Goal: Information Seeking & Learning: Check status

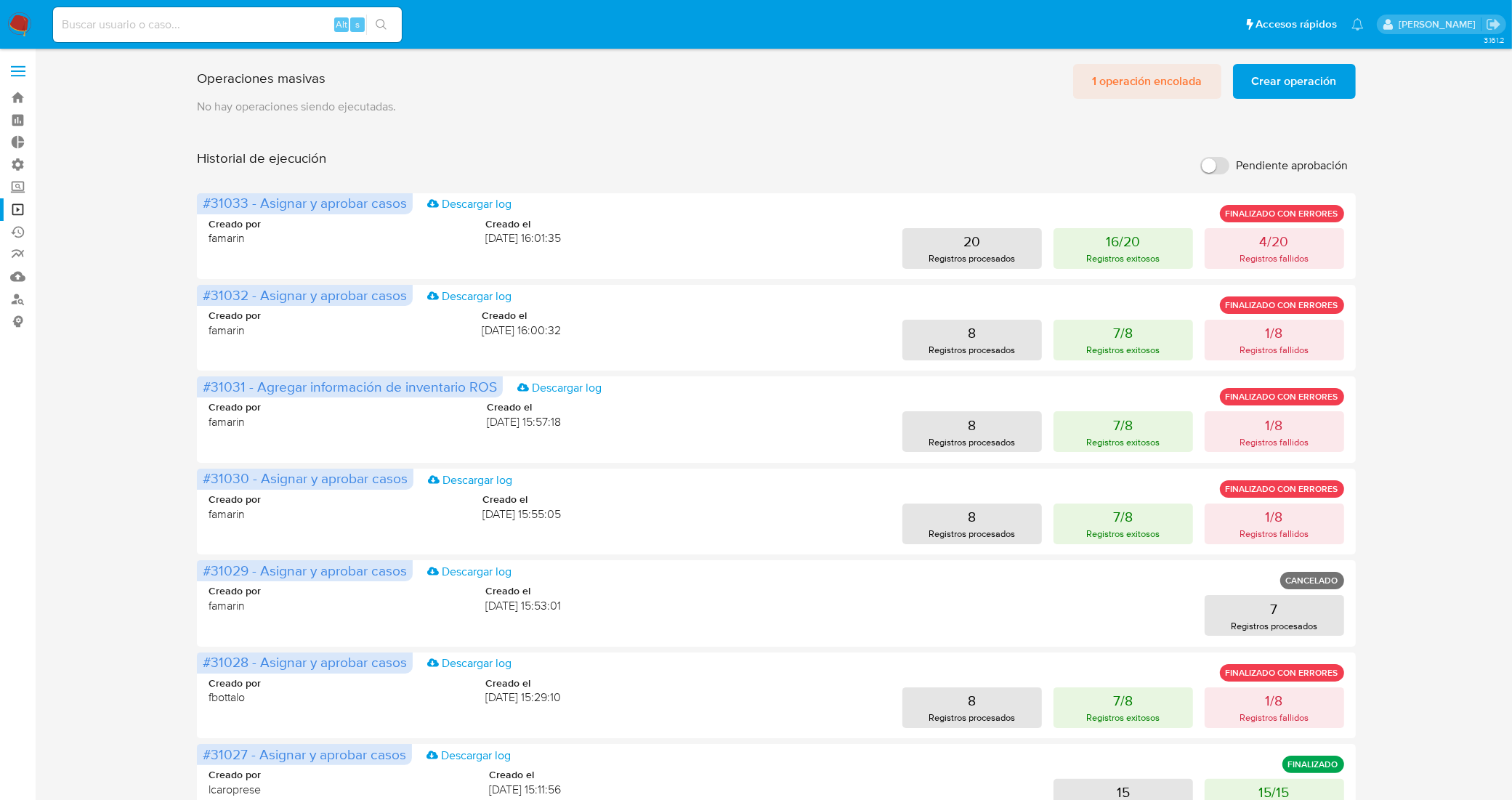
click at [1136, 81] on span "1 operación encolada" at bounding box center [1148, 82] width 111 height 32
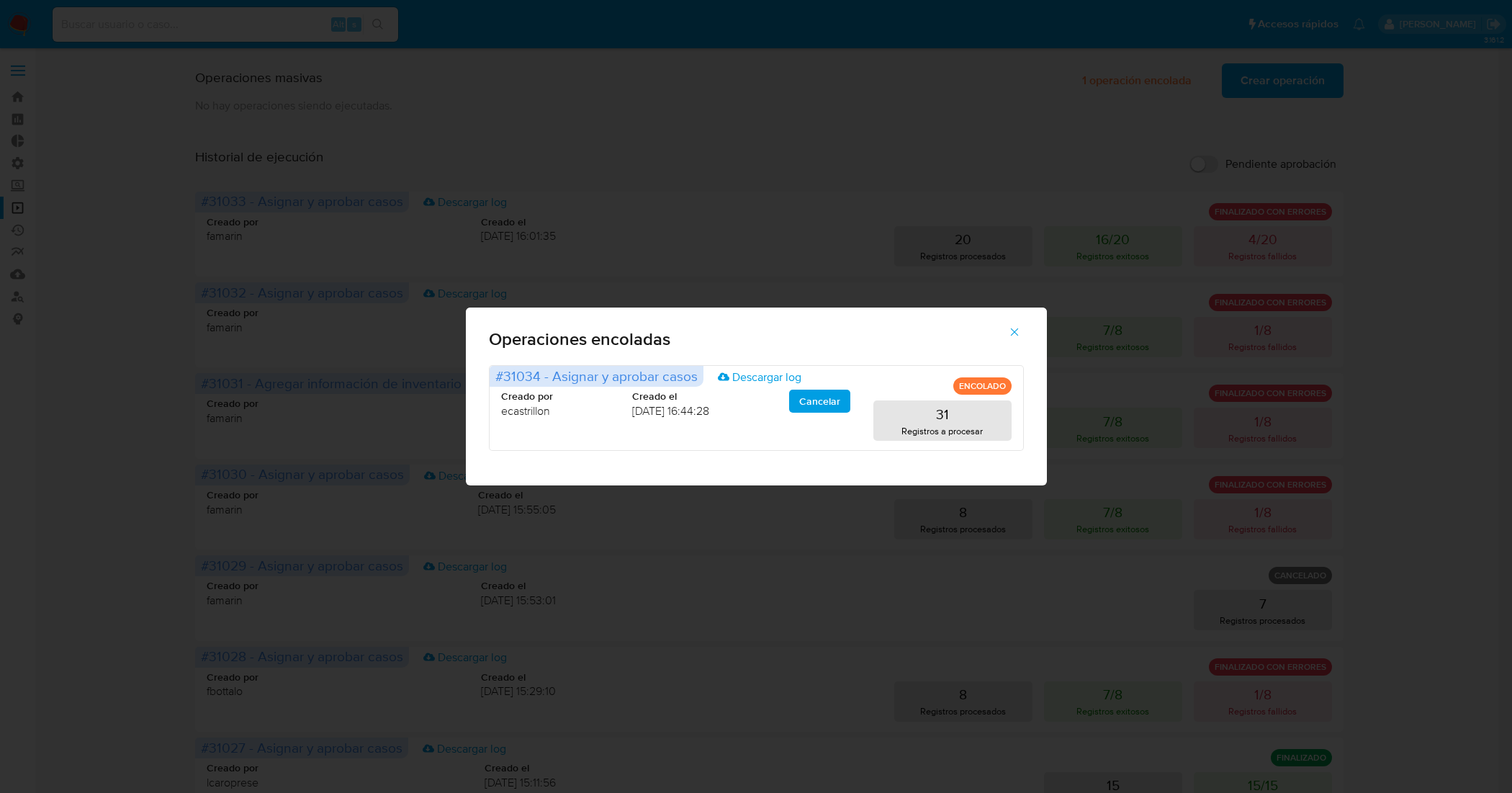
click at [1010, 335] on icon "button" at bounding box center [1014, 331] width 13 height 13
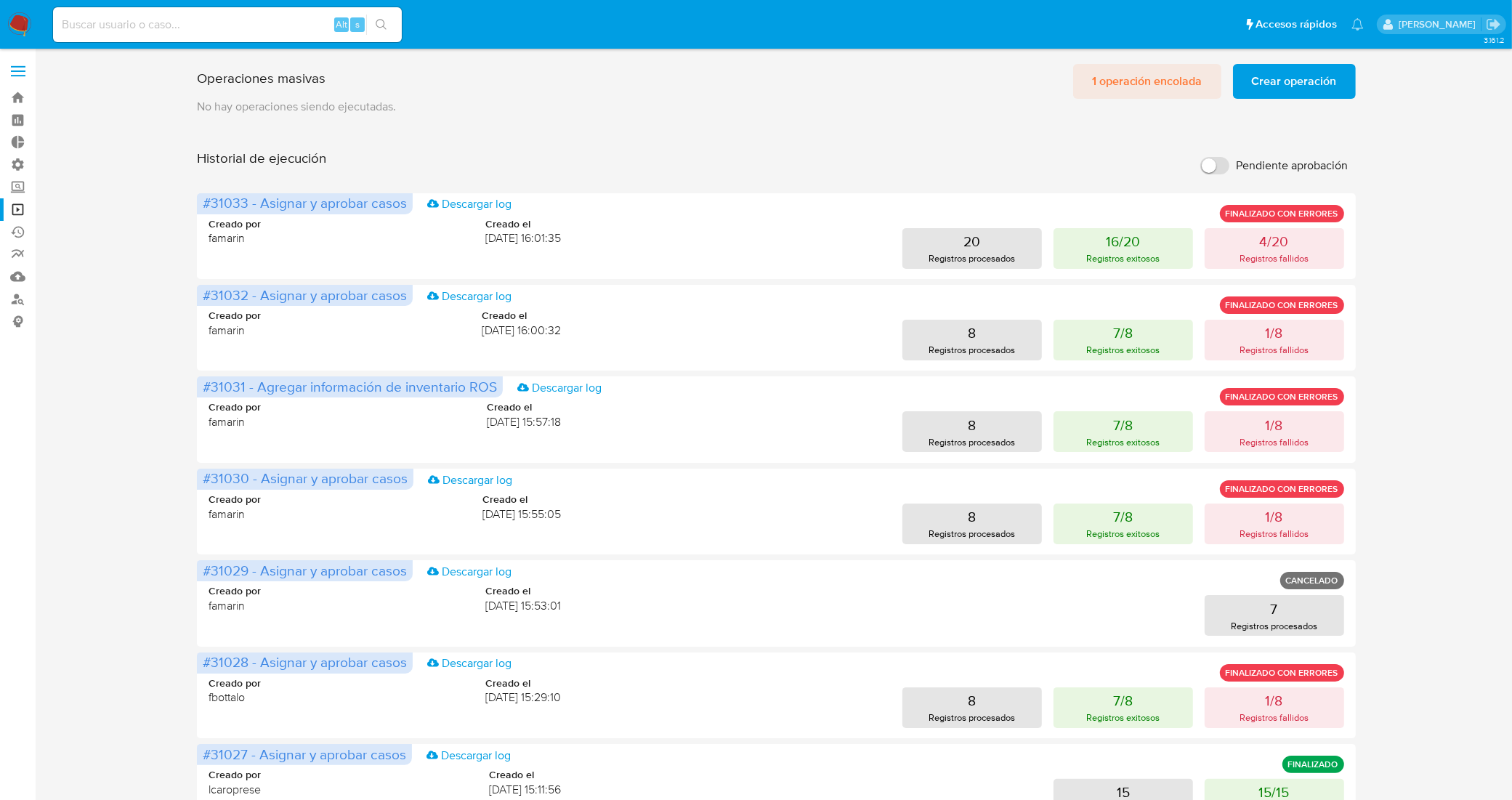
click at [1120, 70] on span "1 operación encolada" at bounding box center [1148, 82] width 111 height 32
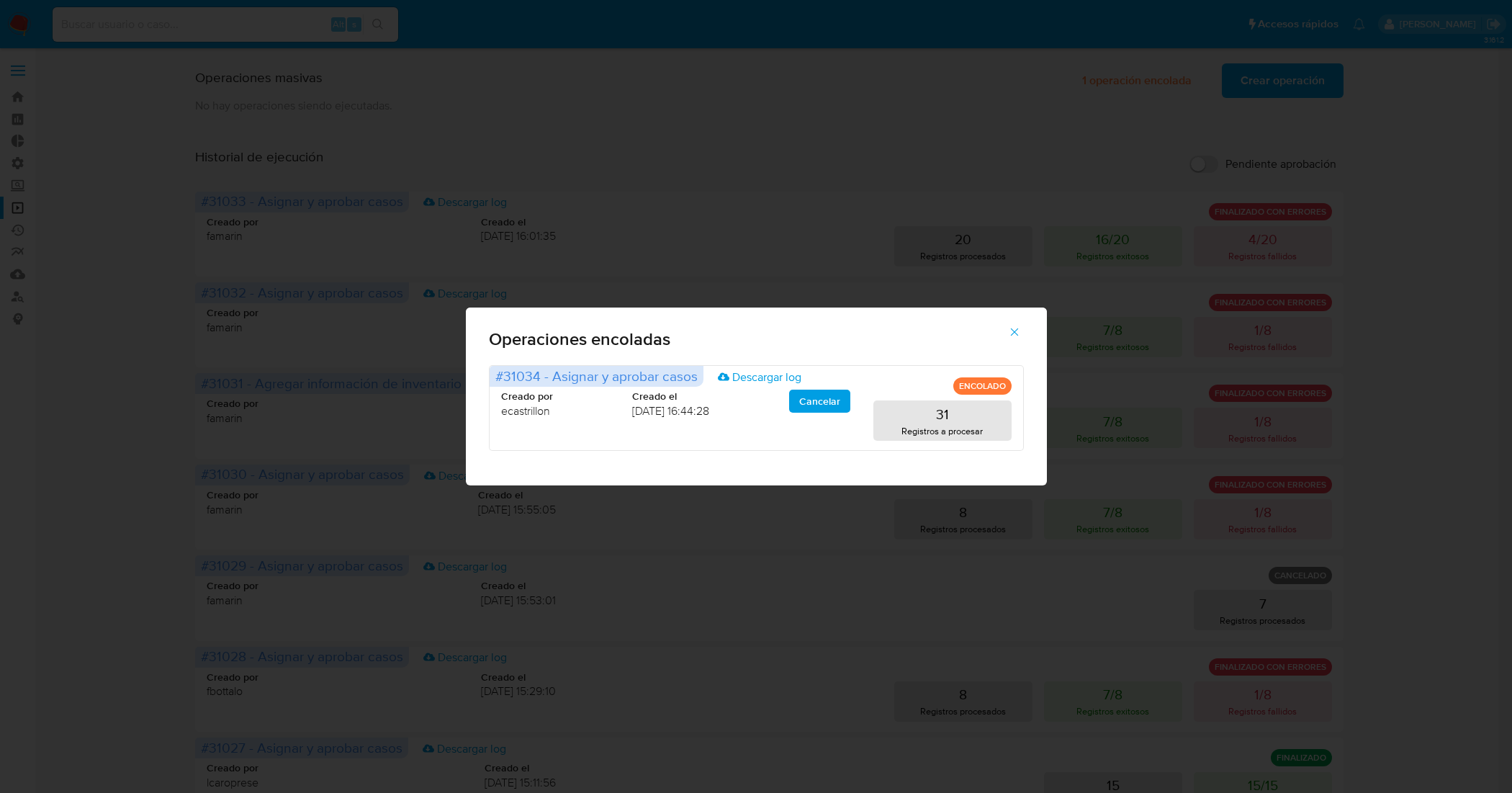
click at [1017, 326] on icon "button" at bounding box center [1014, 331] width 13 height 13
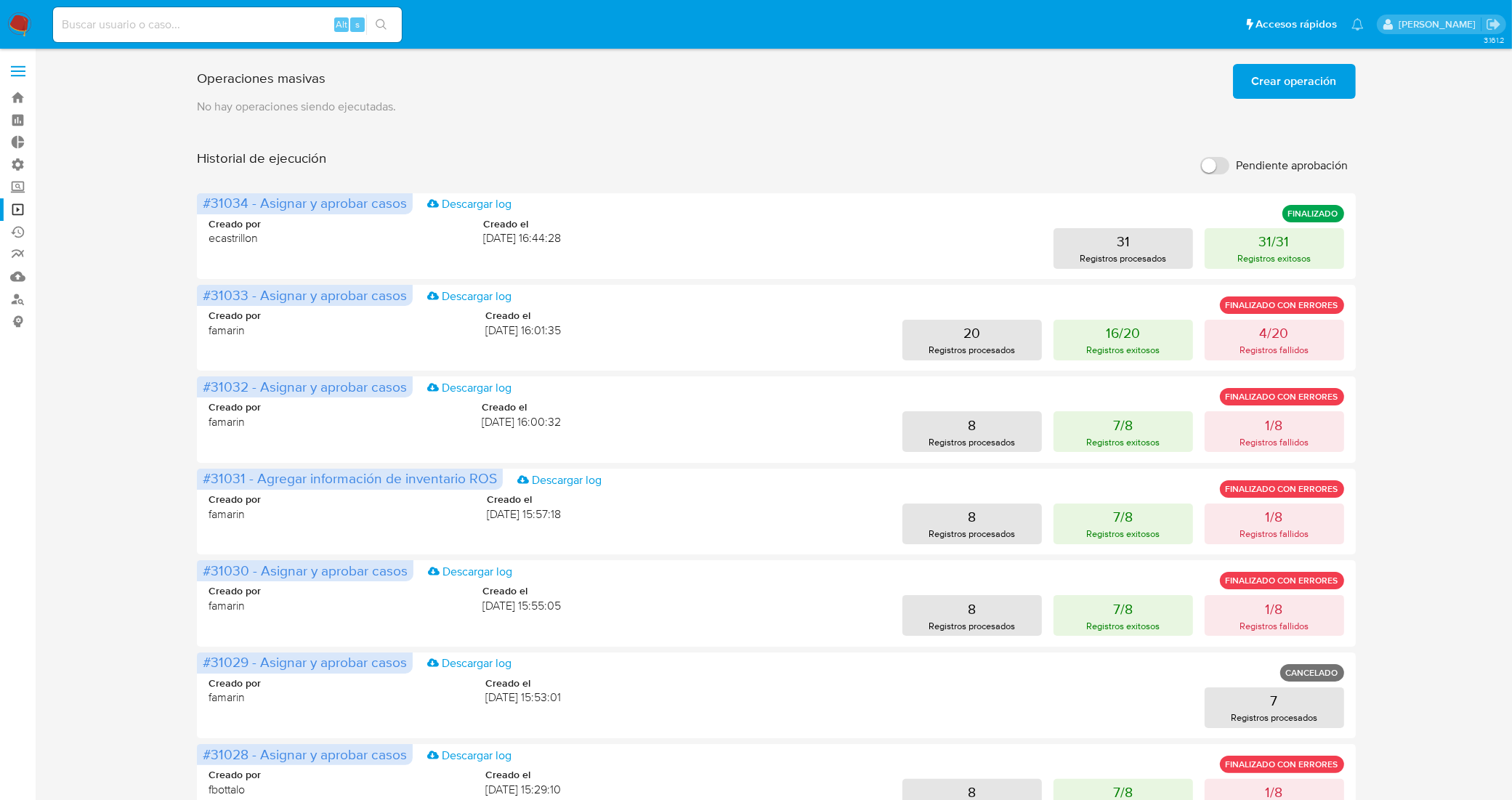
click at [1315, 88] on span "Crear operación" at bounding box center [1294, 82] width 85 height 32
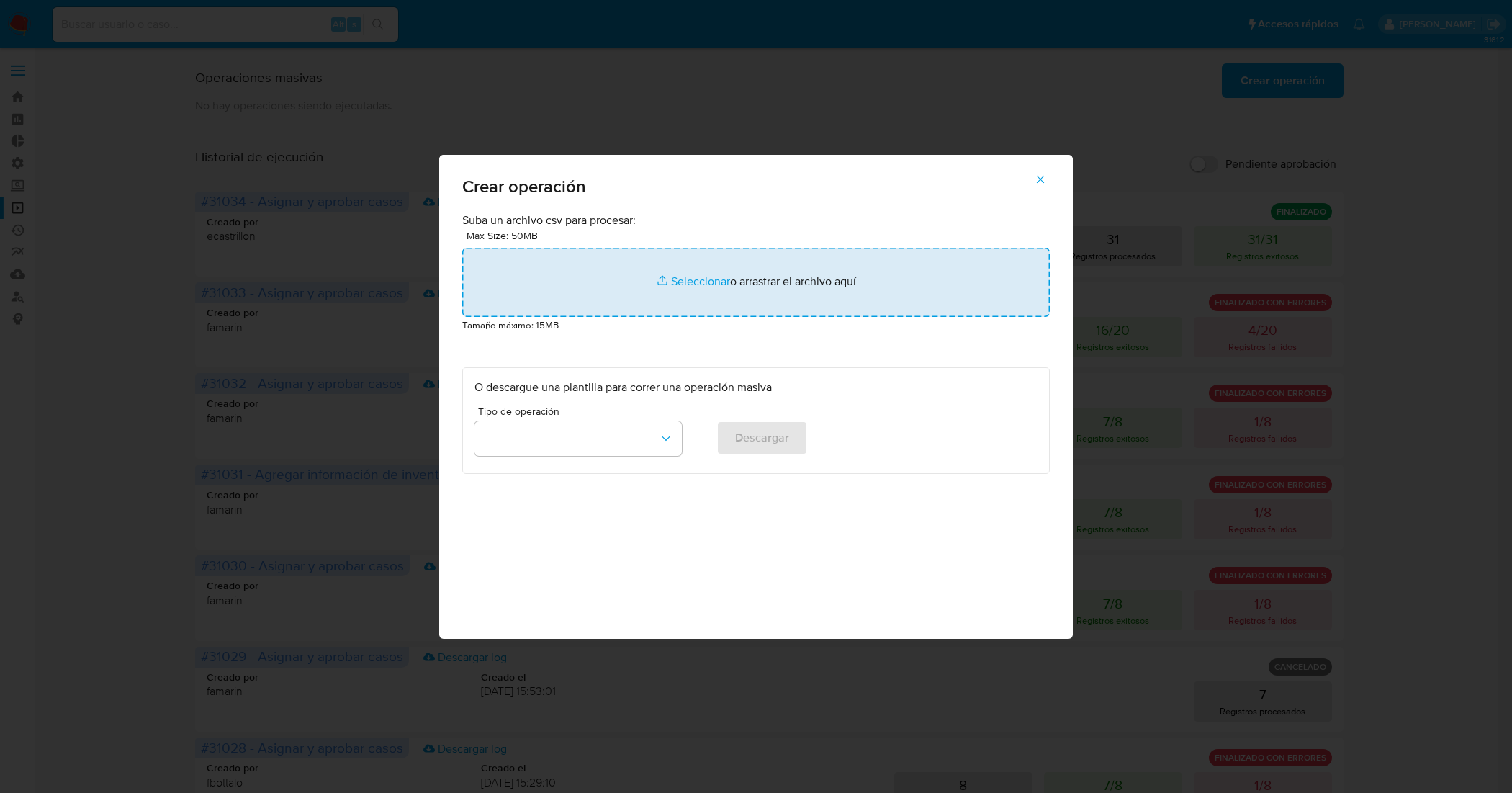
click at [678, 285] on input "file" at bounding box center [756, 283] width 587 height 69
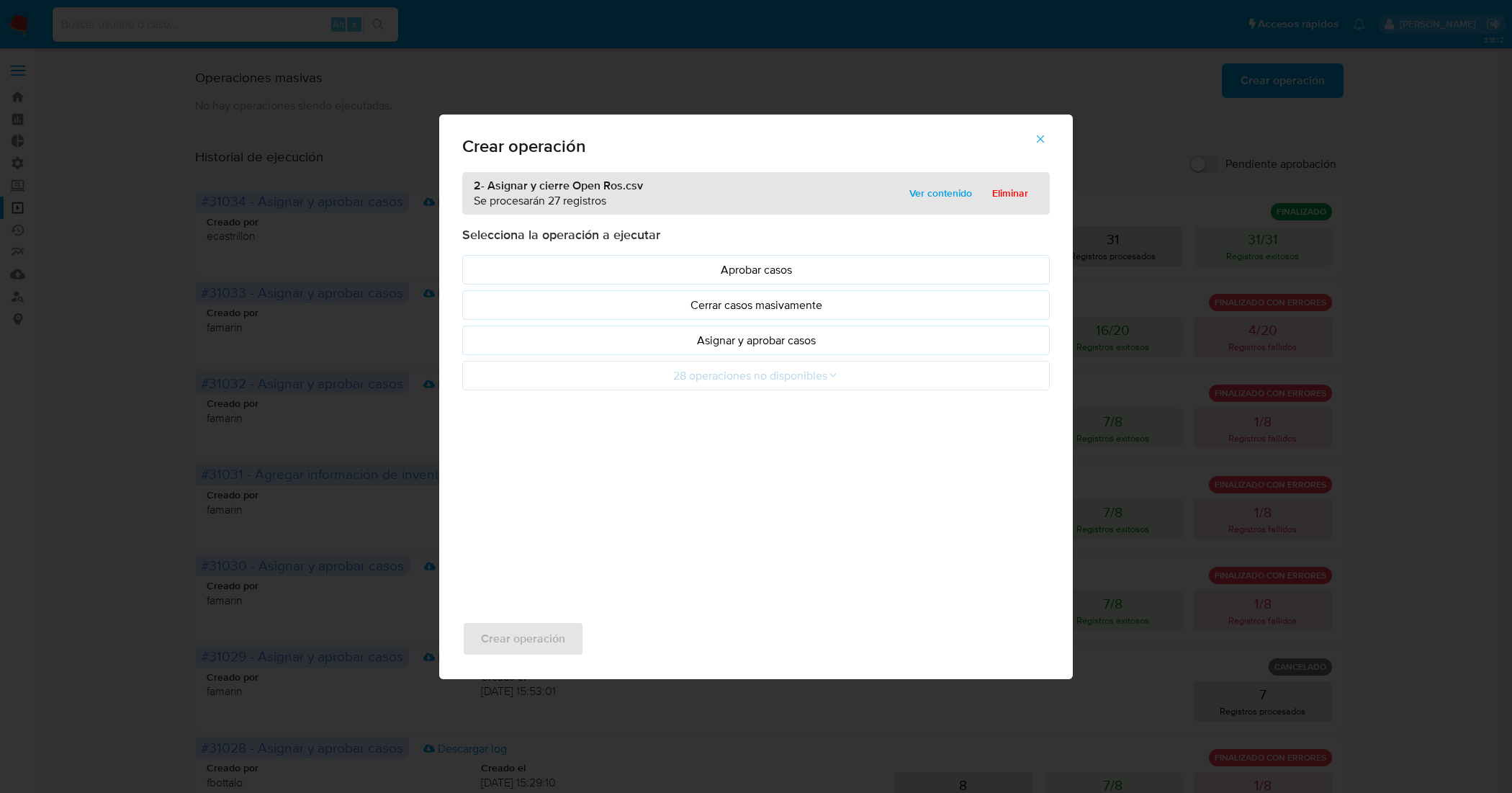
click at [746, 346] on p "Asignar y aprobar casos" at bounding box center [756, 340] width 563 height 17
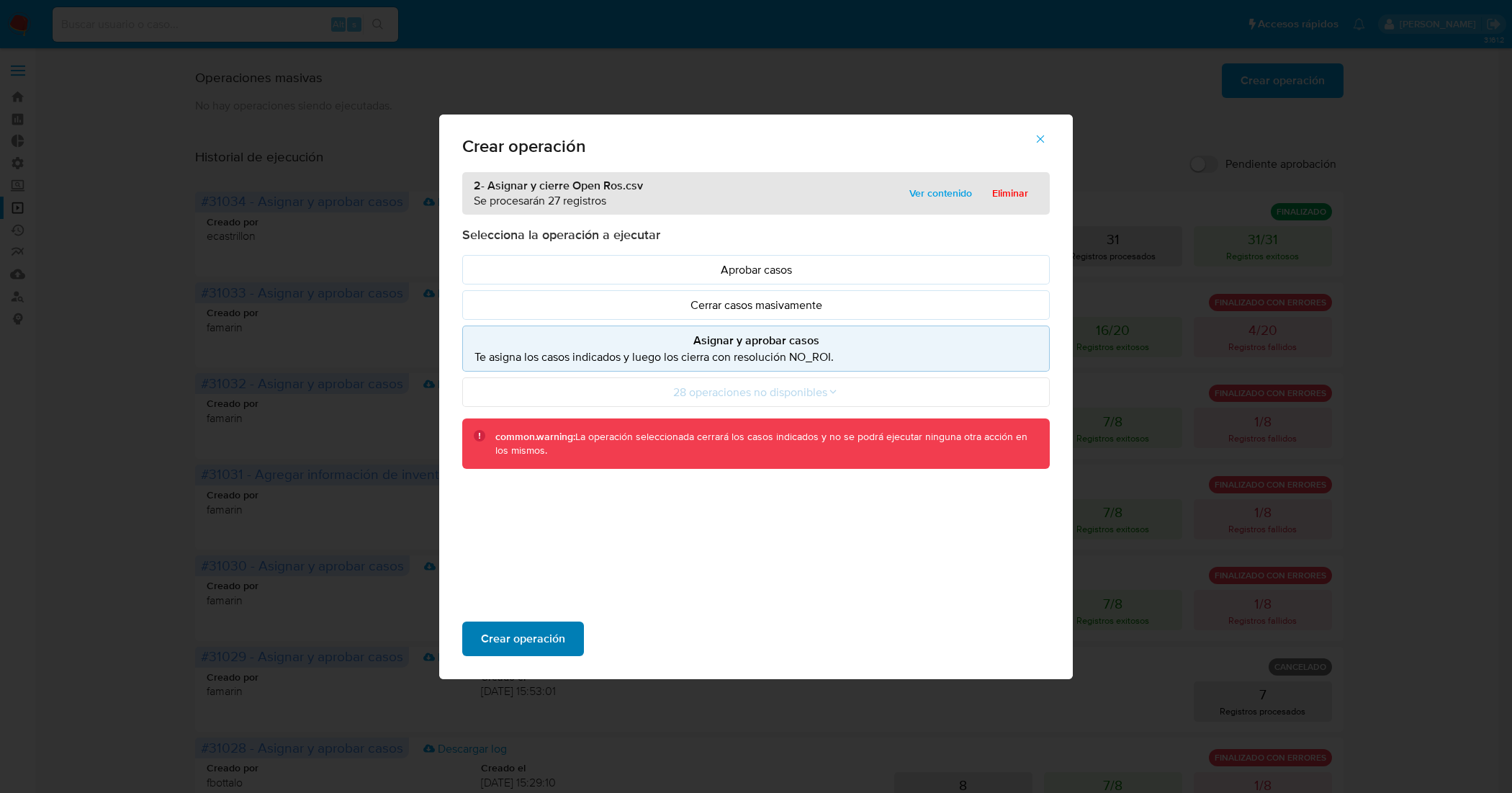
click at [542, 643] on span "Crear operación" at bounding box center [522, 639] width 84 height 32
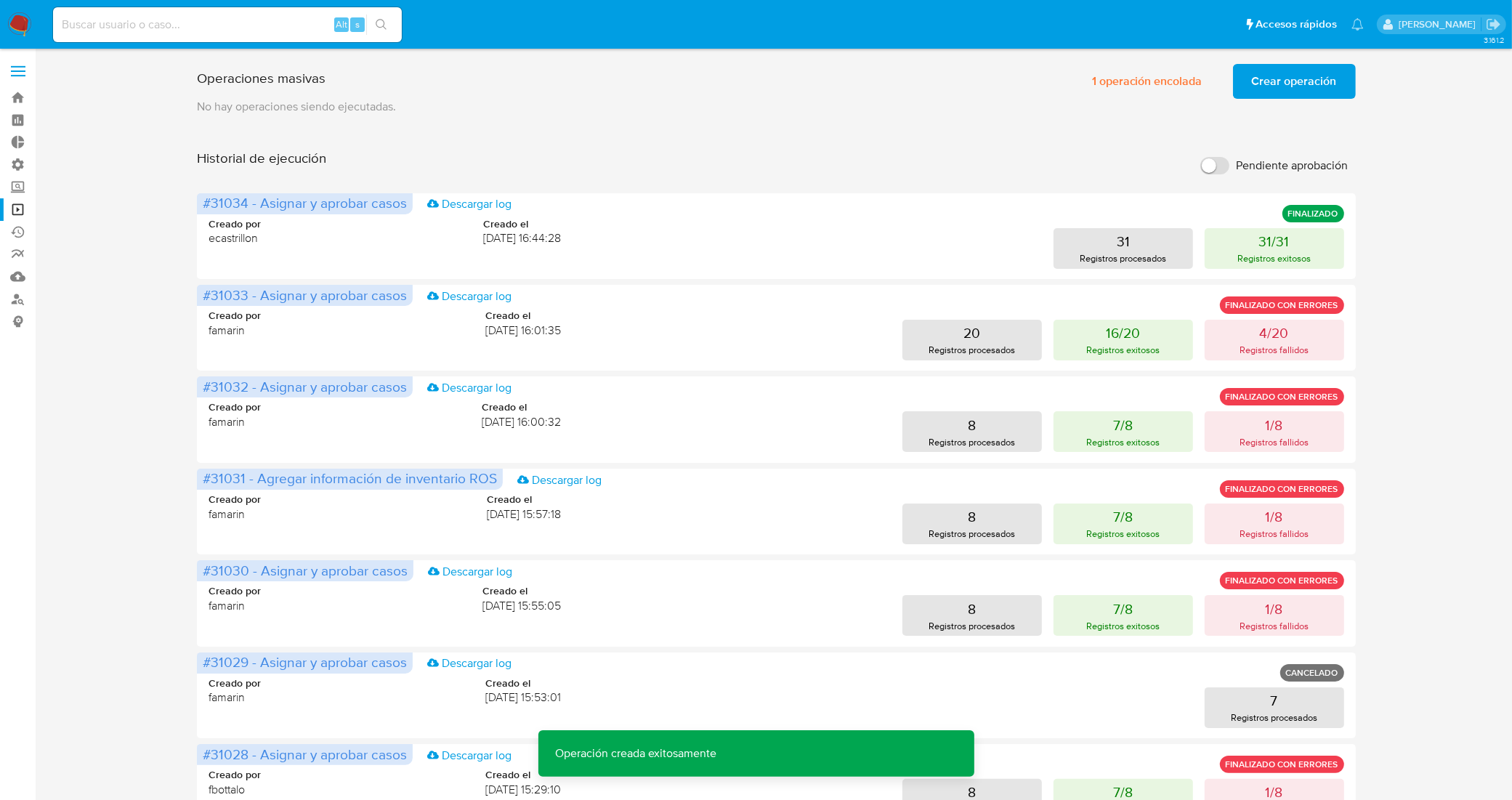
click at [1275, 88] on span "Crear operación" at bounding box center [1294, 82] width 85 height 32
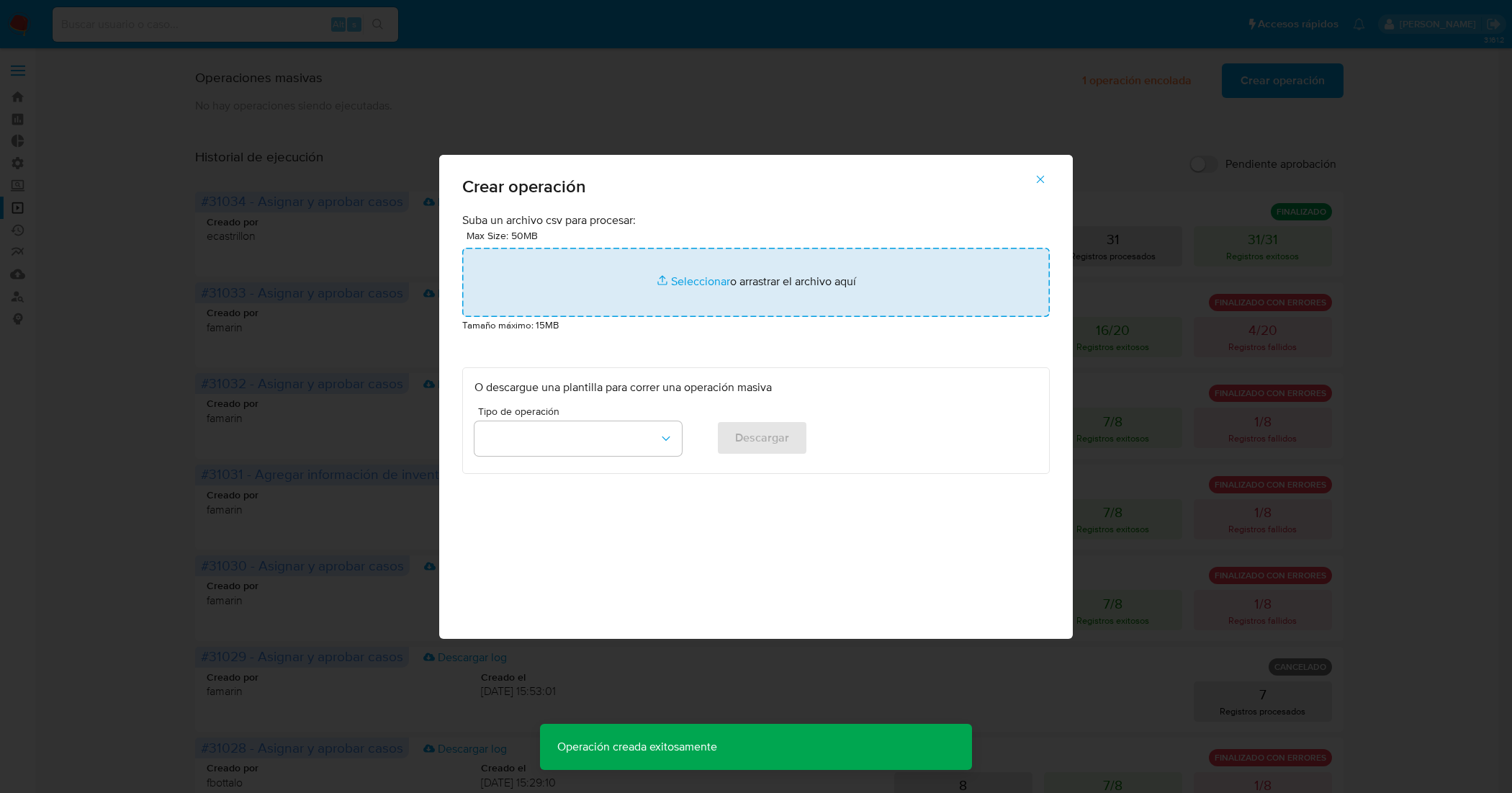
click at [684, 285] on input "file" at bounding box center [756, 283] width 587 height 69
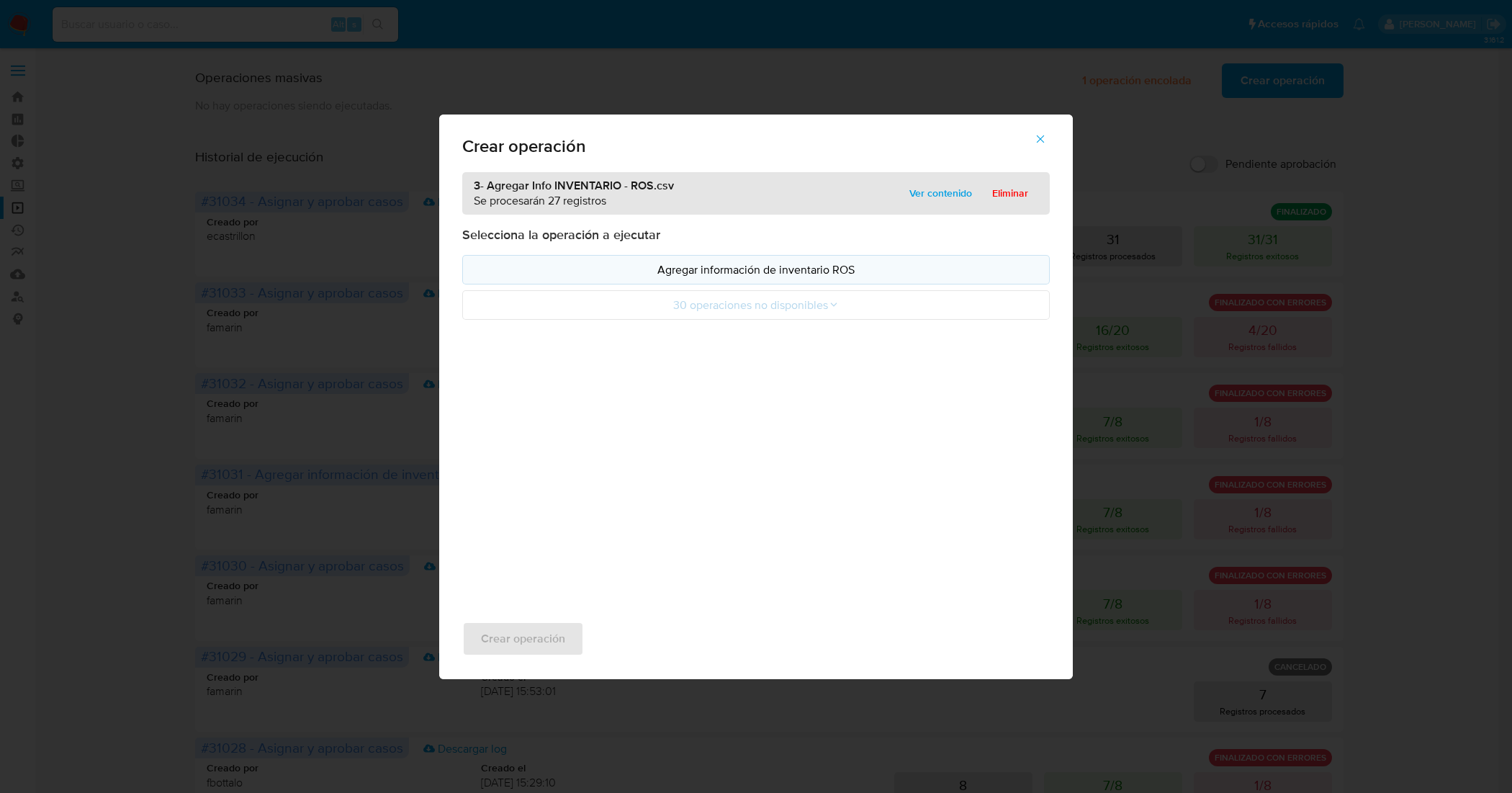
click at [815, 277] on p "Agregar información de inventario ROS" at bounding box center [756, 269] width 563 height 17
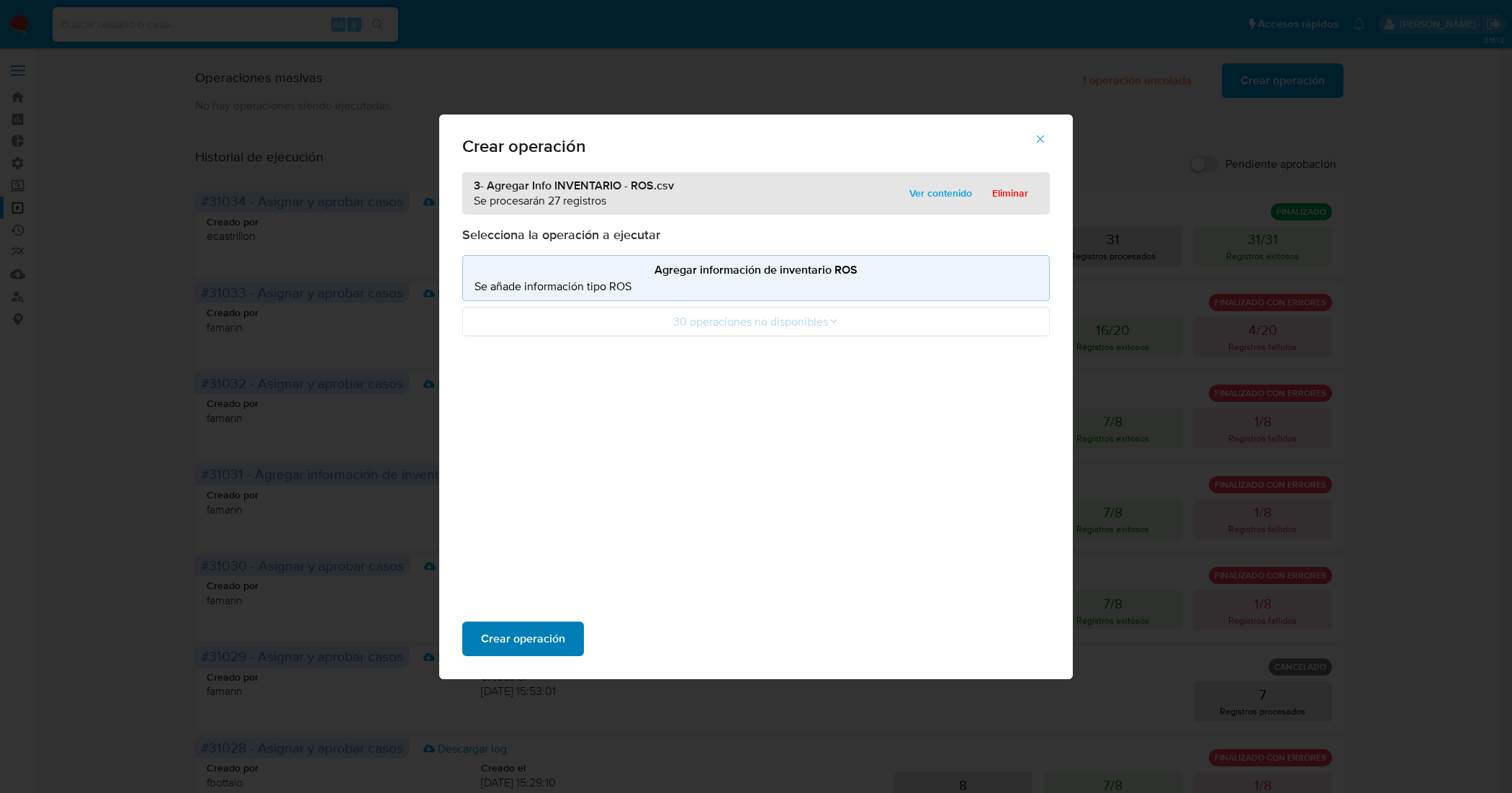
click at [516, 640] on span "Crear operación" at bounding box center [522, 639] width 84 height 32
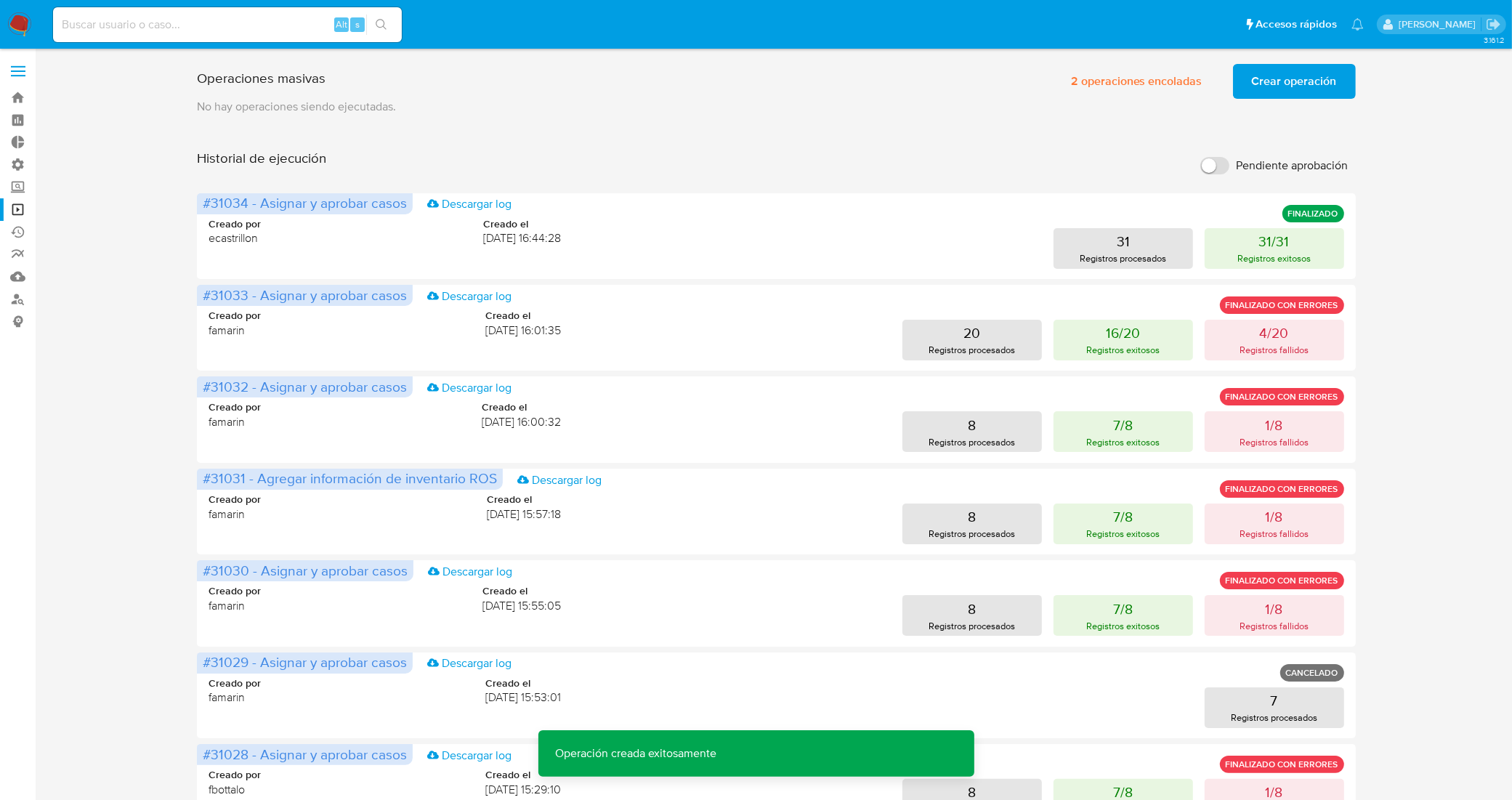
click at [1308, 95] on span "Crear operación" at bounding box center [1294, 82] width 85 height 32
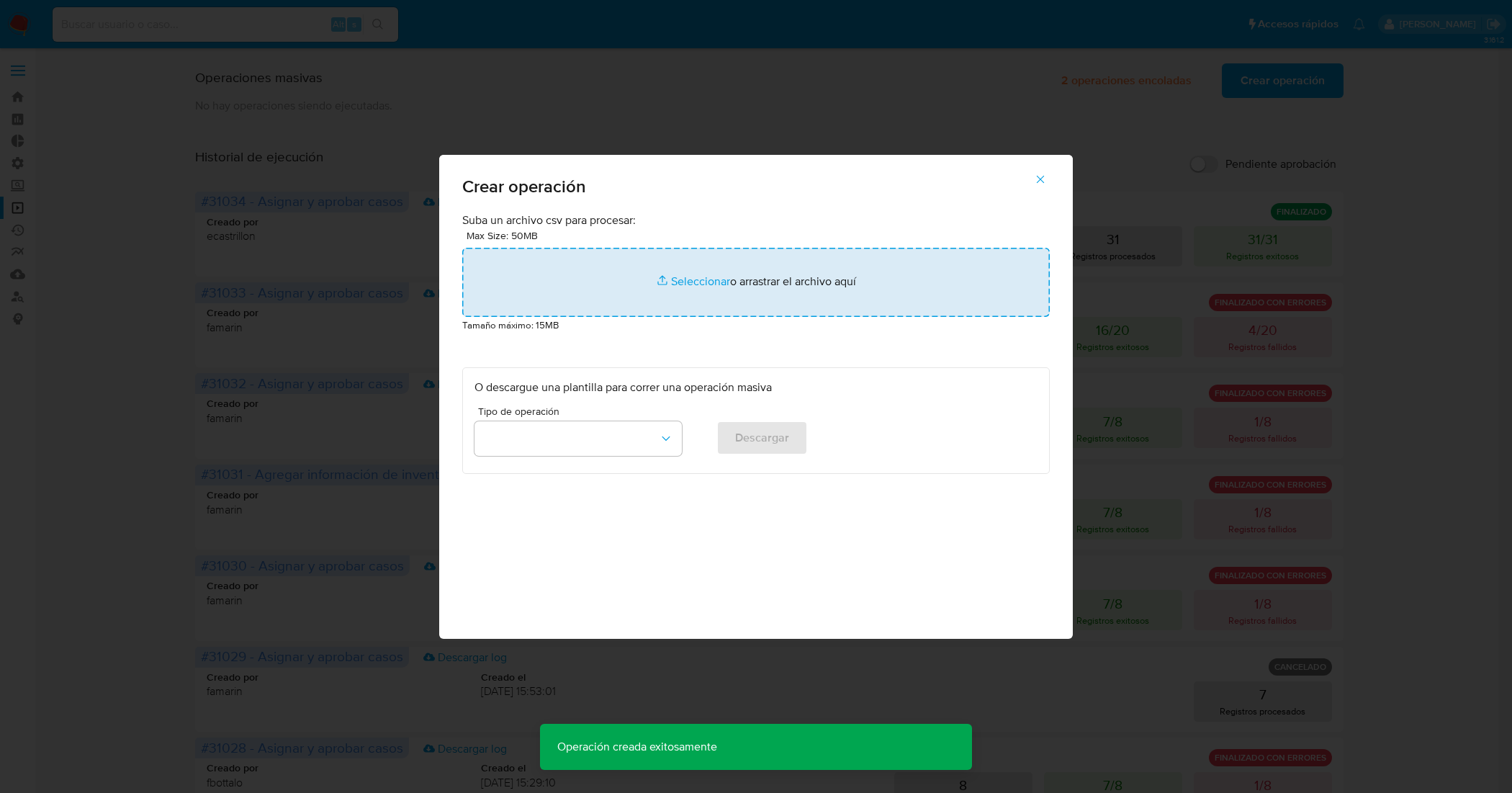
click at [685, 285] on input "file" at bounding box center [756, 283] width 587 height 69
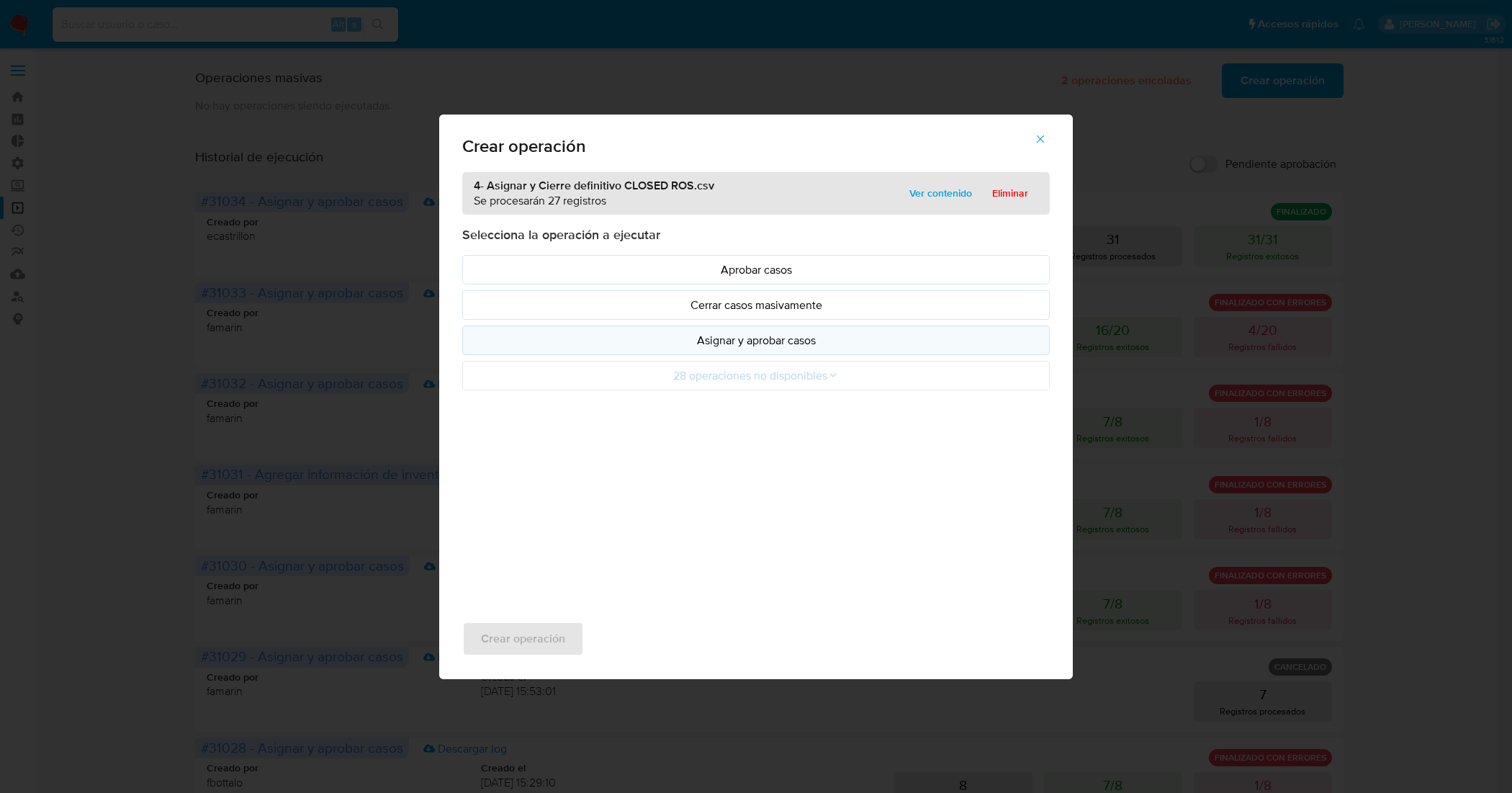
click at [743, 344] on p "Asignar y aprobar casos" at bounding box center [756, 340] width 563 height 17
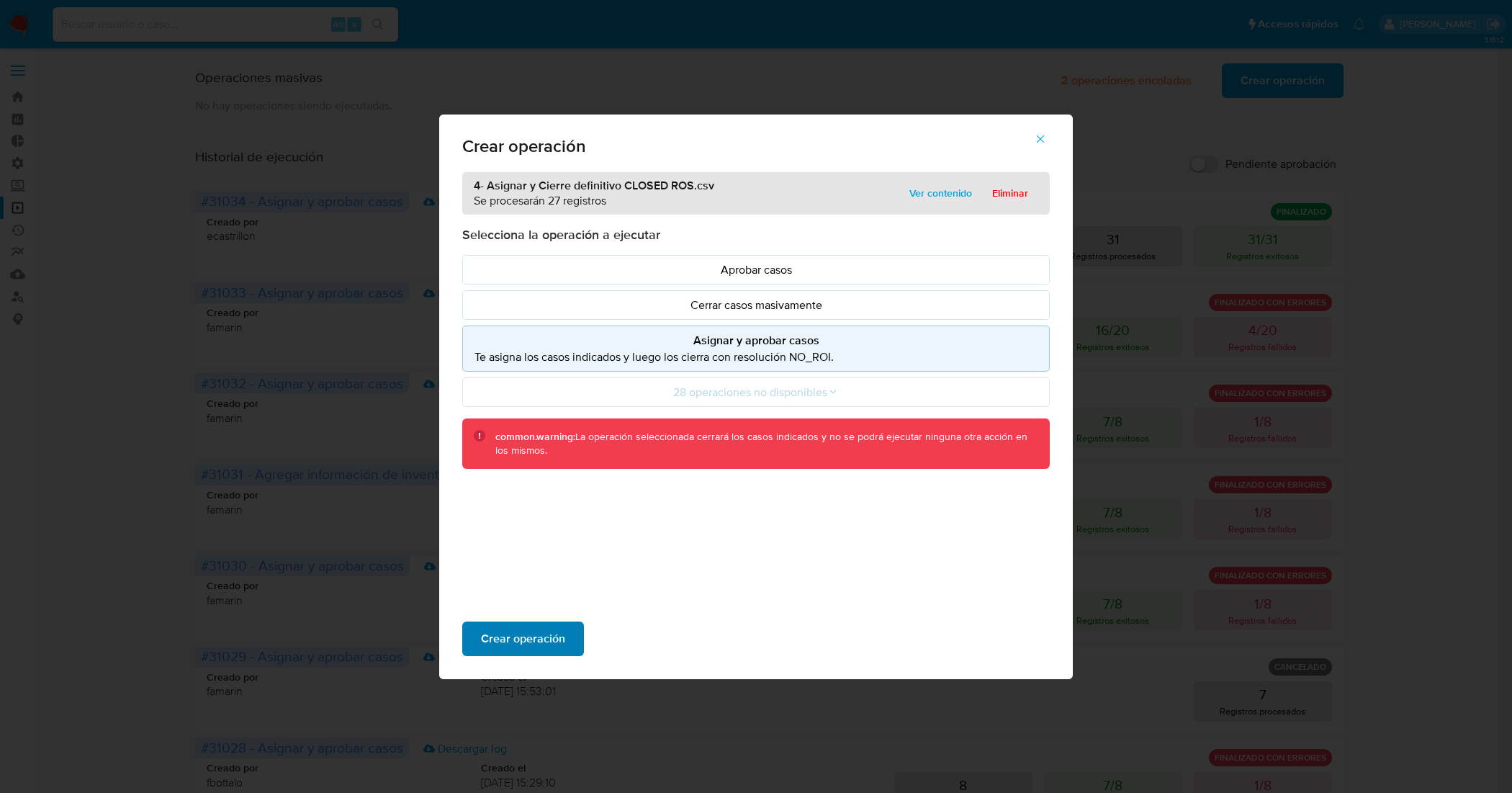
click at [544, 642] on span "Crear operación" at bounding box center [522, 639] width 84 height 32
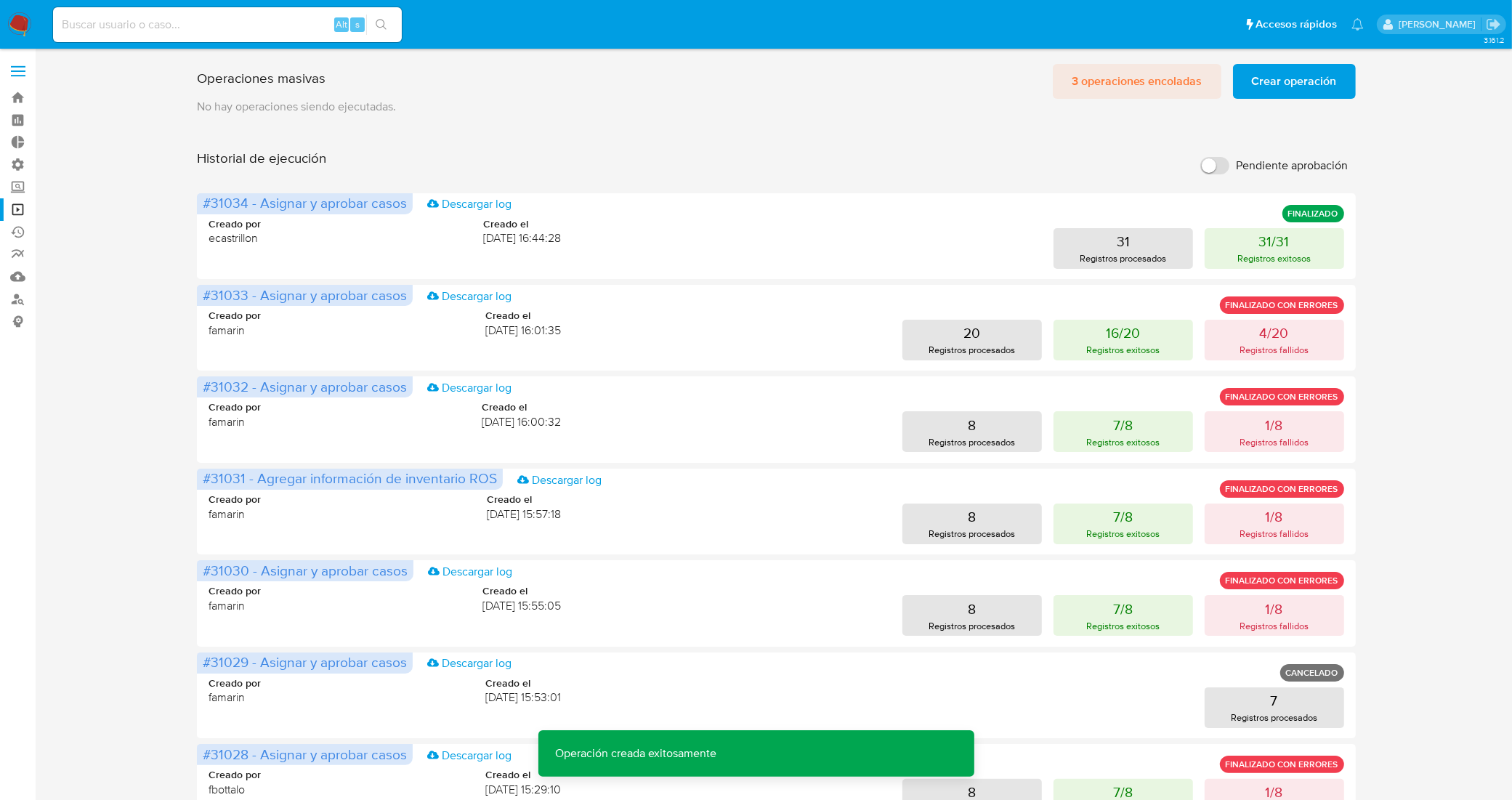
click at [1154, 87] on span "3 operaciones encoladas" at bounding box center [1137, 82] width 131 height 32
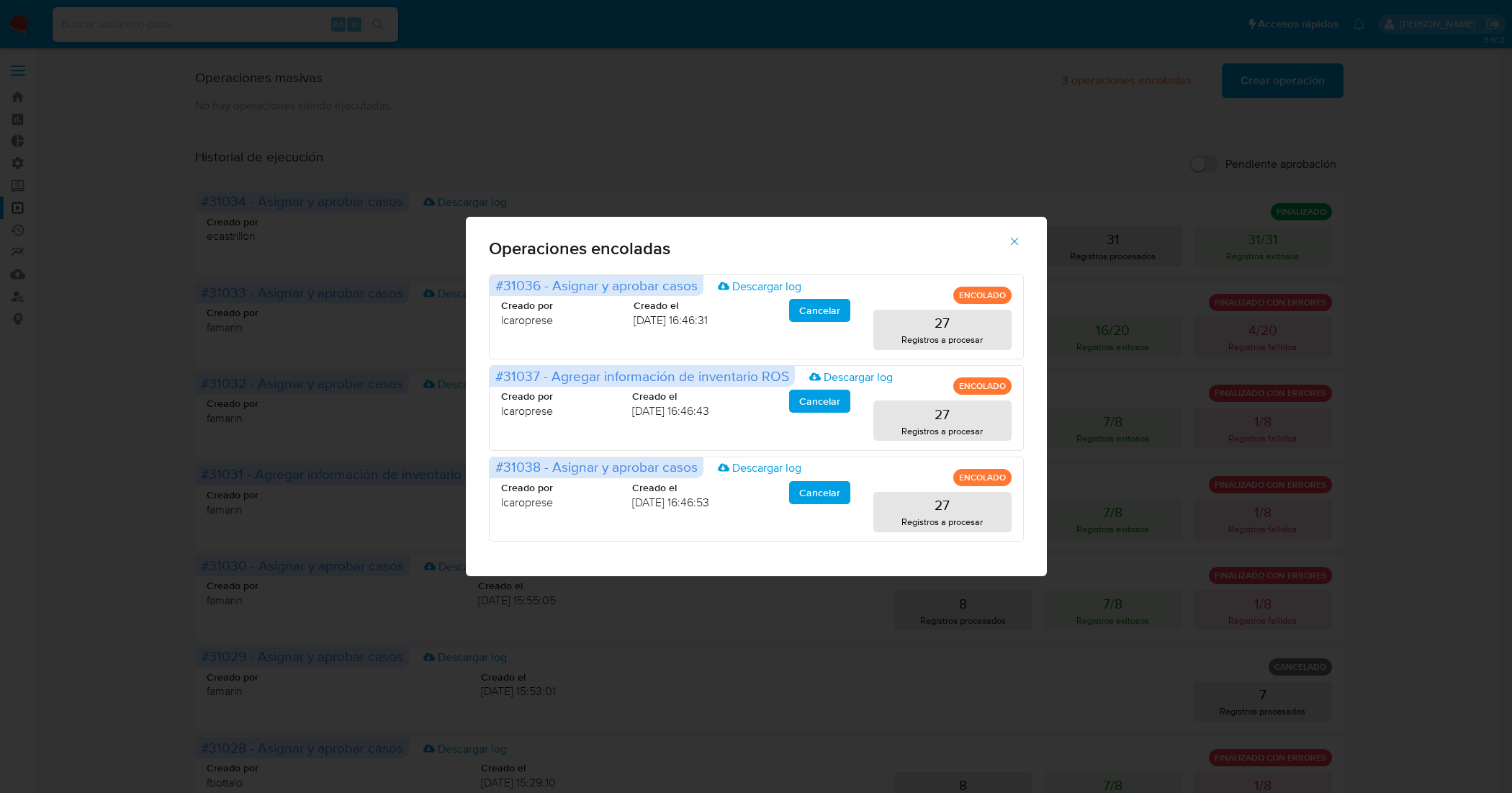
click at [1014, 239] on icon "button" at bounding box center [1015, 241] width 8 height 8
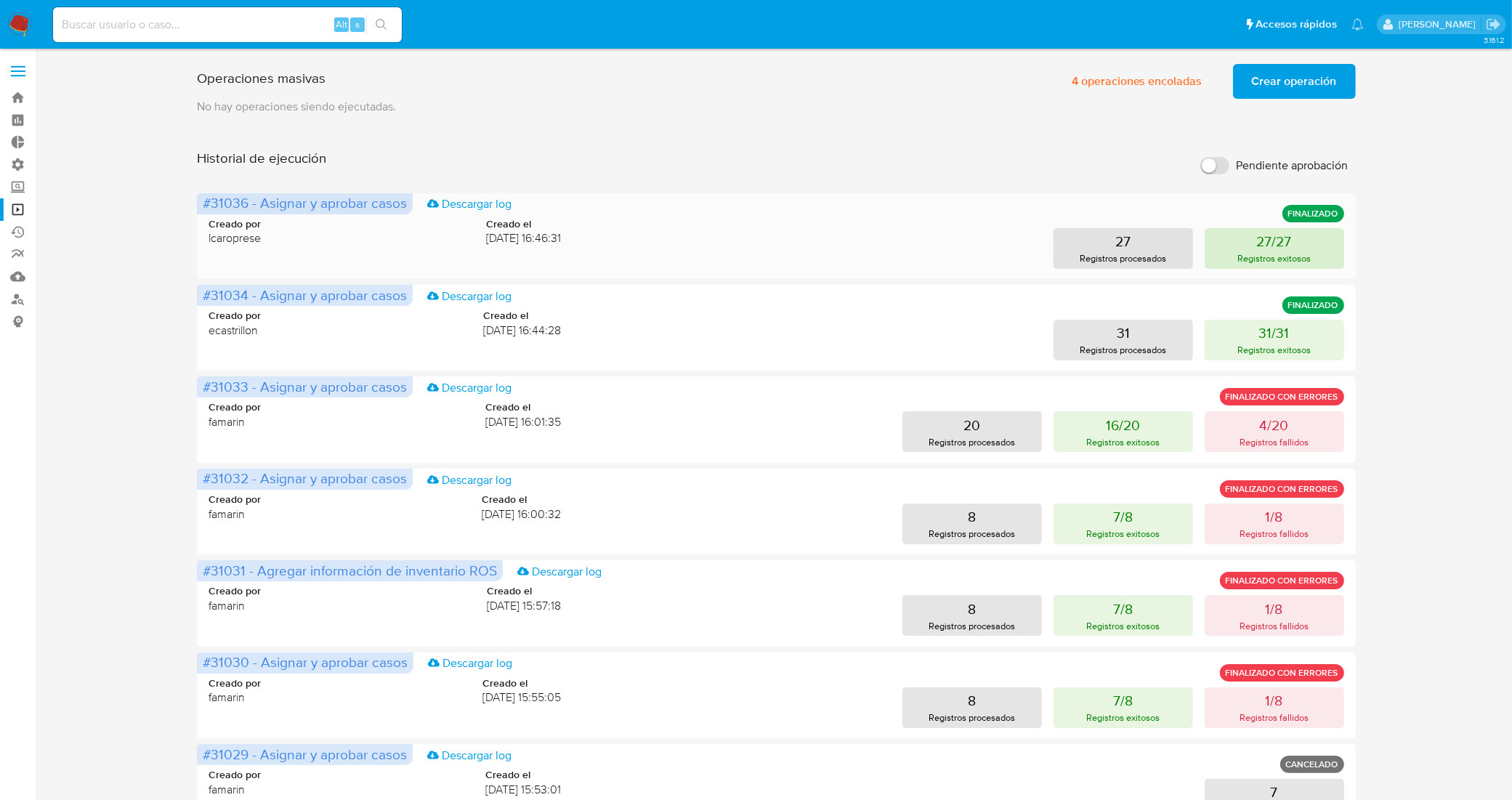
click at [1233, 247] on button "27/27 Registros exitosos" at bounding box center [1274, 248] width 140 height 41
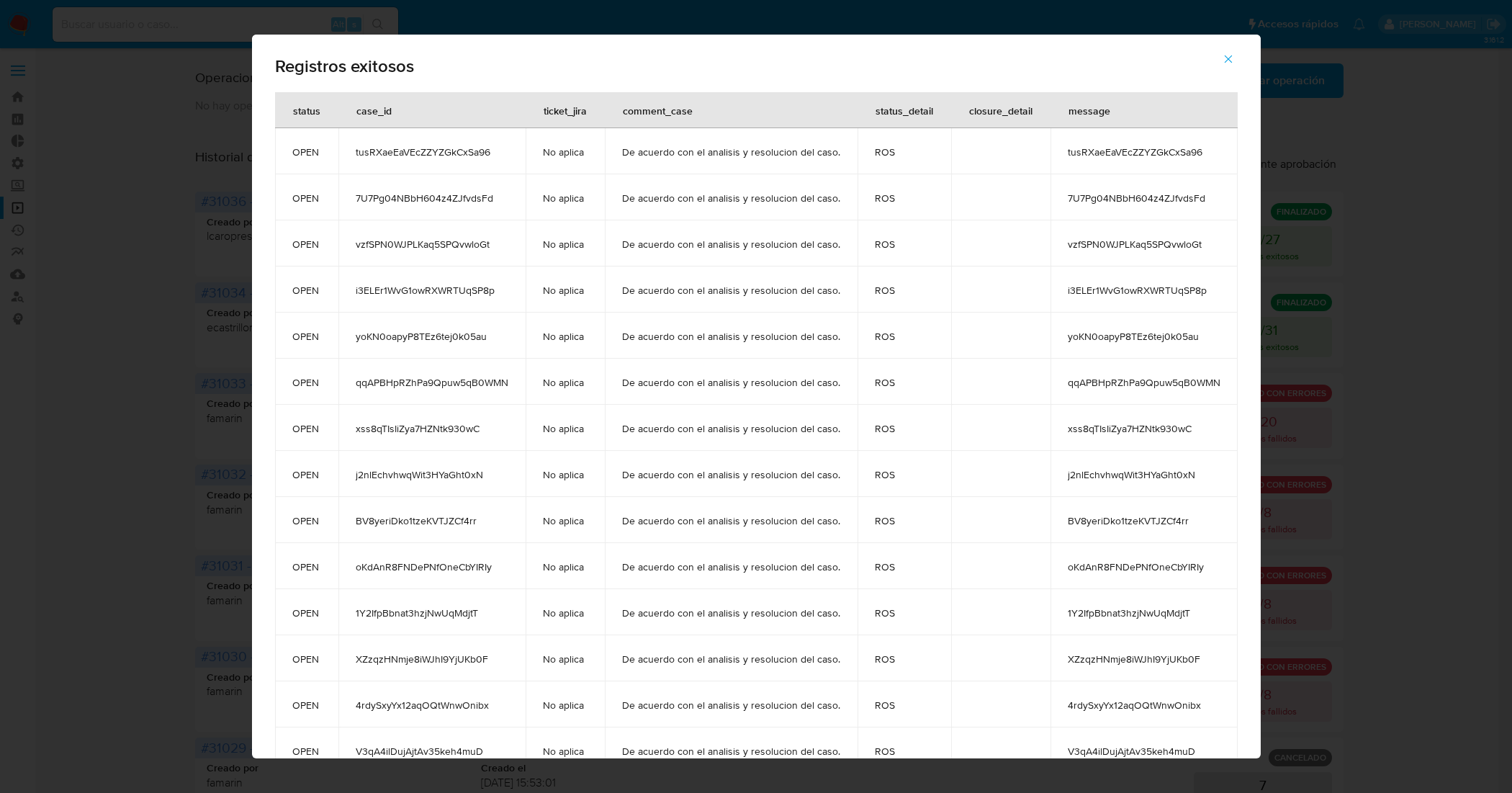
click at [1229, 54] on icon "button" at bounding box center [1228, 58] width 13 height 13
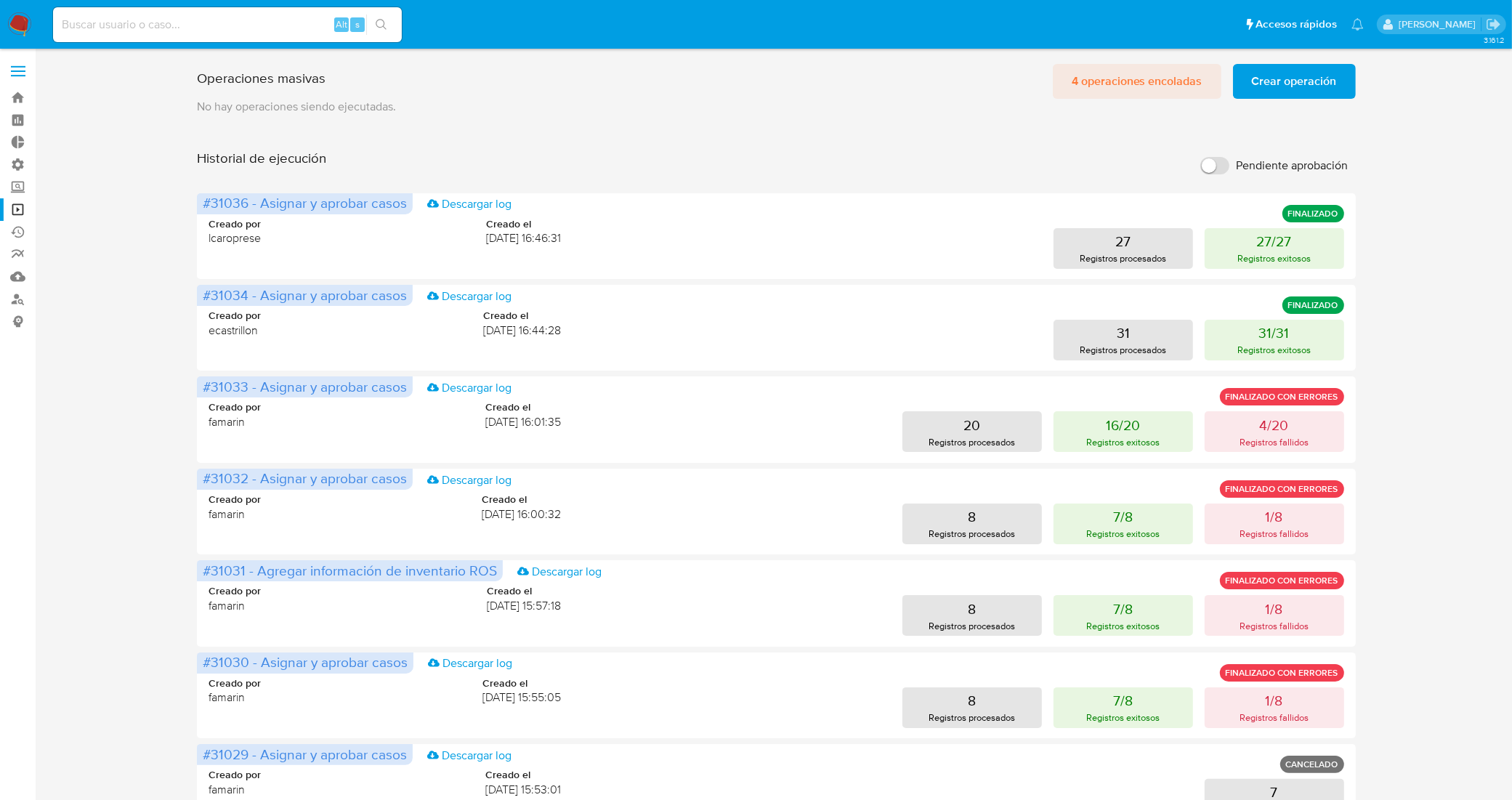
click at [1145, 76] on span "4 operaciones encoladas" at bounding box center [1137, 82] width 131 height 32
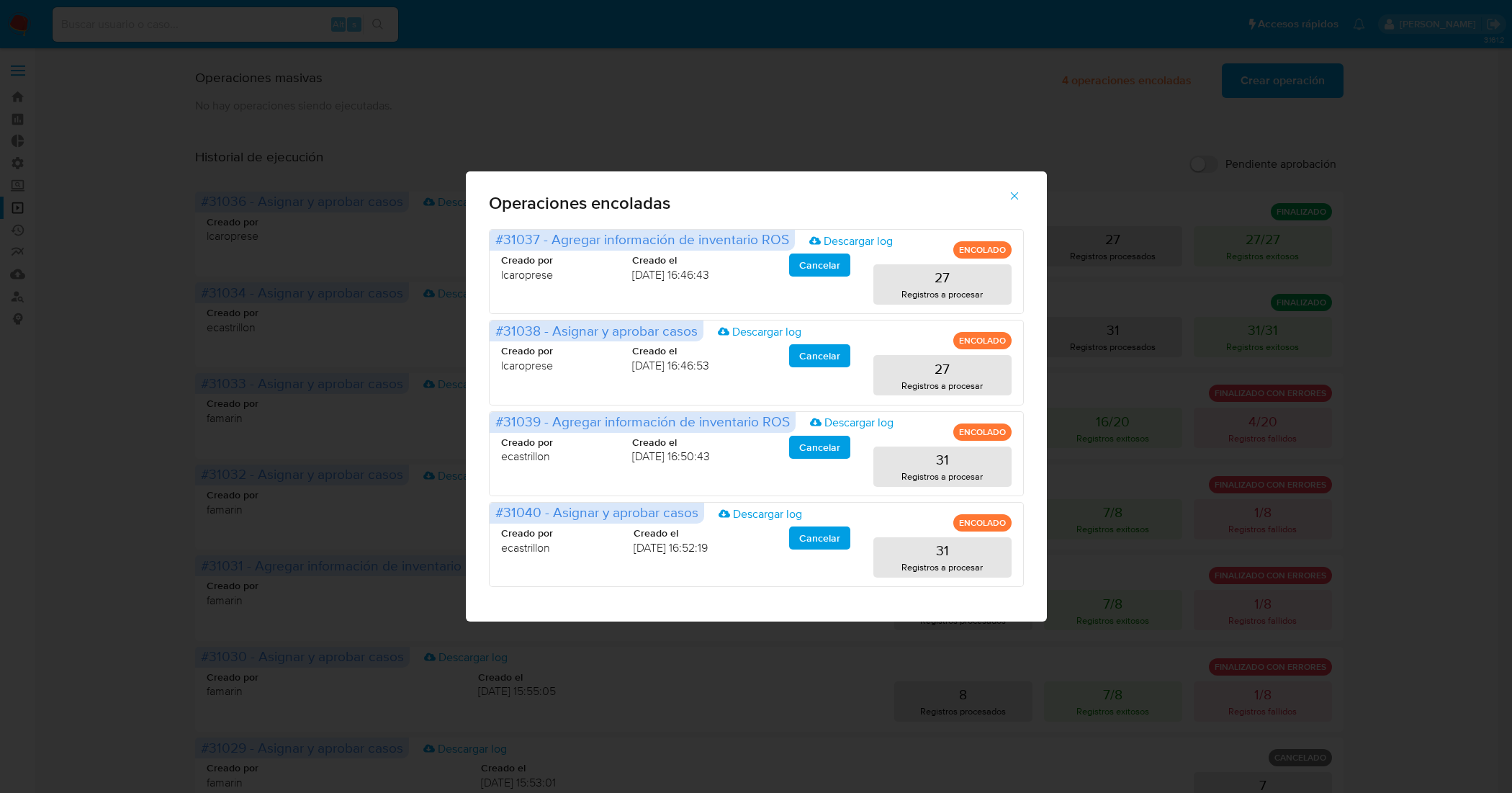
click at [1016, 193] on icon "button" at bounding box center [1014, 196] width 13 height 13
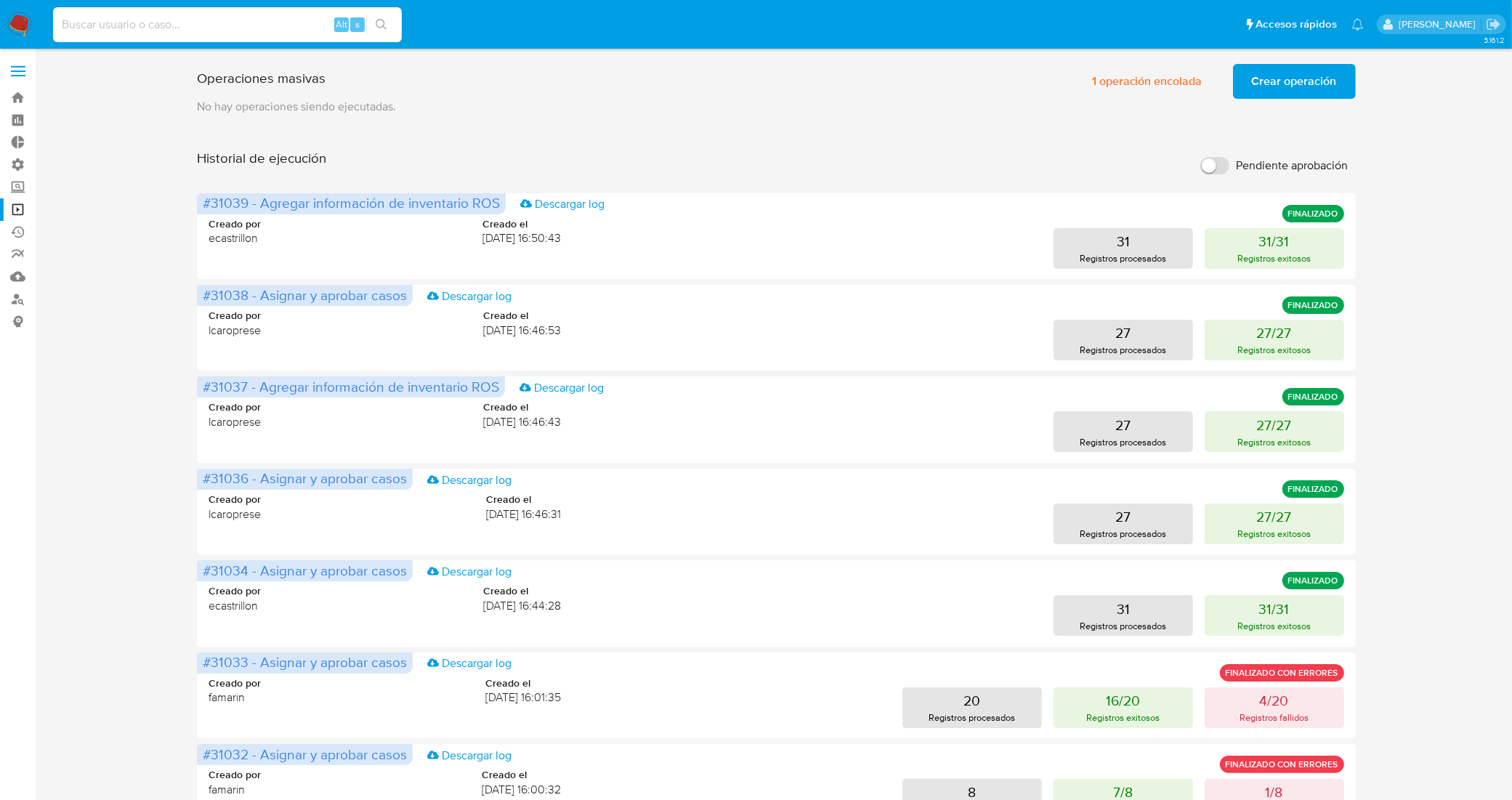
click at [261, 27] on input at bounding box center [228, 24] width 349 height 19
paste input "39787477"
type input "39787477"
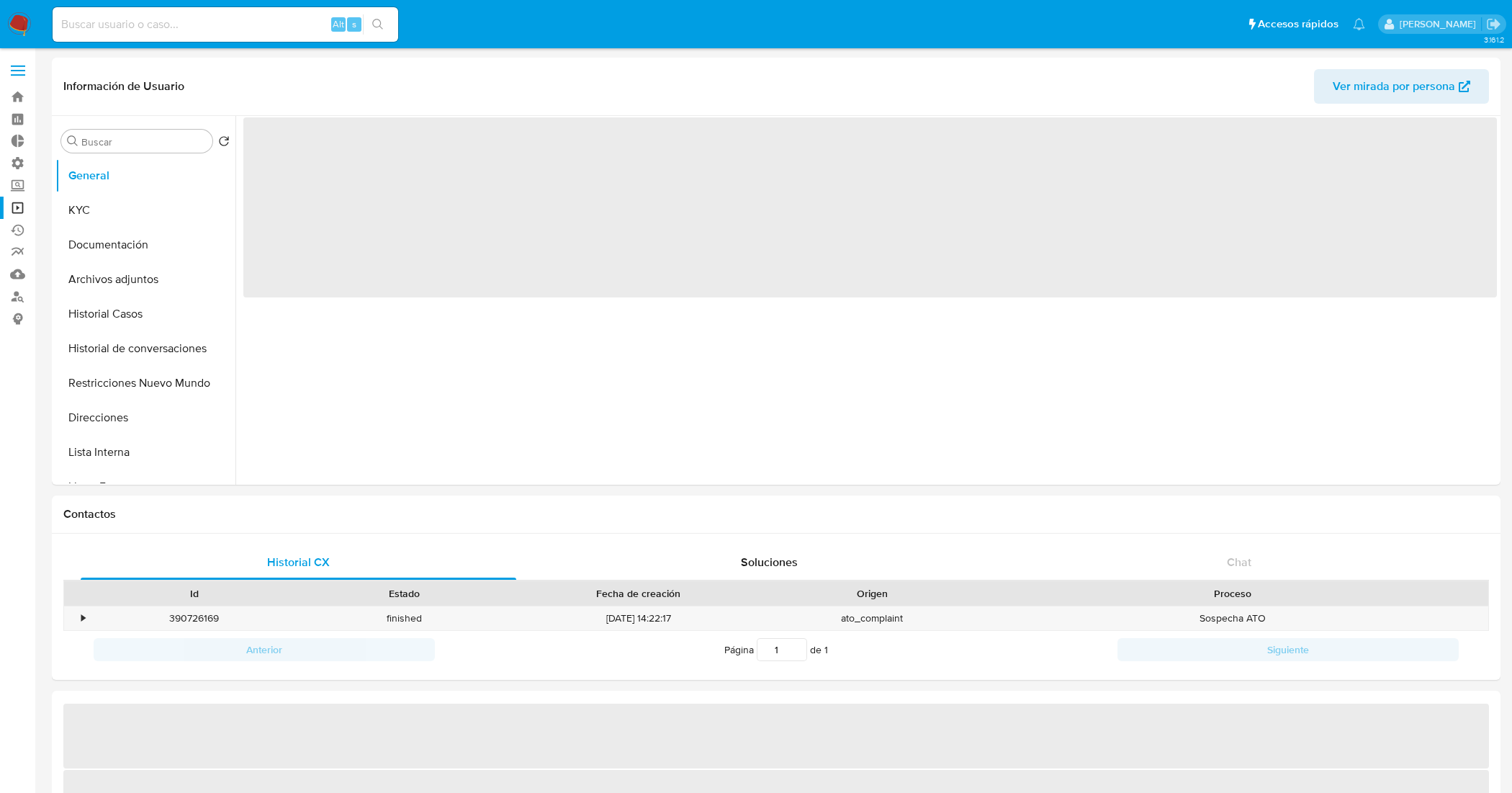
select select "10"
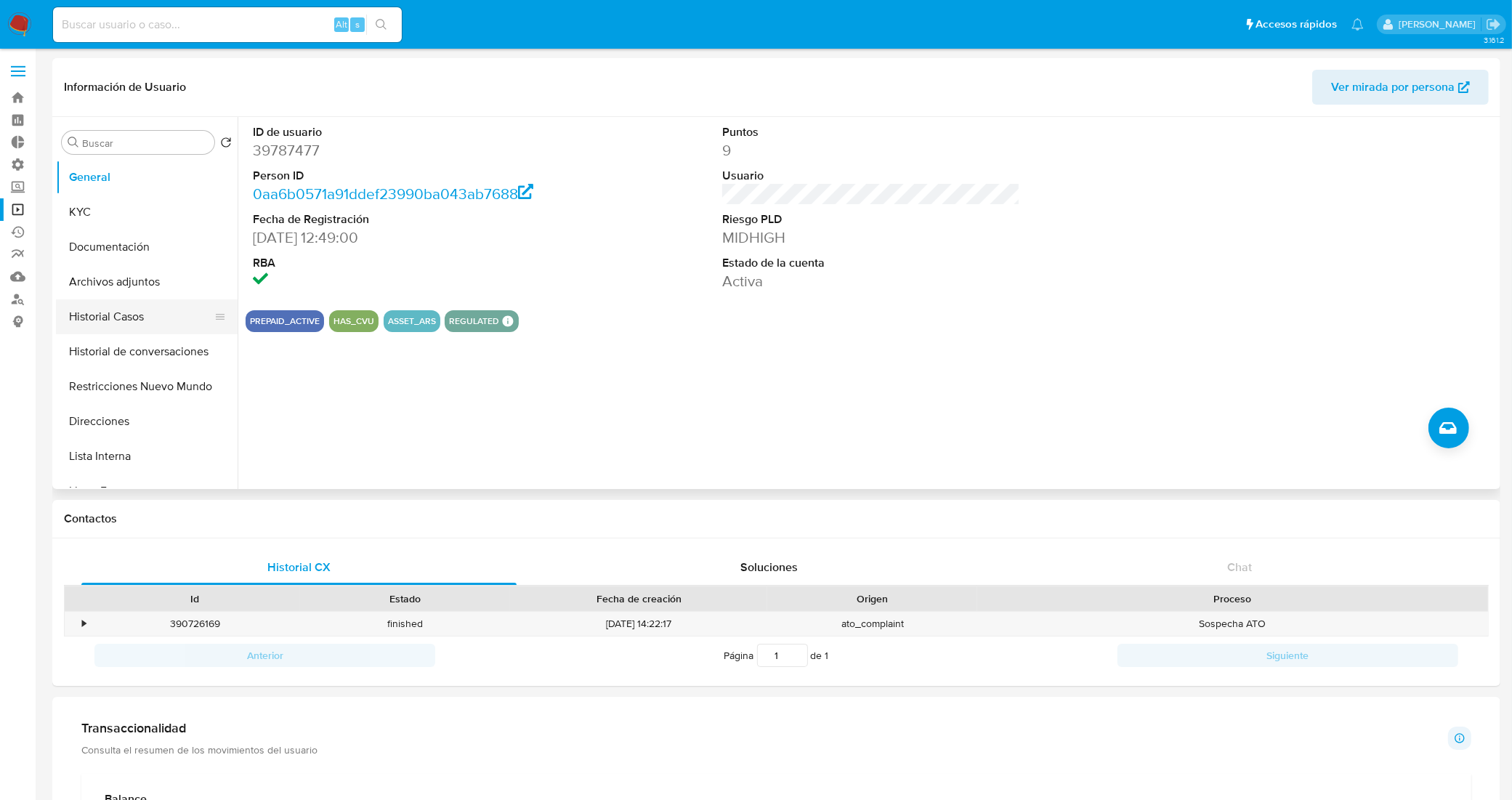
click at [136, 327] on button "Historial Casos" at bounding box center [141, 316] width 170 height 35
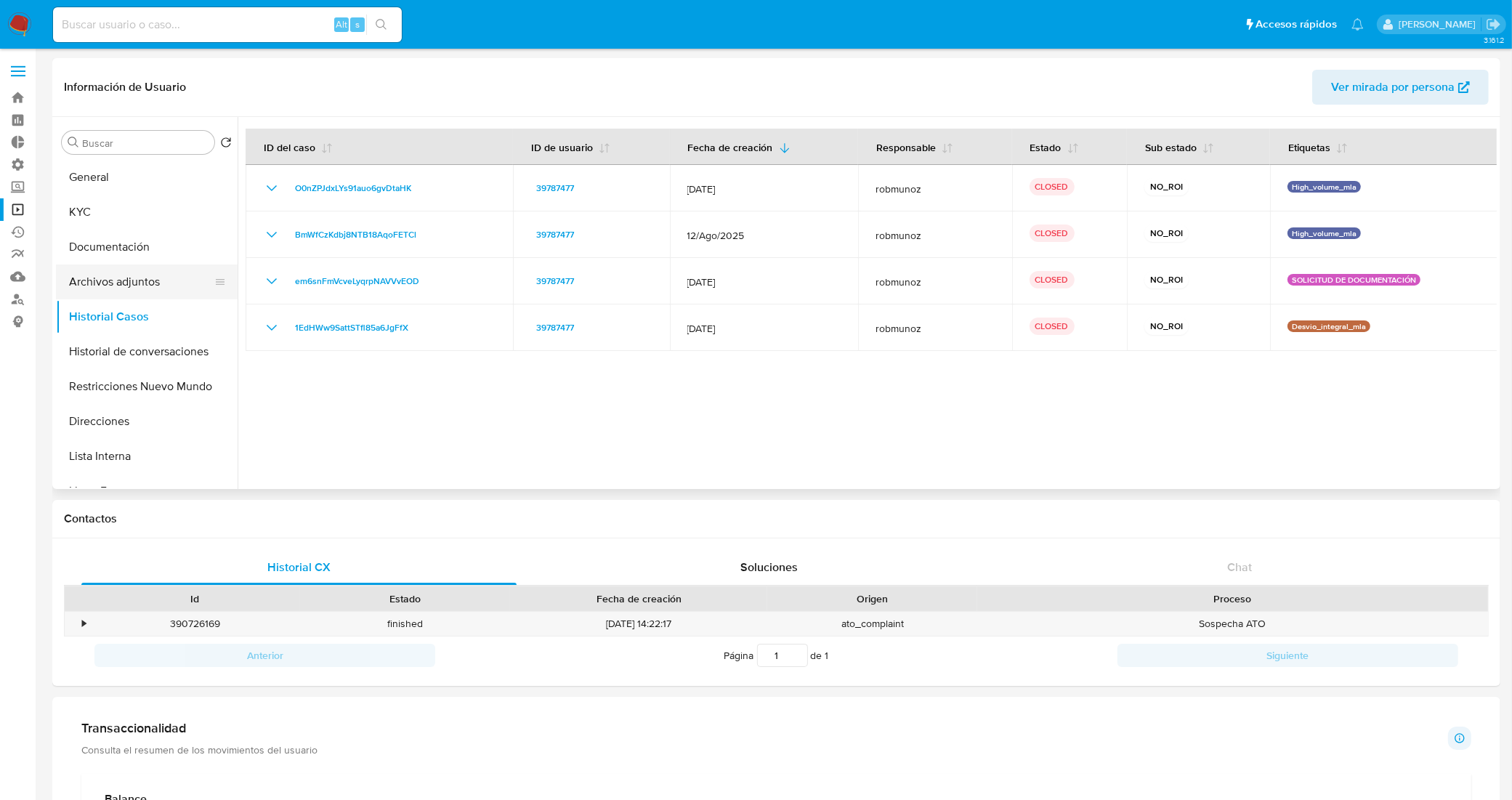
click at [141, 269] on button "Archivos adjuntos" at bounding box center [141, 281] width 170 height 35
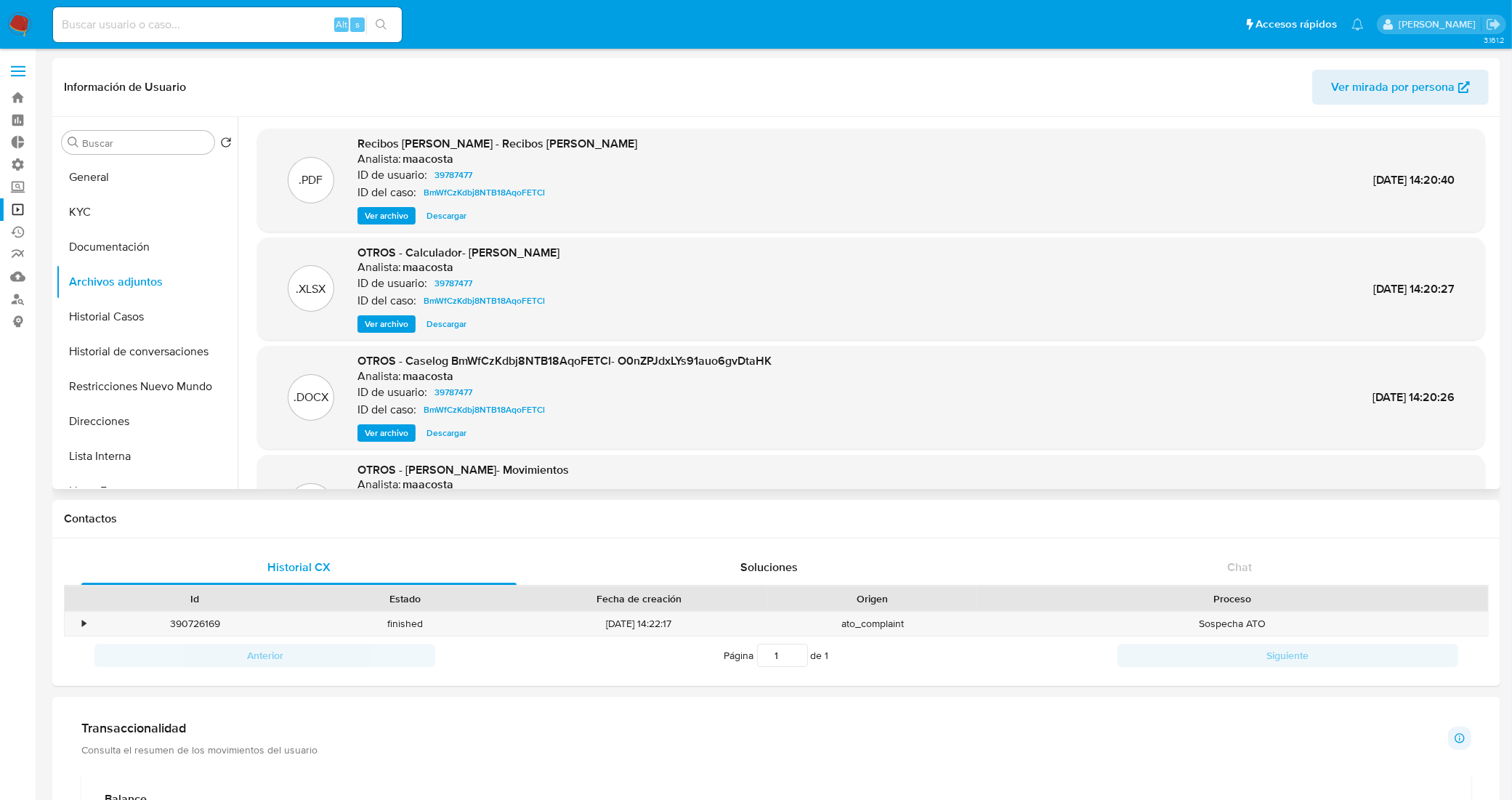
click at [392, 431] on span "Ver archivo" at bounding box center [387, 433] width 44 height 15
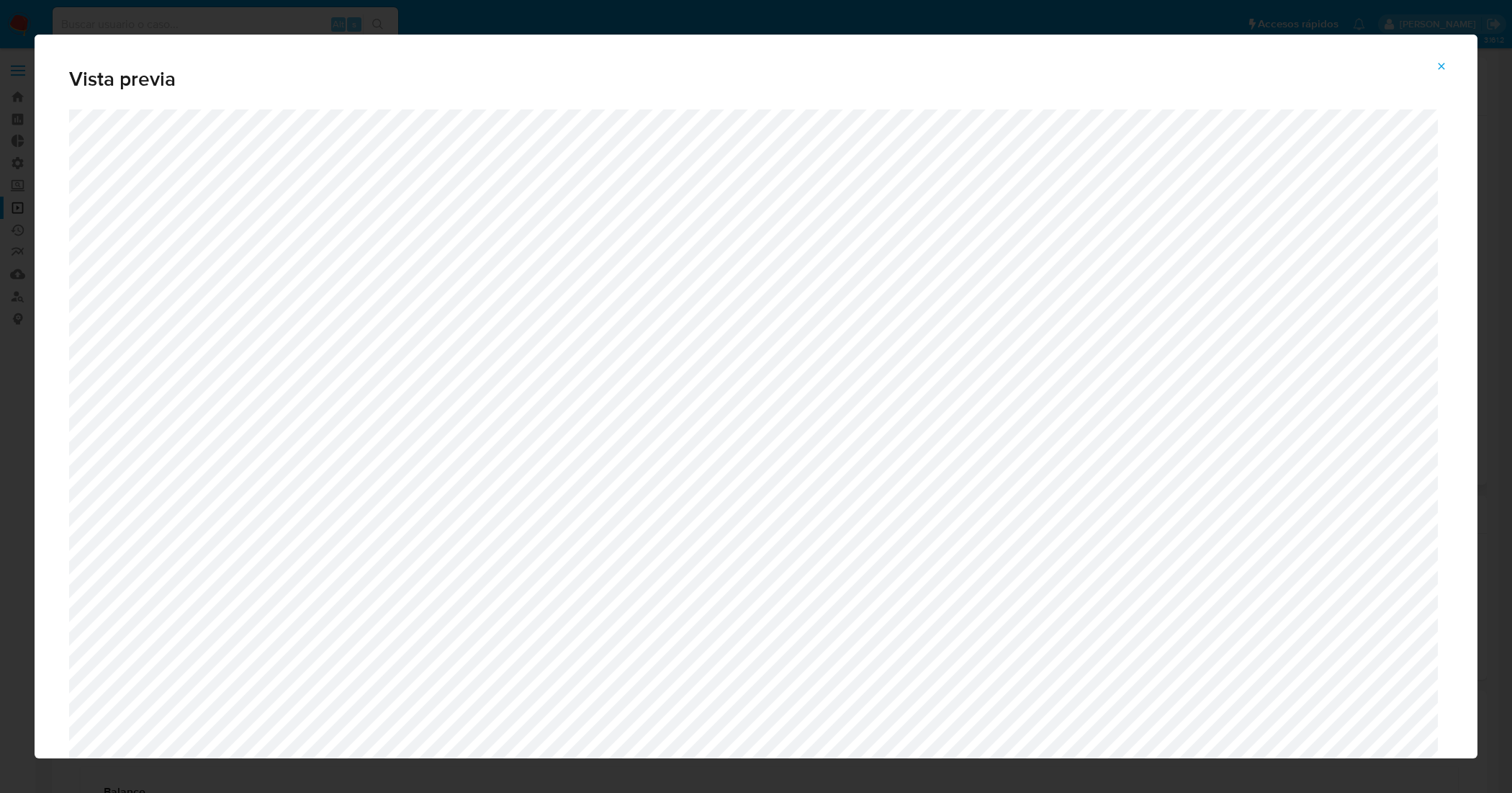
click at [1443, 63] on icon "Attachment preview" at bounding box center [1442, 66] width 12 height 12
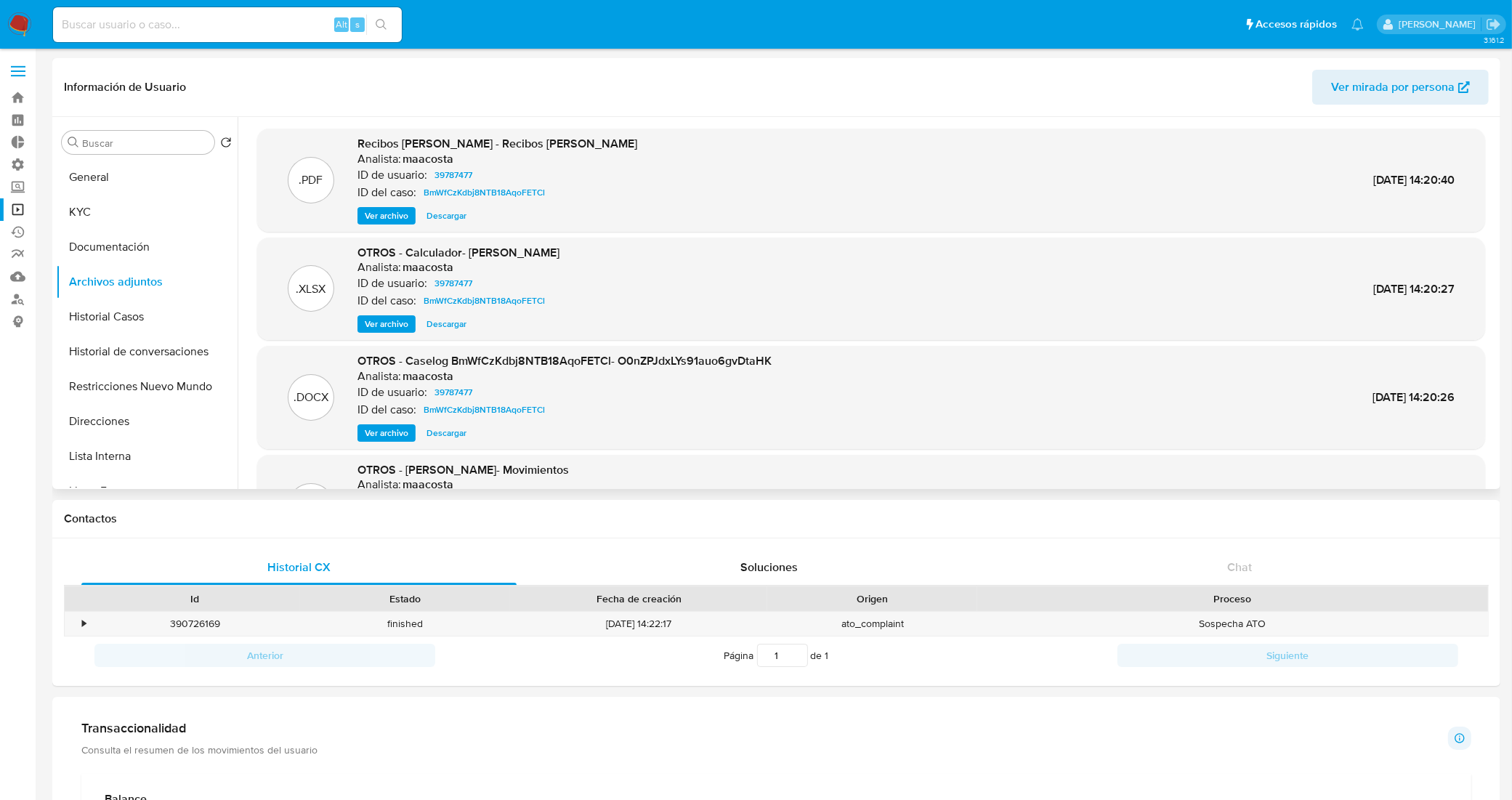
click at [447, 433] on span "Descargar" at bounding box center [446, 433] width 40 height 15
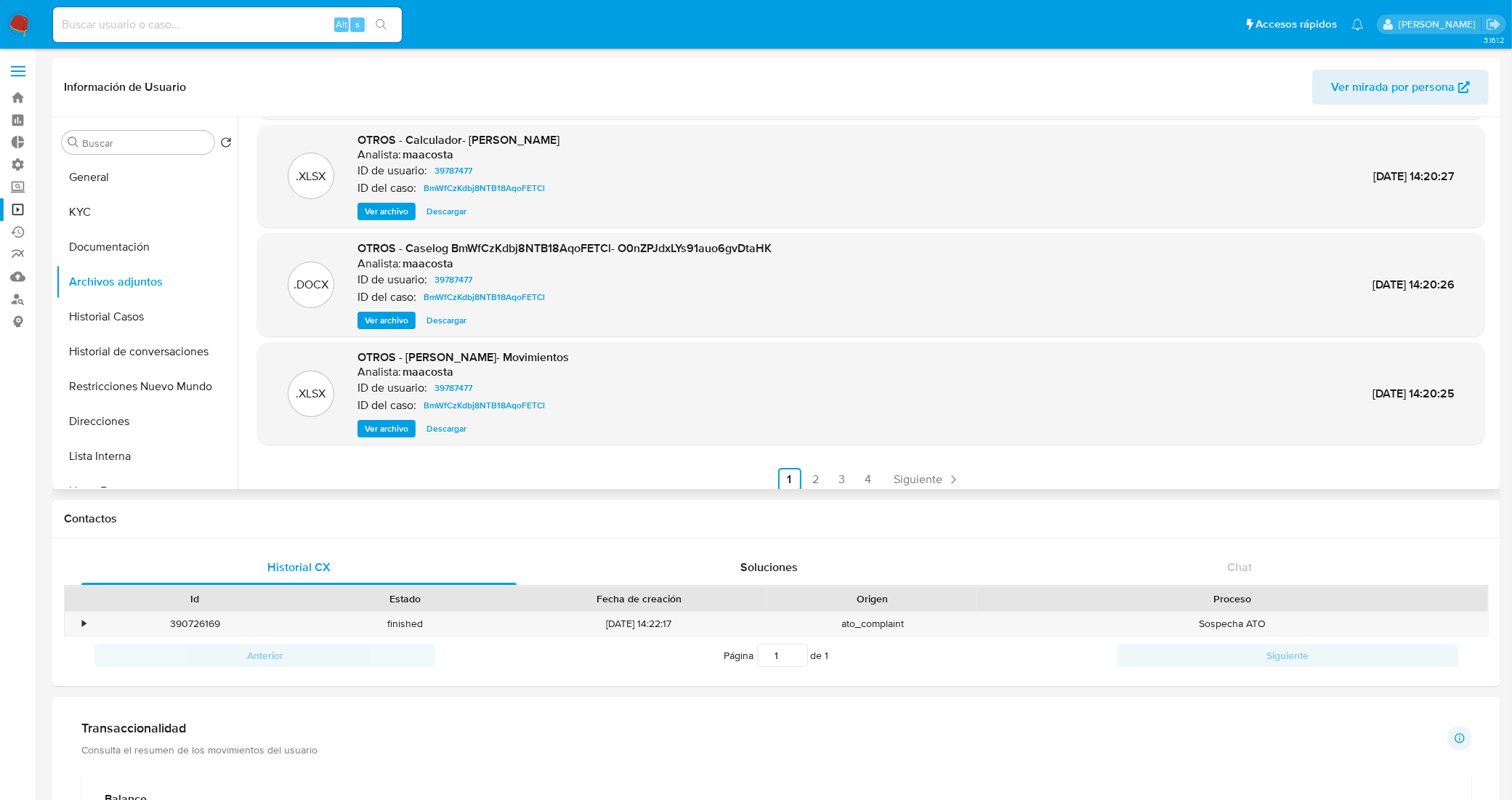
scroll to position [122, 0]
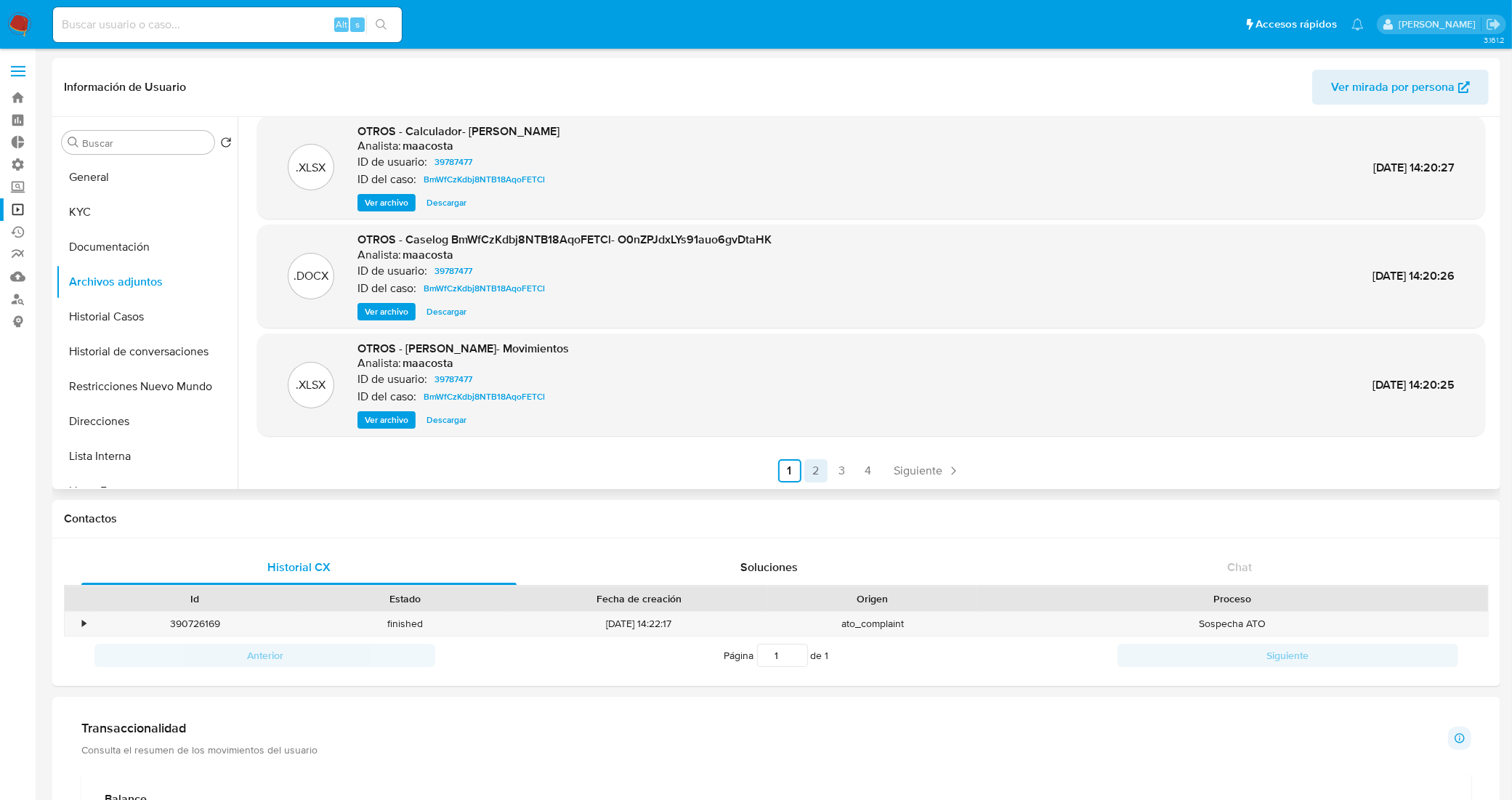
click at [816, 472] on link "2" at bounding box center [815, 470] width 23 height 23
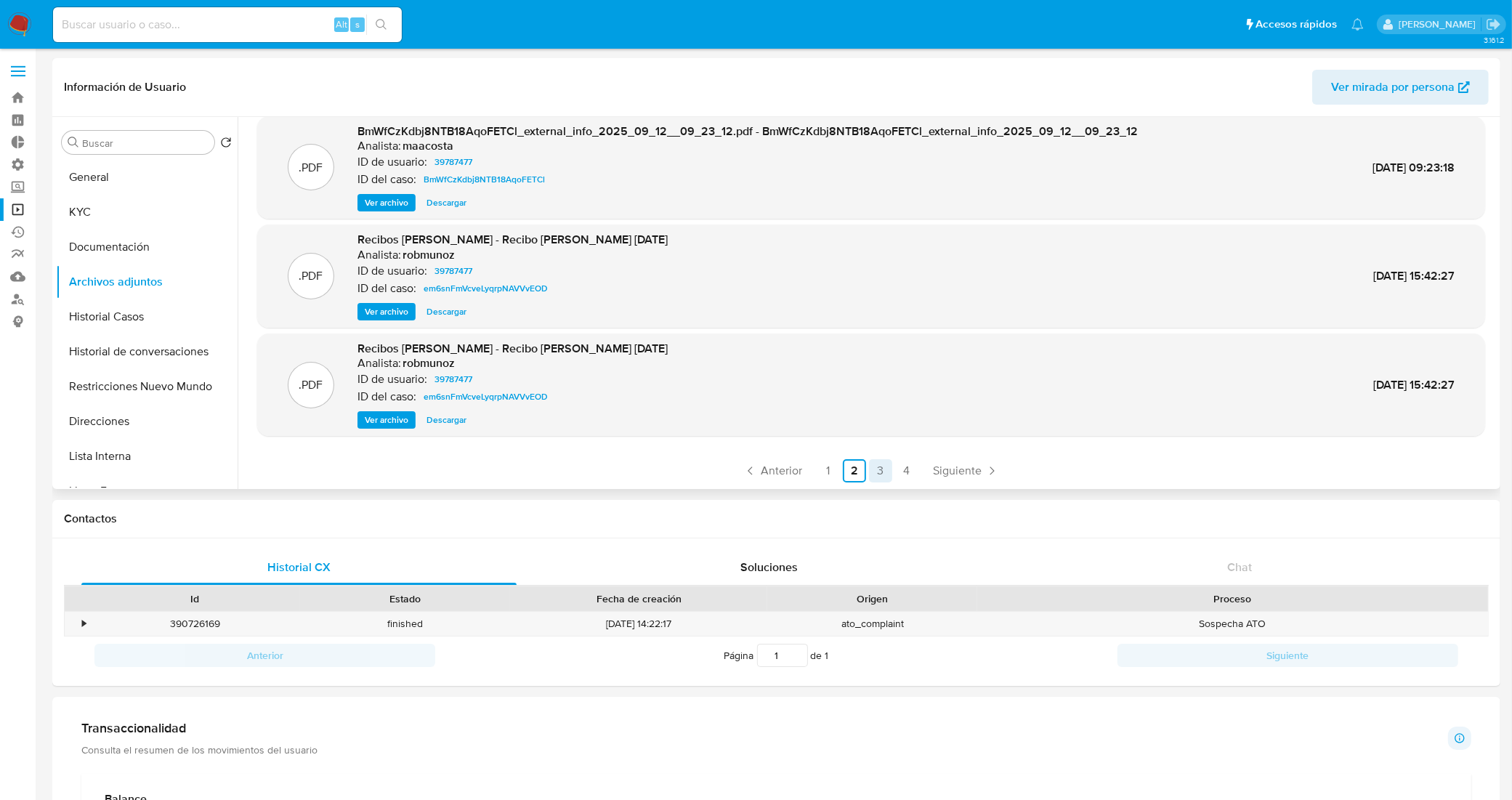
click at [881, 470] on link "3" at bounding box center [880, 470] width 23 height 23
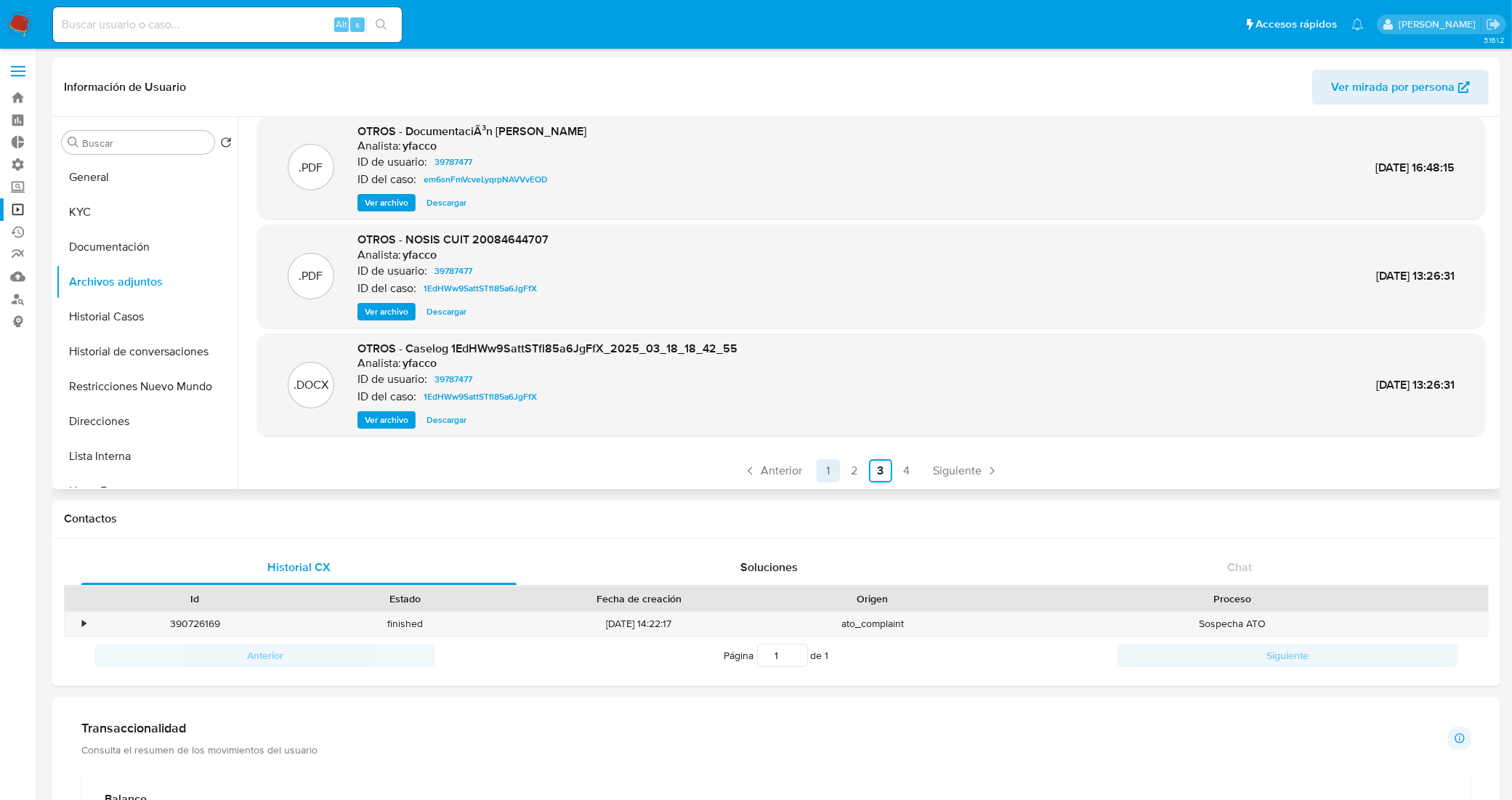
click at [826, 469] on link "1" at bounding box center [828, 470] width 23 height 23
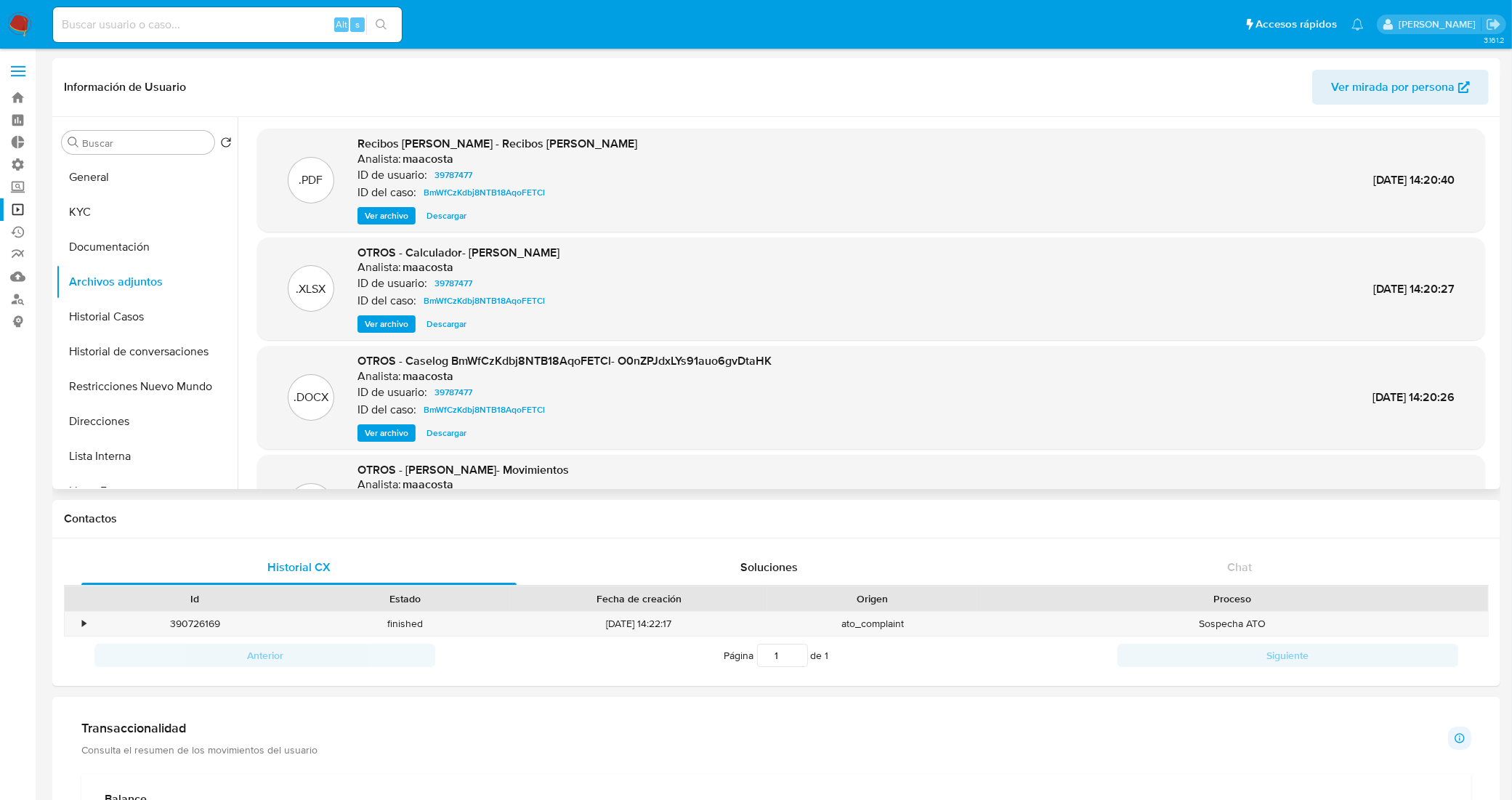
click at [394, 323] on span "Ver archivo" at bounding box center [387, 324] width 44 height 15
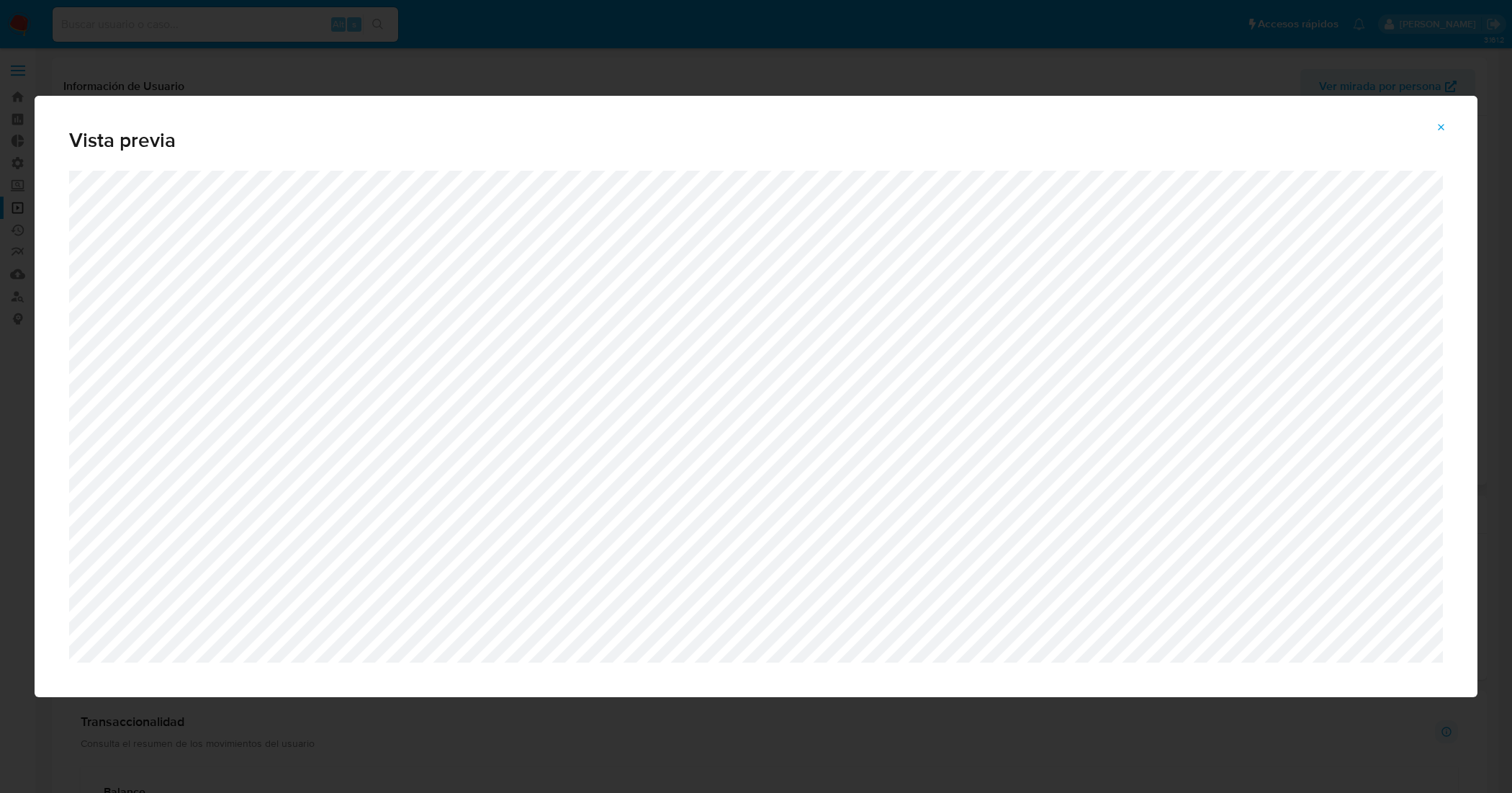
click at [1438, 129] on icon "Attachment preview" at bounding box center [1442, 128] width 12 height 12
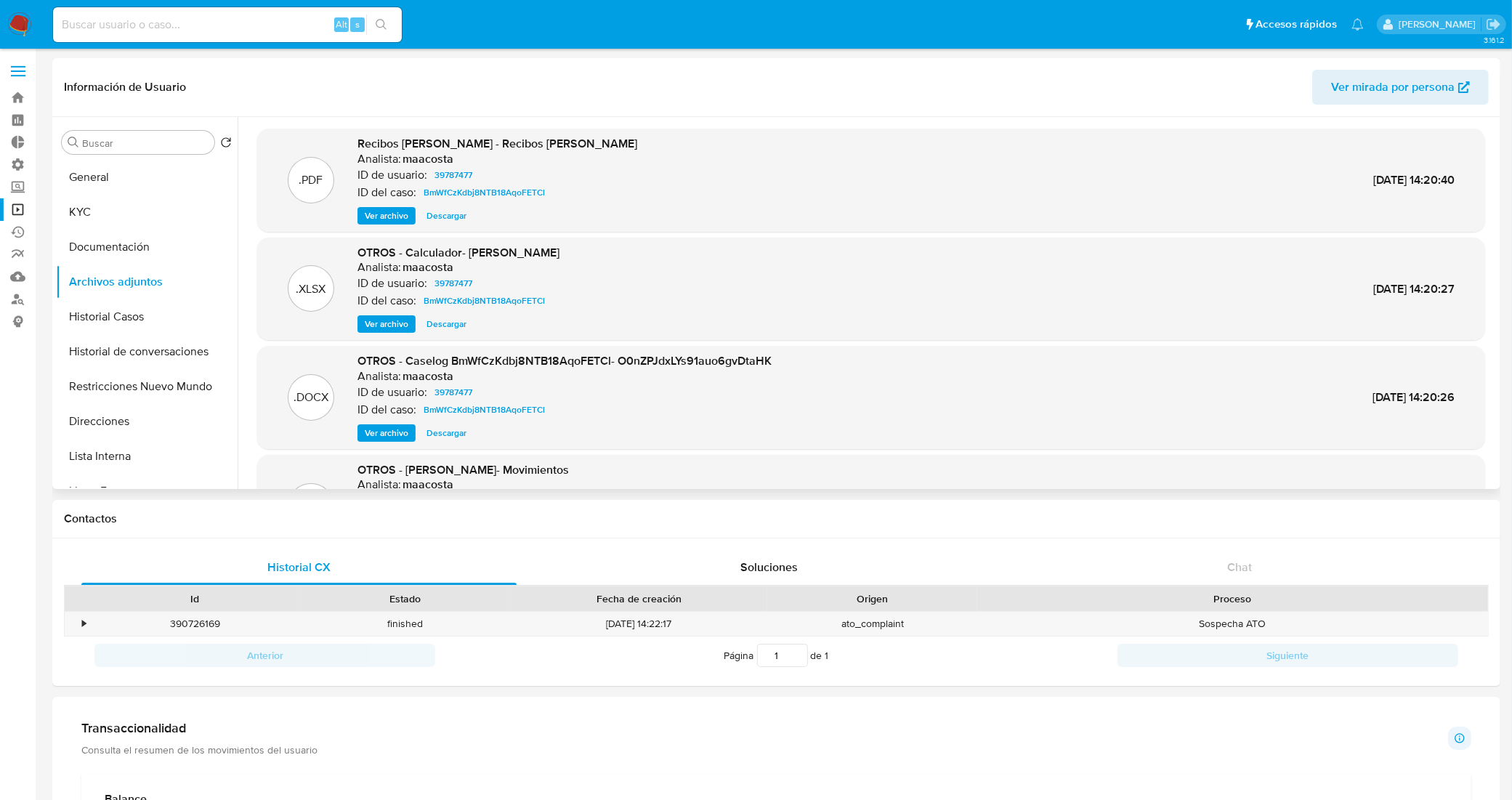
click at [448, 323] on span "Descargar" at bounding box center [446, 324] width 40 height 15
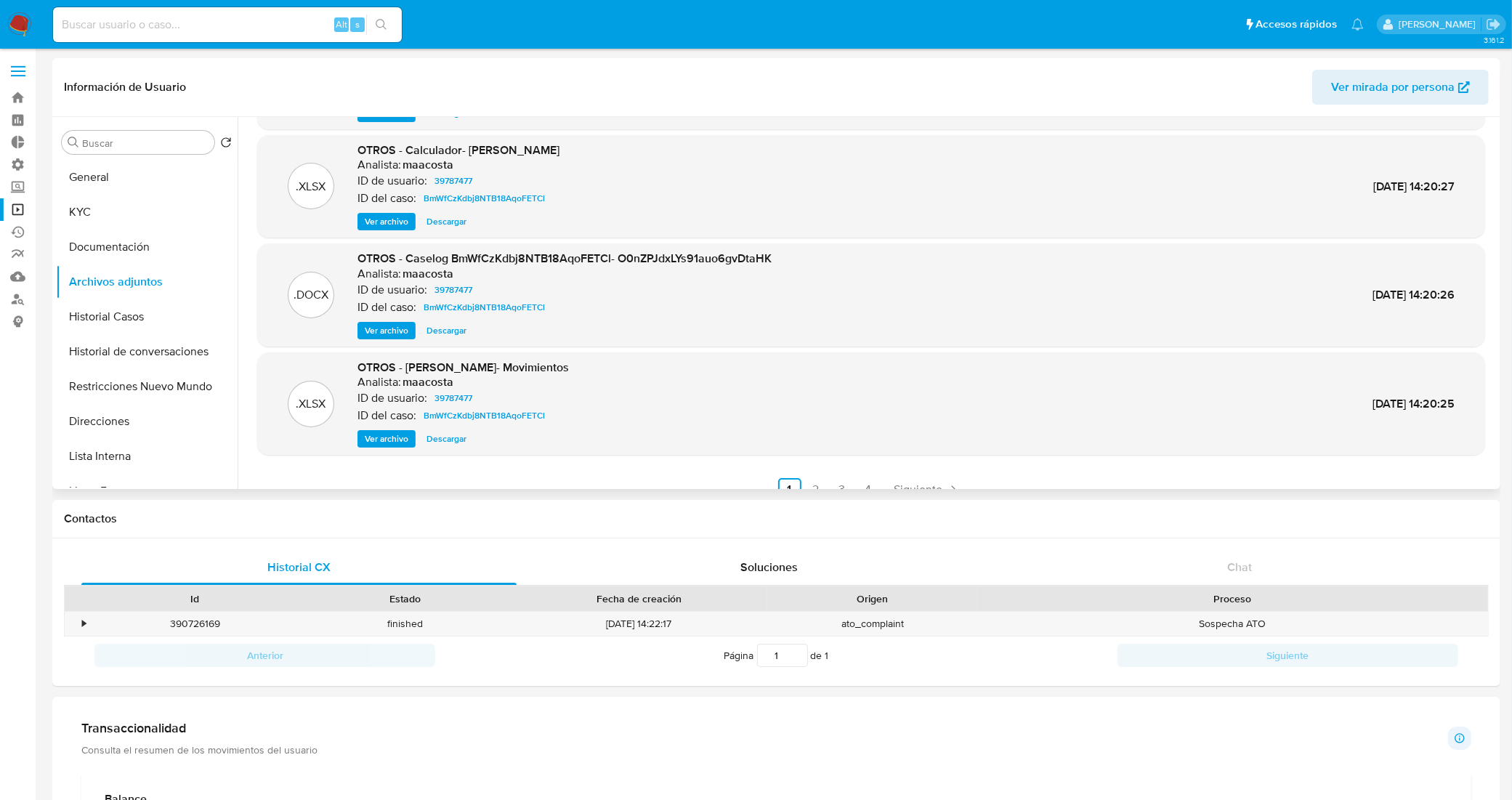
scroll to position [122, 0]
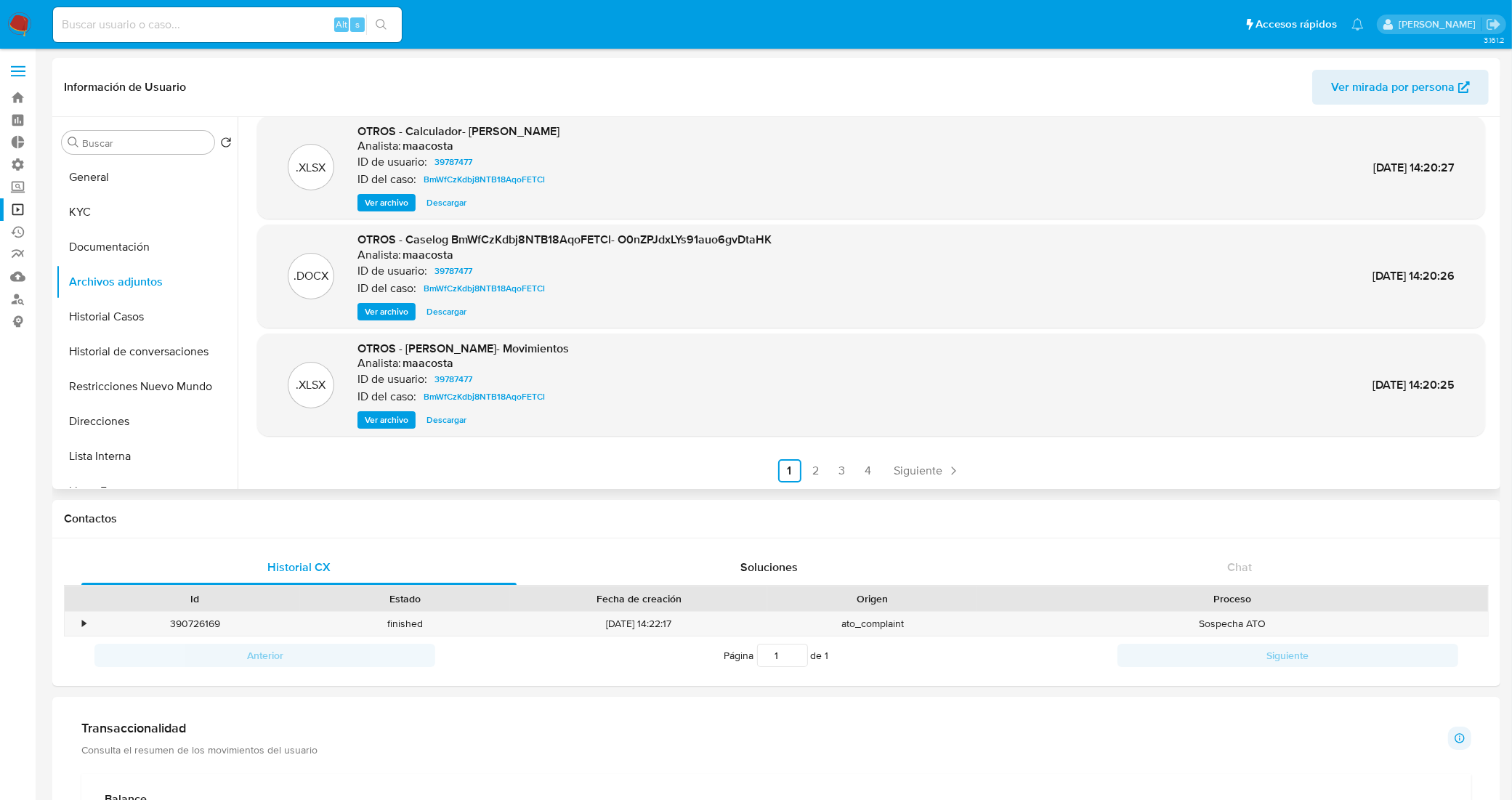
click at [442, 421] on span "Descargar" at bounding box center [446, 420] width 40 height 15
click at [125, 236] on button "Documentación" at bounding box center [141, 246] width 170 height 35
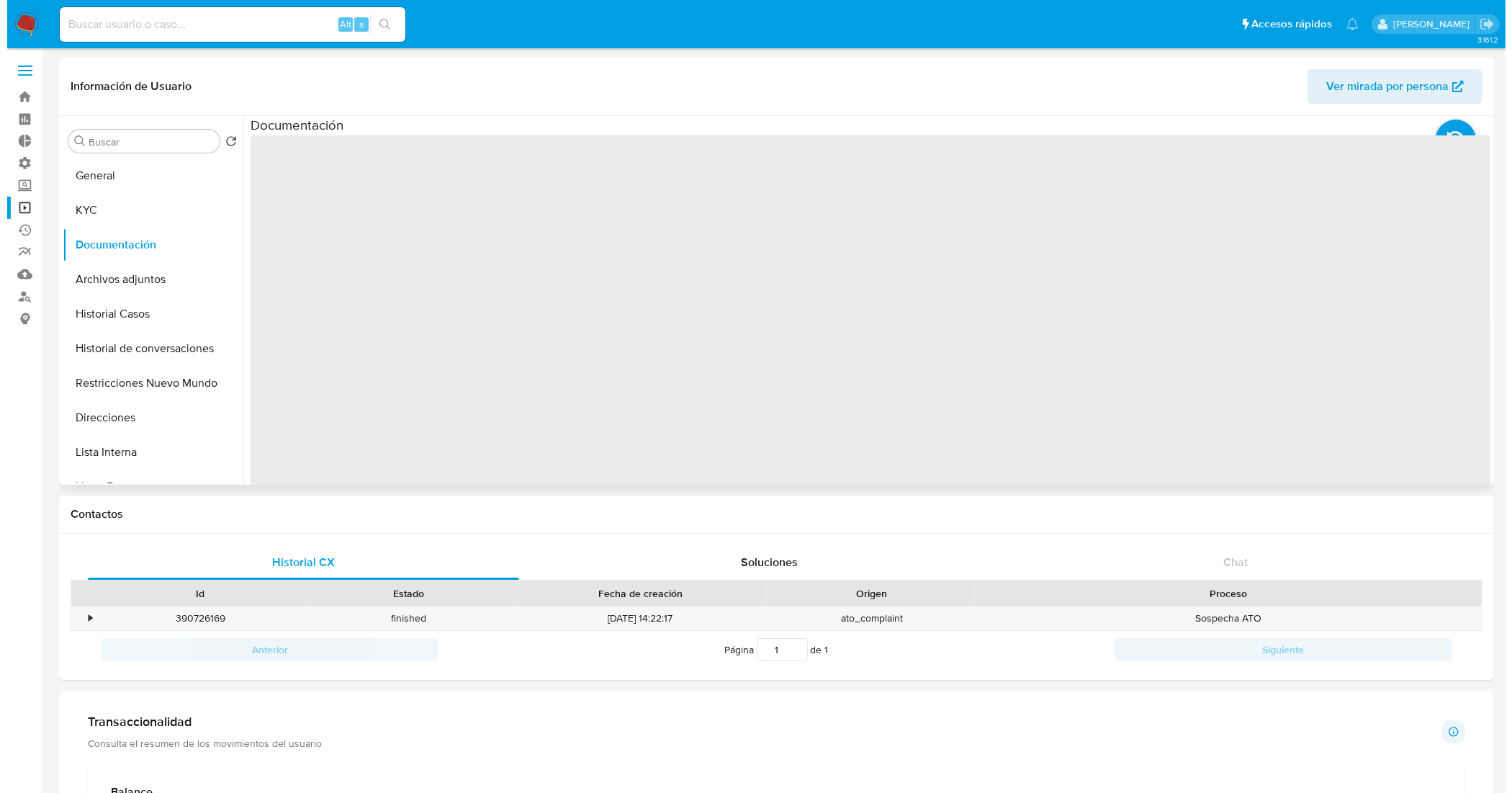
scroll to position [0, 0]
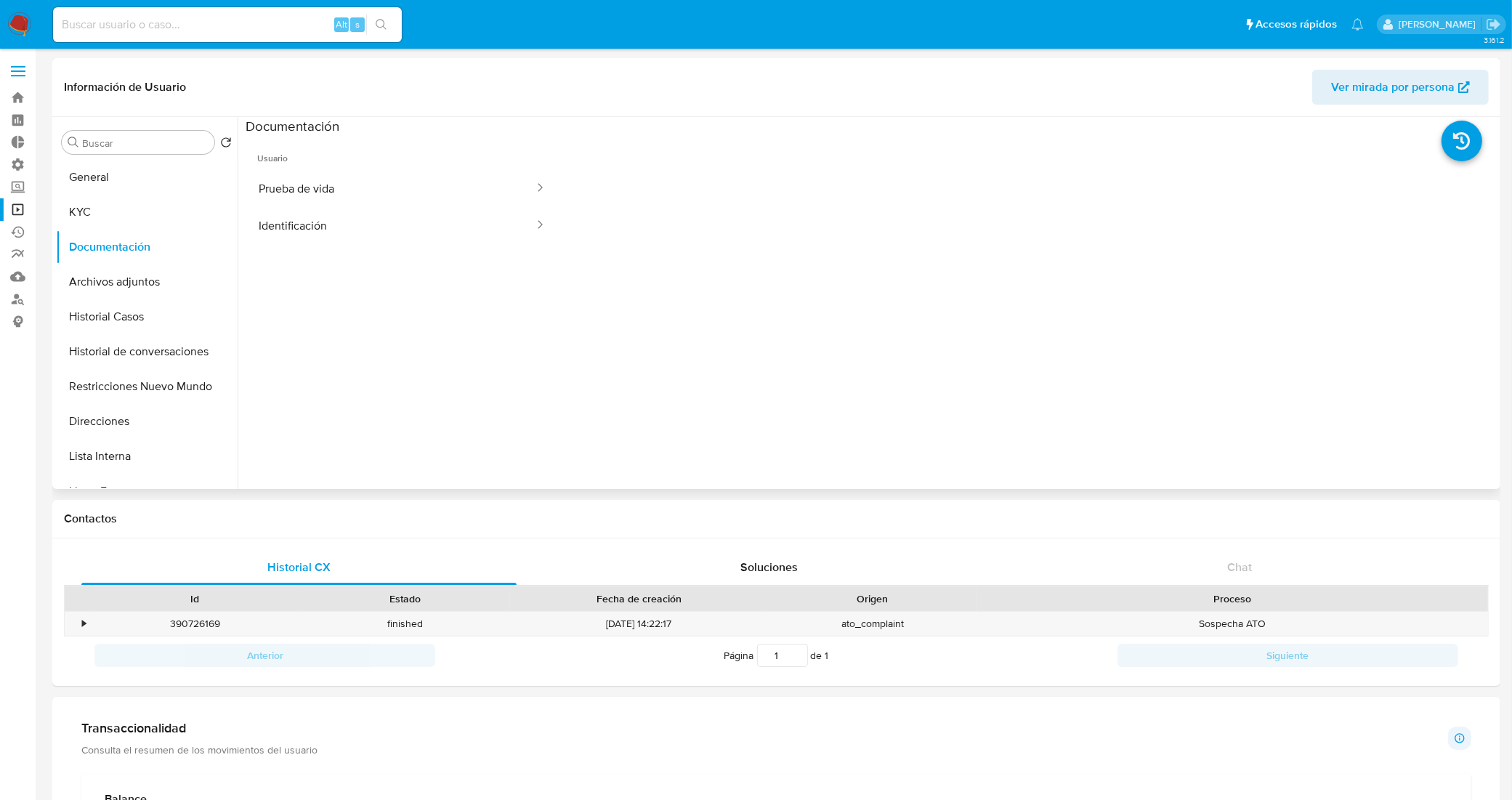
click at [378, 212] on button "Identificación" at bounding box center [390, 225] width 290 height 37
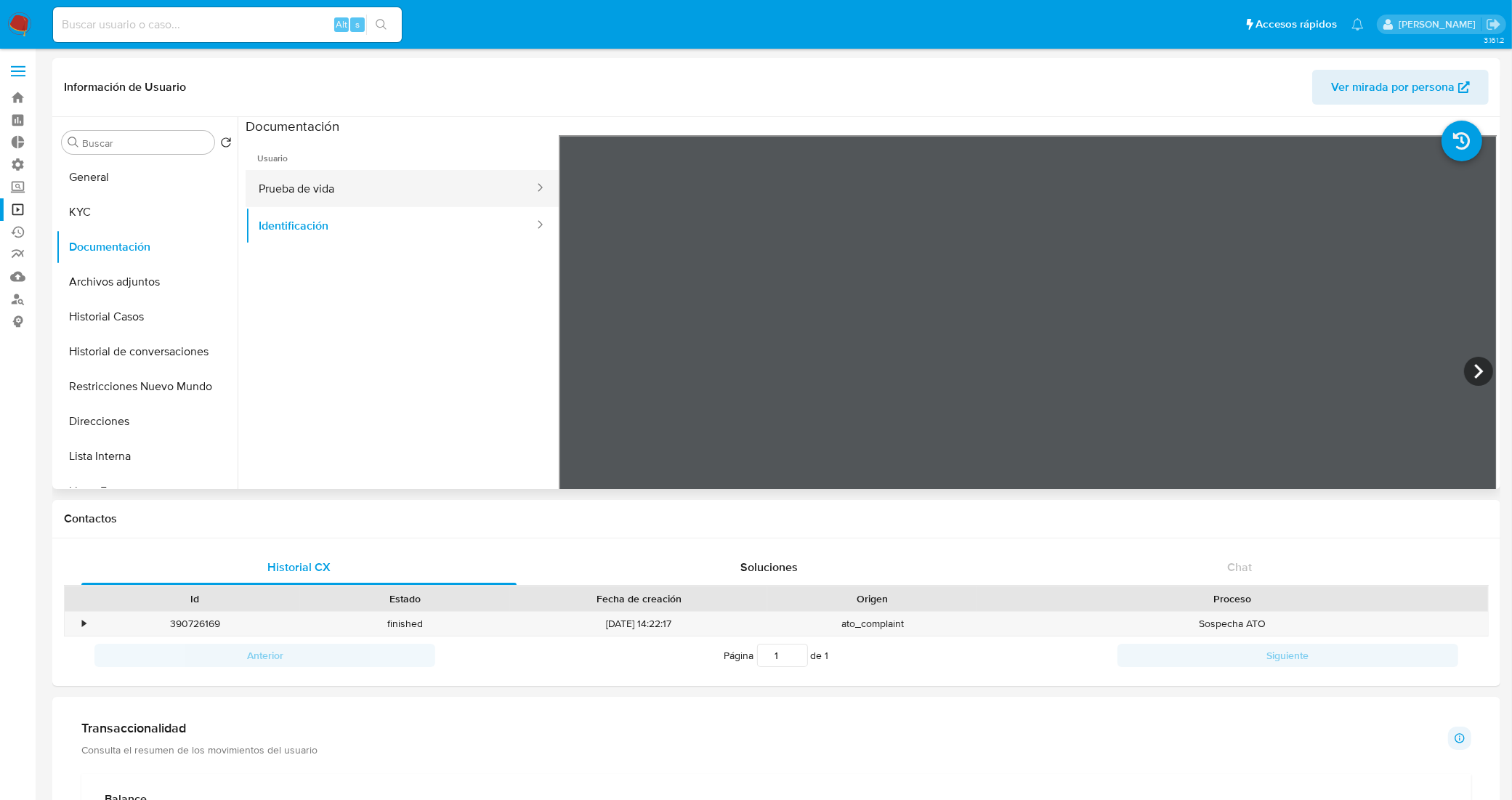
click at [403, 199] on button "Prueba de vida" at bounding box center [390, 188] width 290 height 37
click at [146, 339] on button "Historial de conversaciones" at bounding box center [141, 351] width 170 height 35
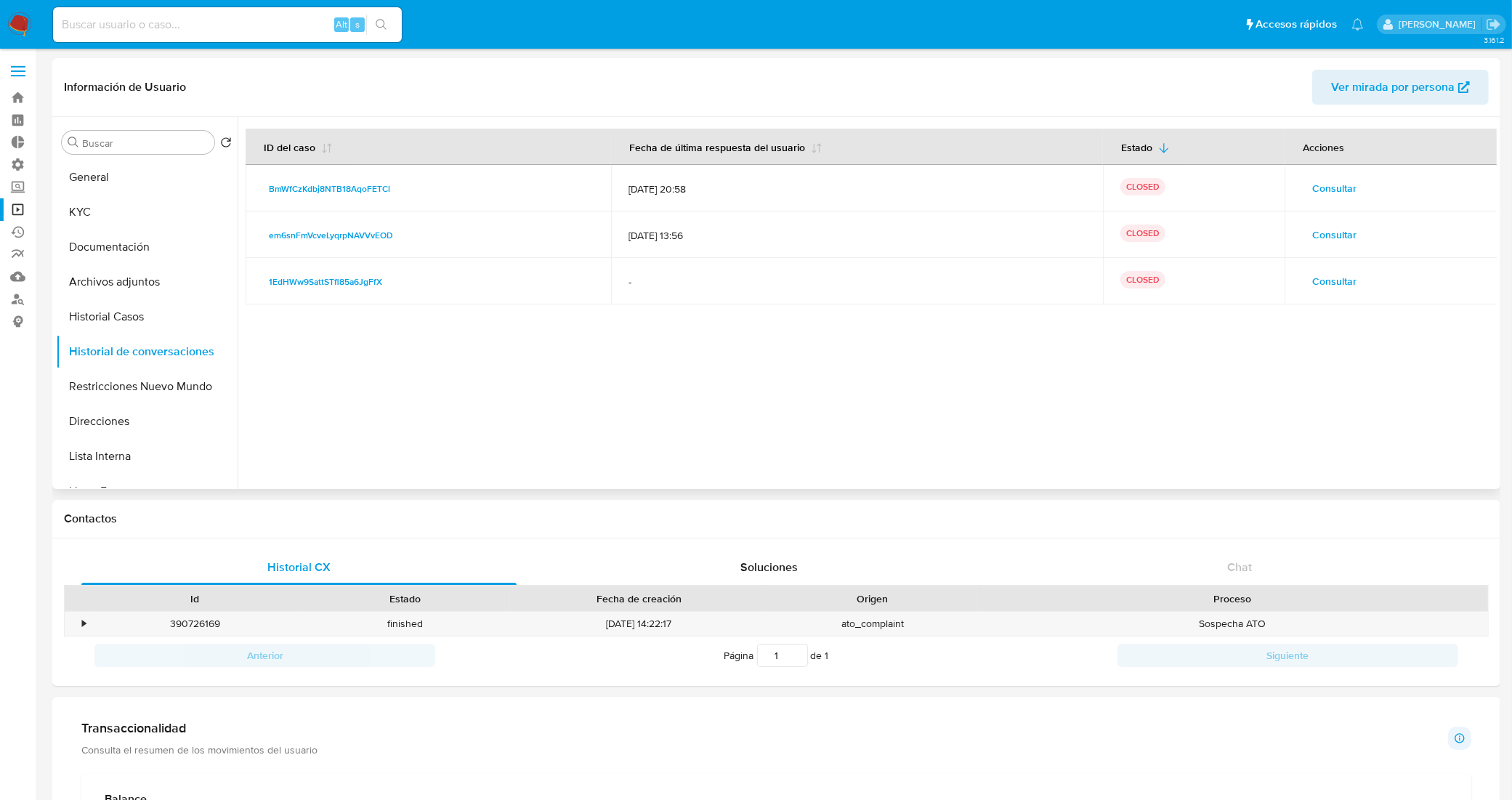
click at [1339, 278] on span "Consultar" at bounding box center [1334, 281] width 44 height 20
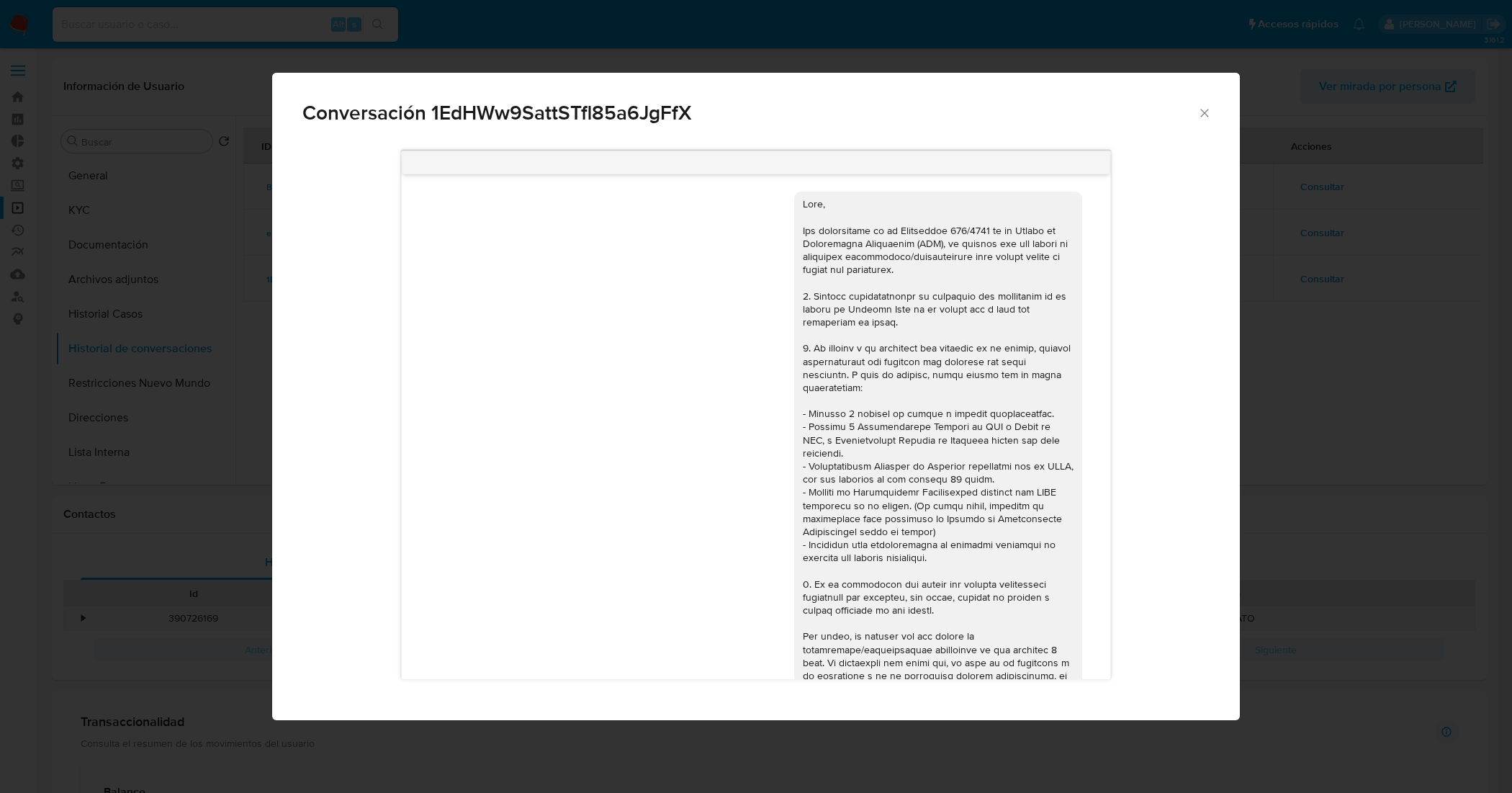
scroll to position [718, 0]
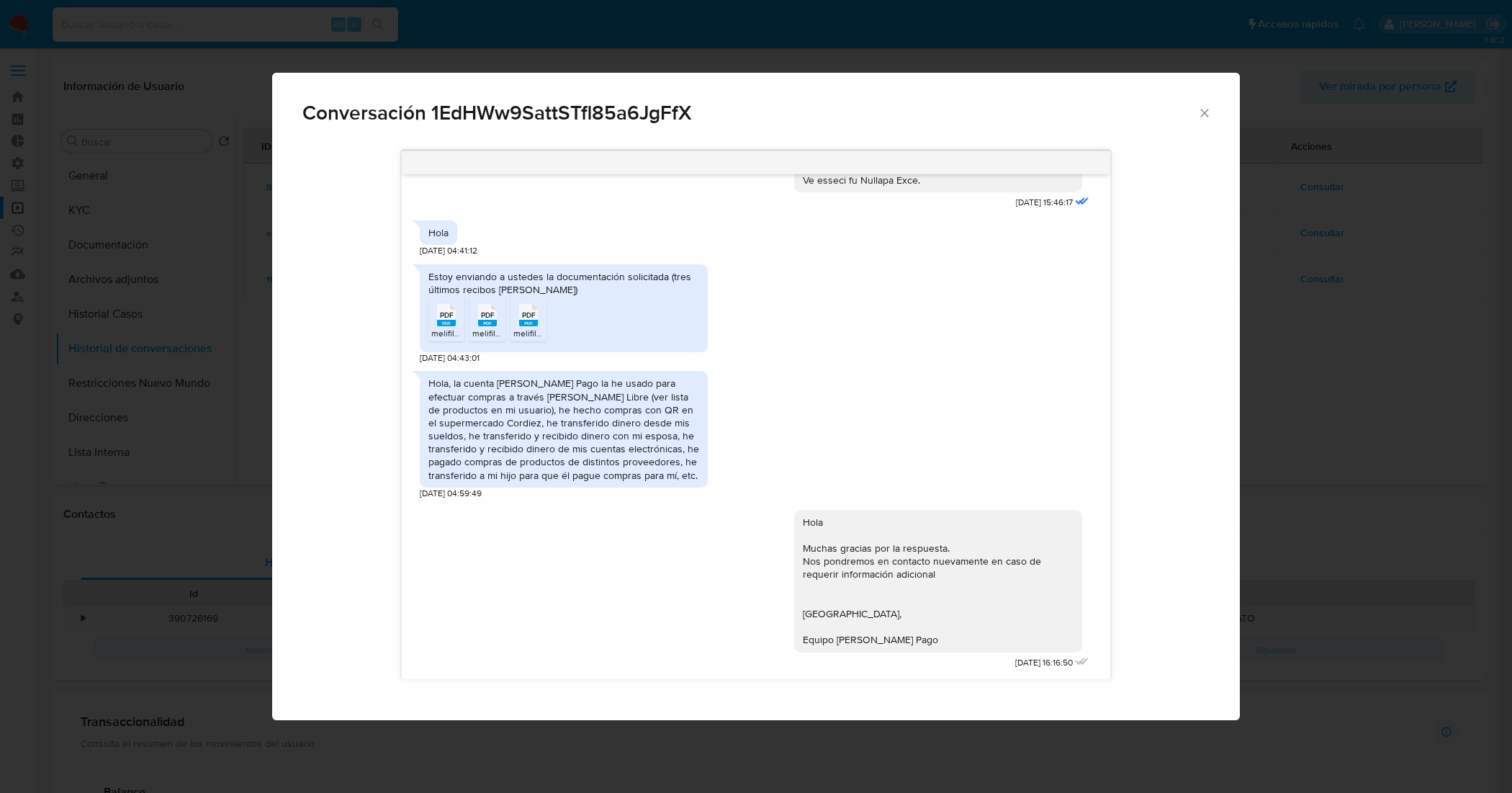
click at [1212, 113] on div "Conversación 1EdHWw9SattSTfl85a6JgFfX" at bounding box center [756, 107] width 968 height 68
click at [1208, 110] on icon "Cerrar" at bounding box center [1204, 113] width 15 height 15
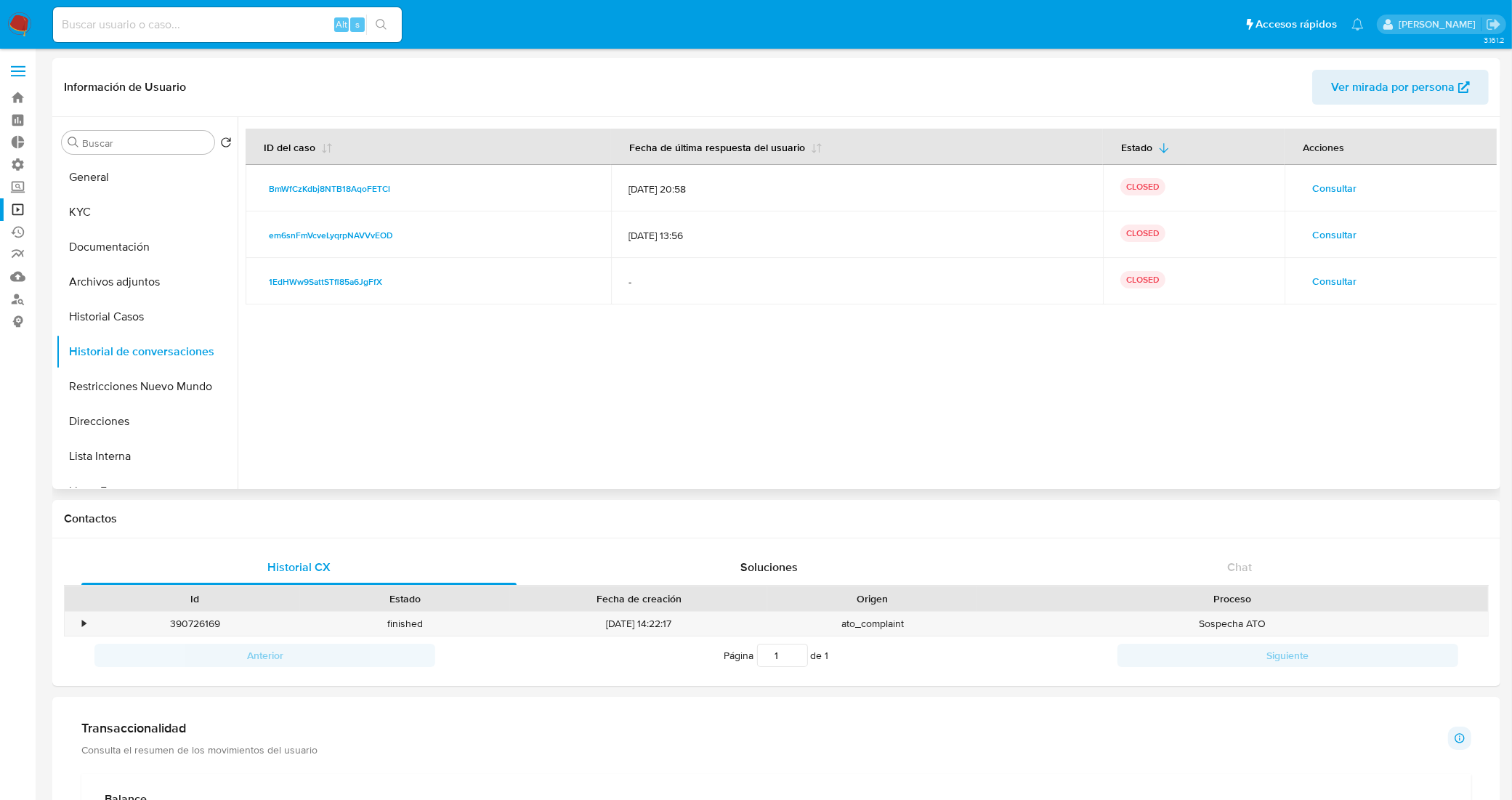
click at [1322, 224] on span "Consultar" at bounding box center [1334, 234] width 44 height 20
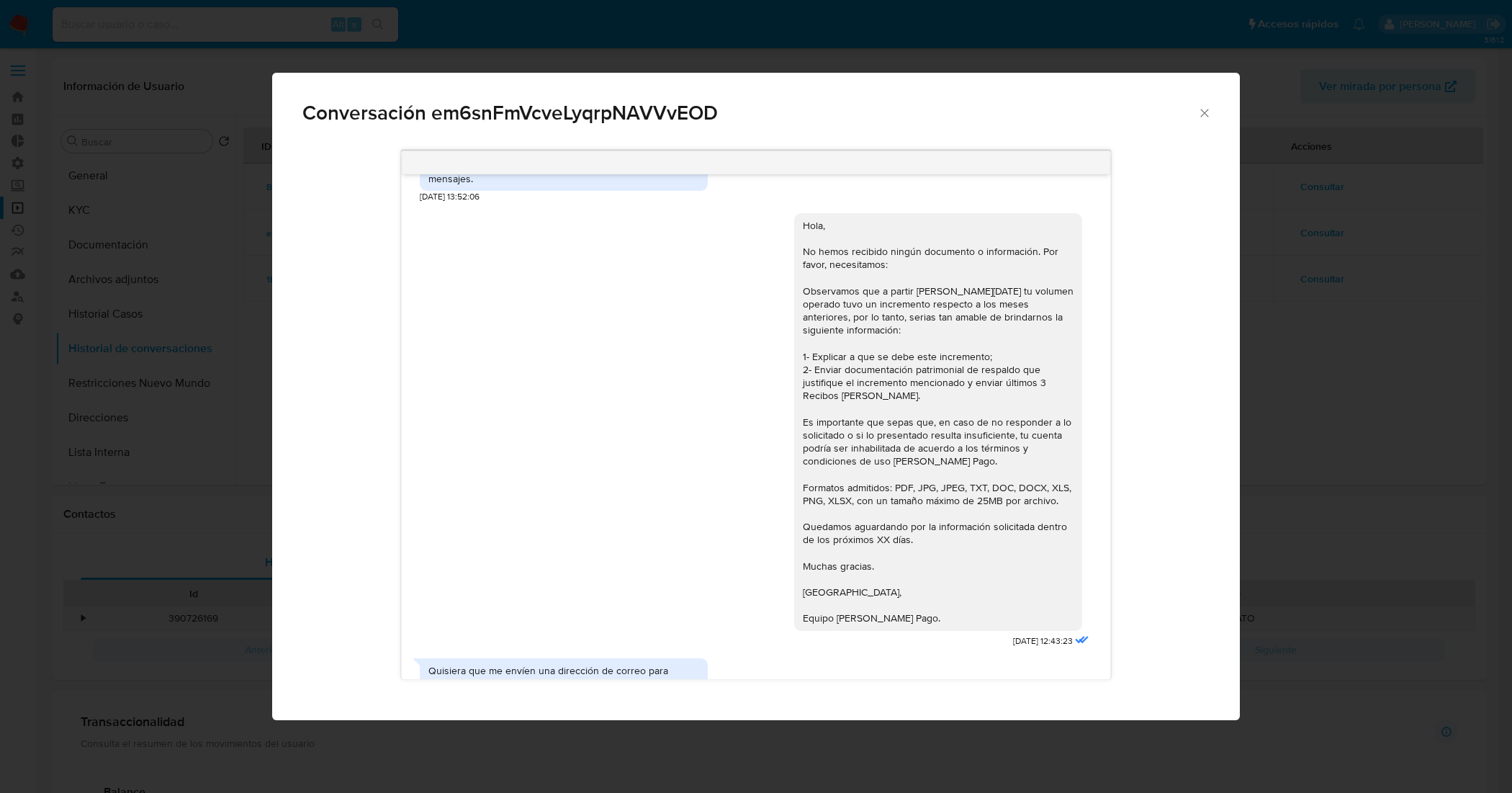
scroll to position [971, 0]
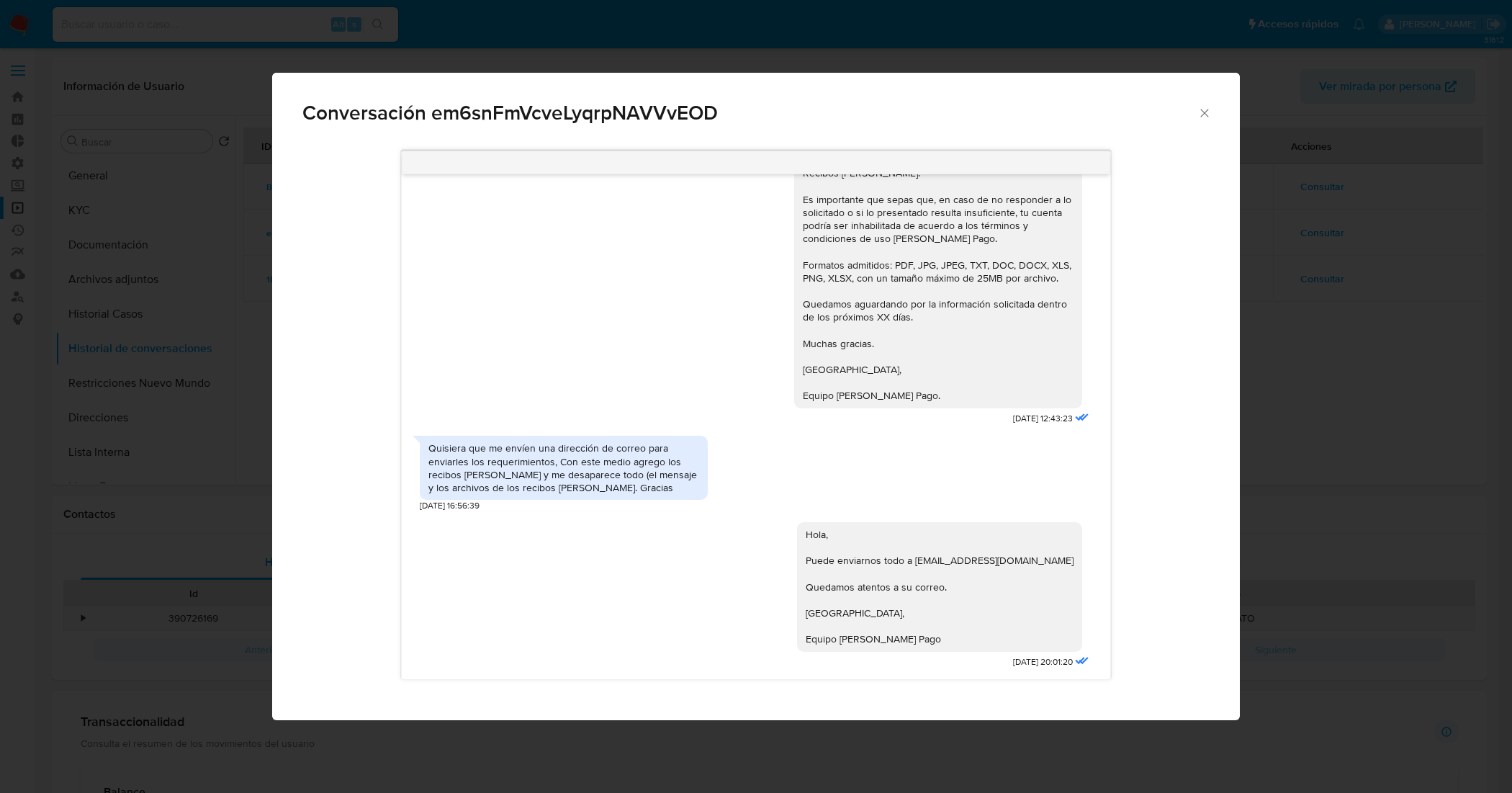
click at [1209, 116] on icon "Cerrar" at bounding box center [1204, 113] width 15 height 15
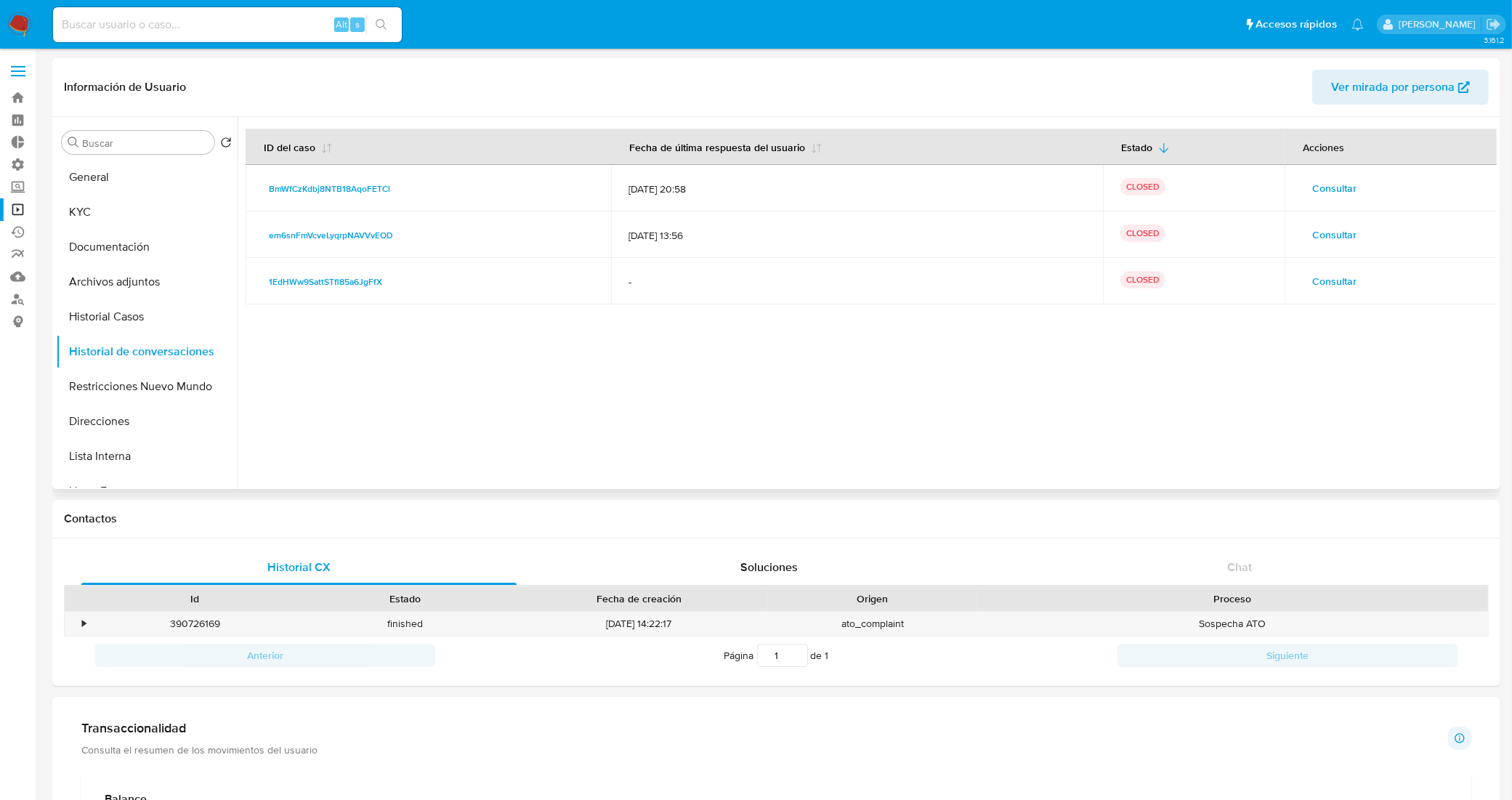
click at [1332, 186] on span "Consultar" at bounding box center [1334, 188] width 44 height 20
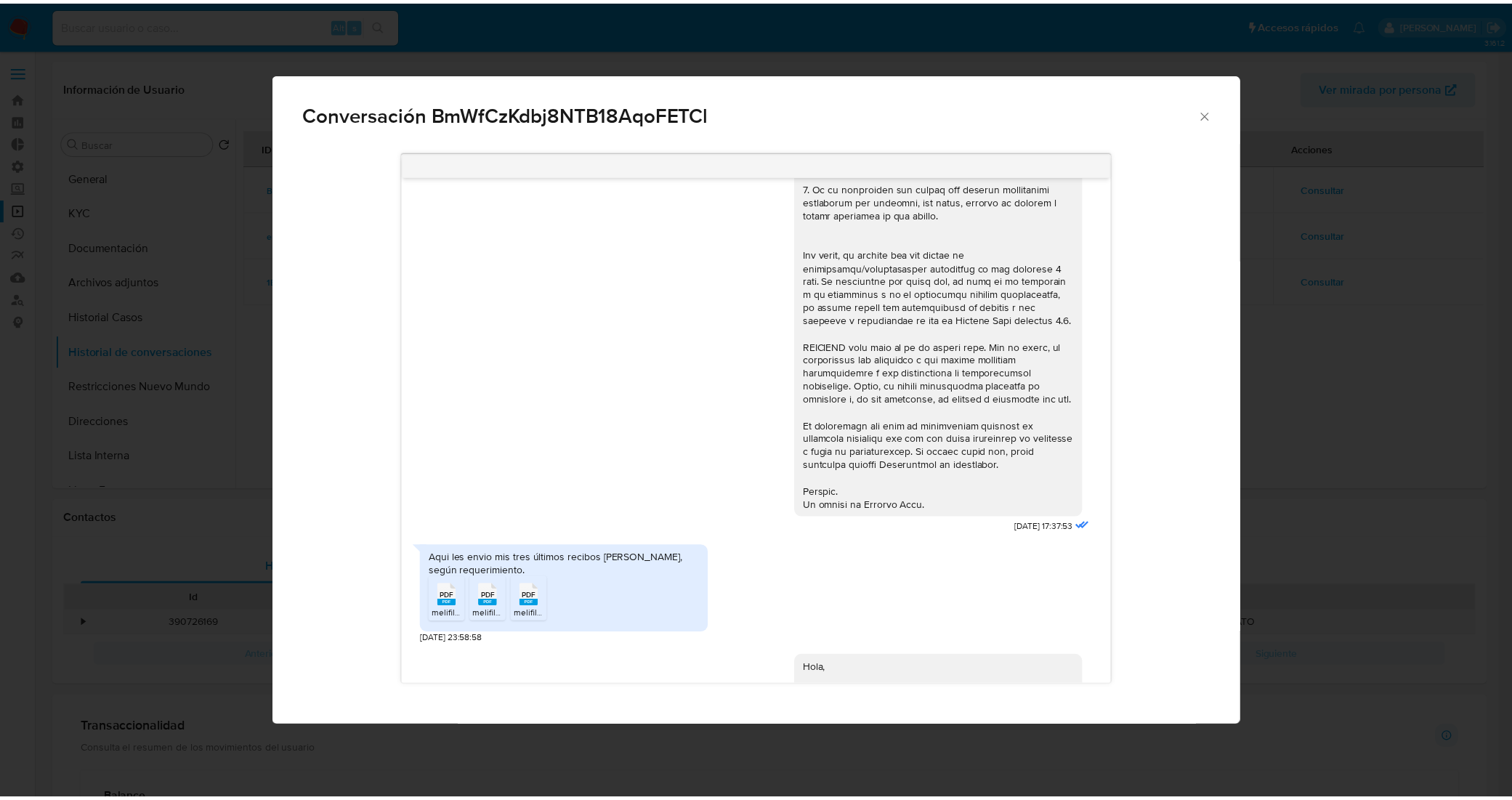
scroll to position [622, 0]
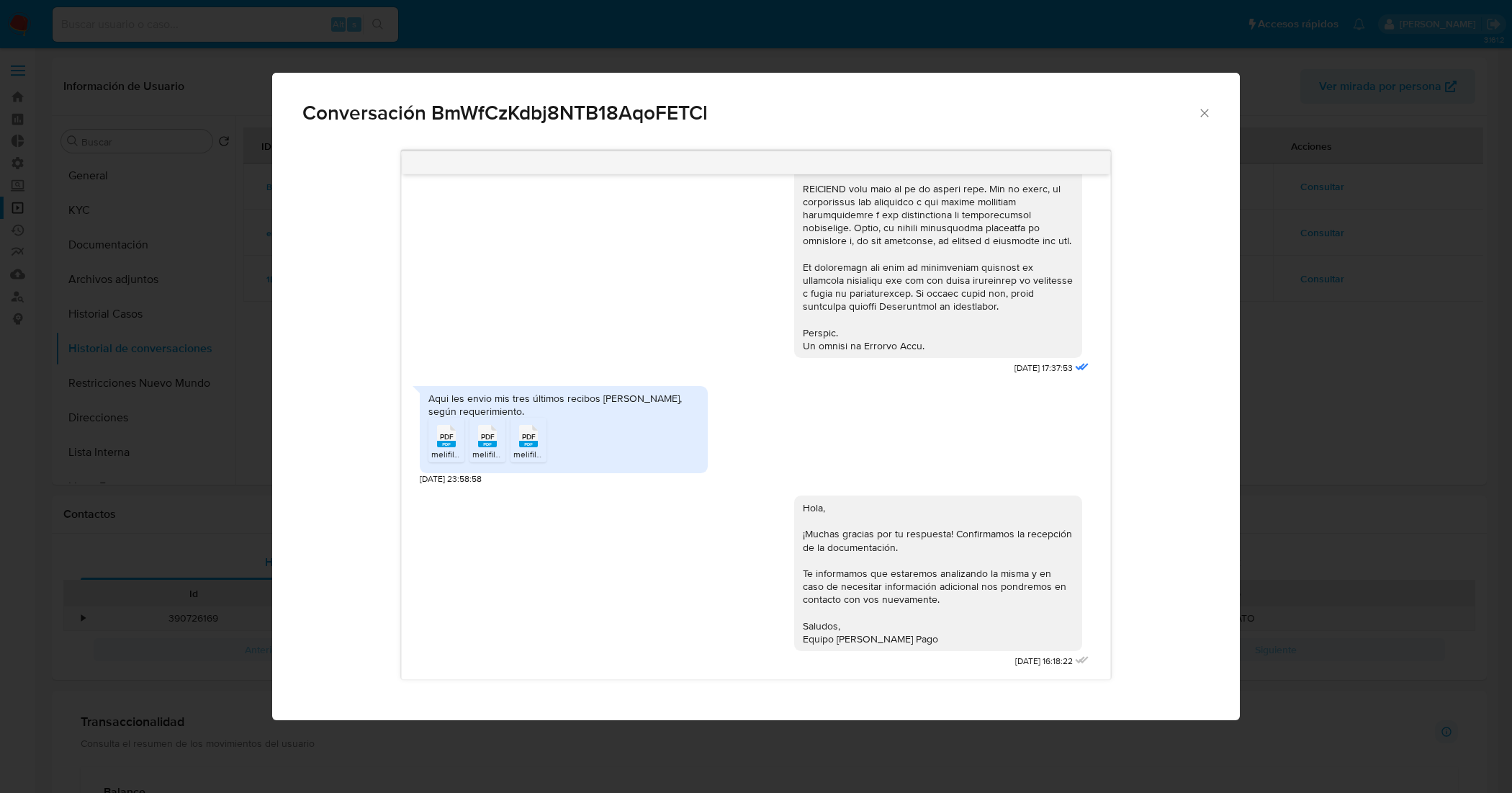
click at [1204, 106] on icon "Cerrar" at bounding box center [1204, 113] width 15 height 15
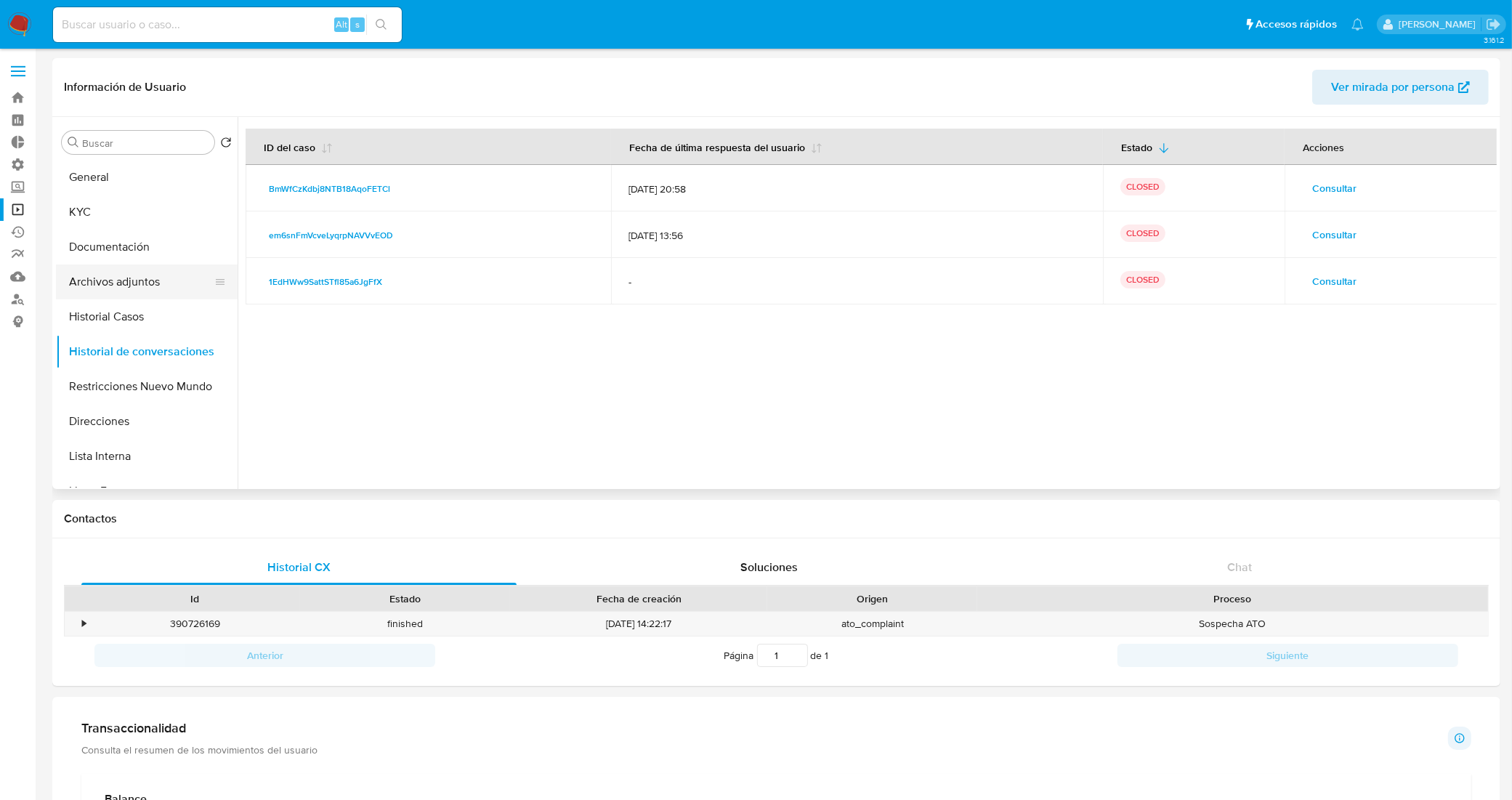
click at [141, 267] on button "Archivos adjuntos" at bounding box center [141, 281] width 170 height 35
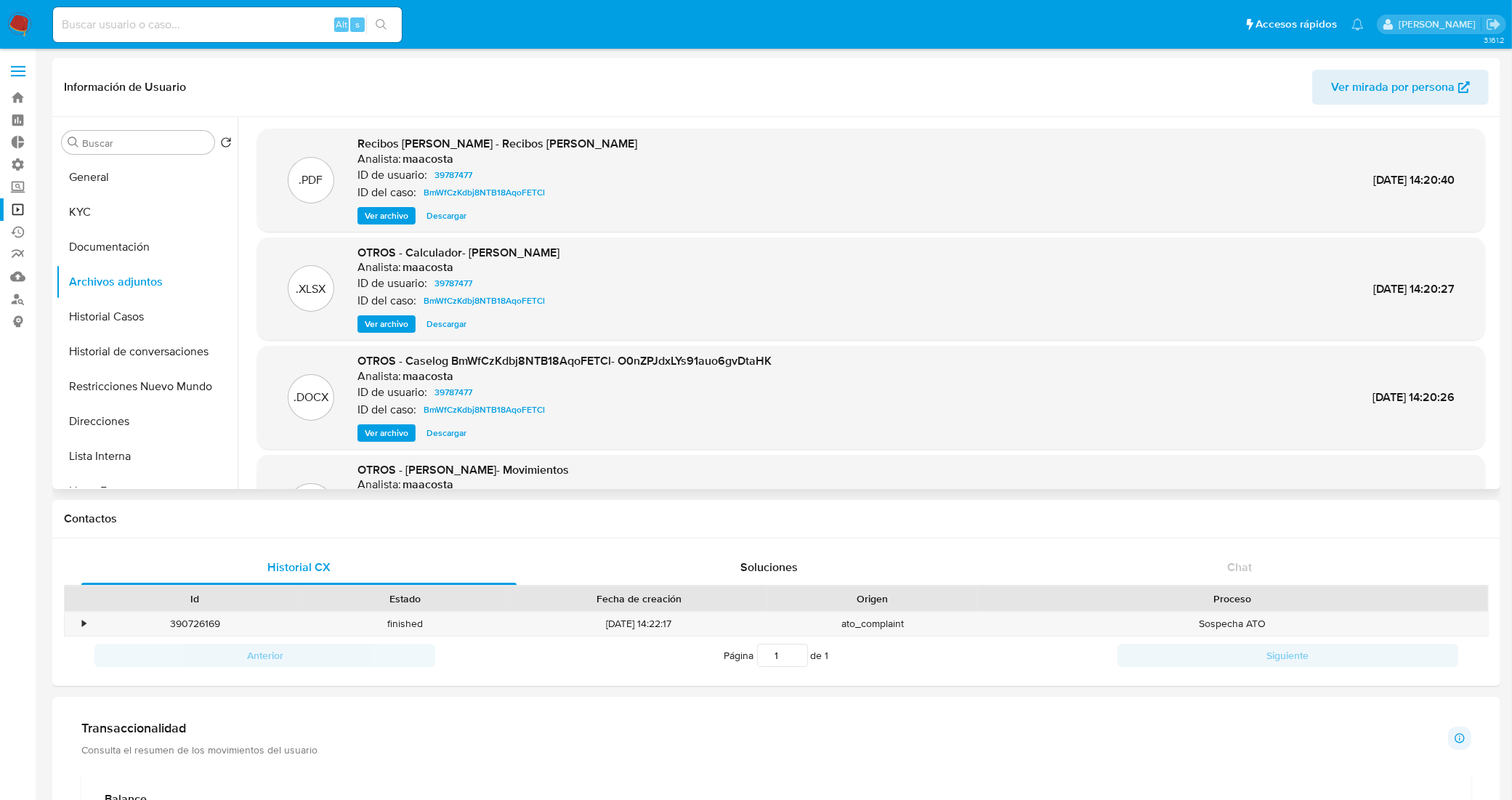
scroll to position [122, 0]
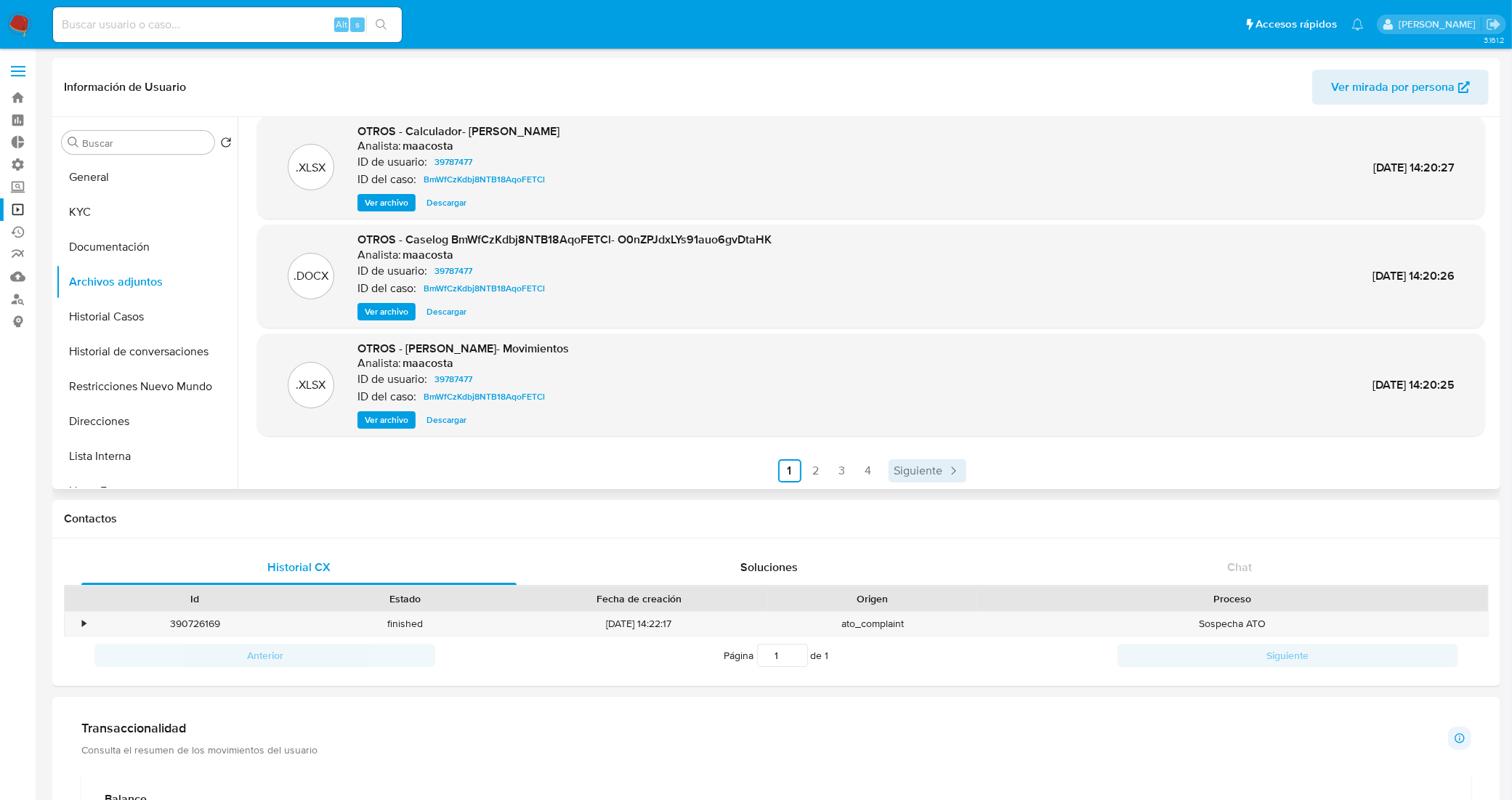
click at [905, 469] on span "Siguiente" at bounding box center [918, 471] width 49 height 12
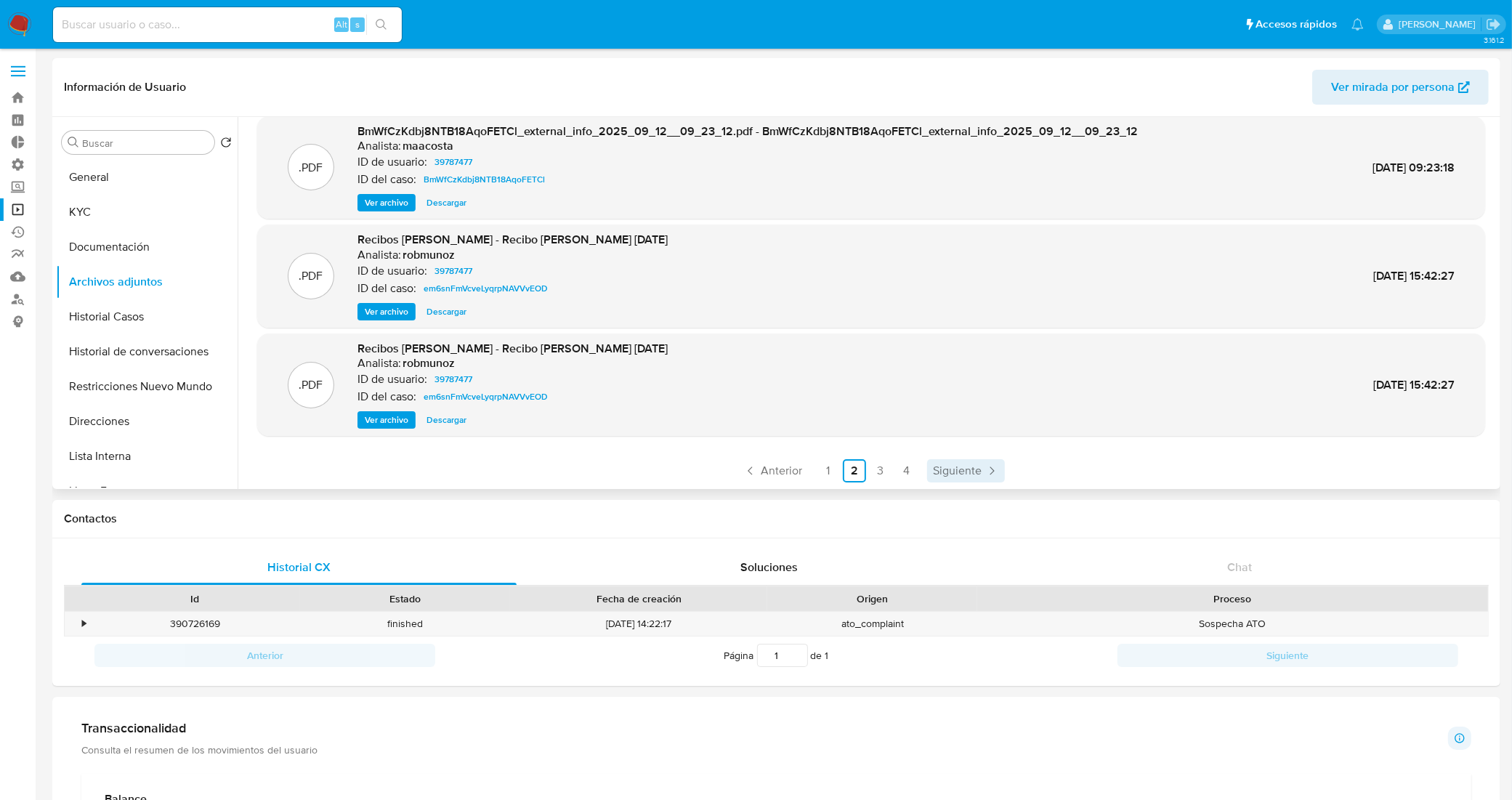
click at [956, 480] on link "Siguiente" at bounding box center [966, 470] width 78 height 23
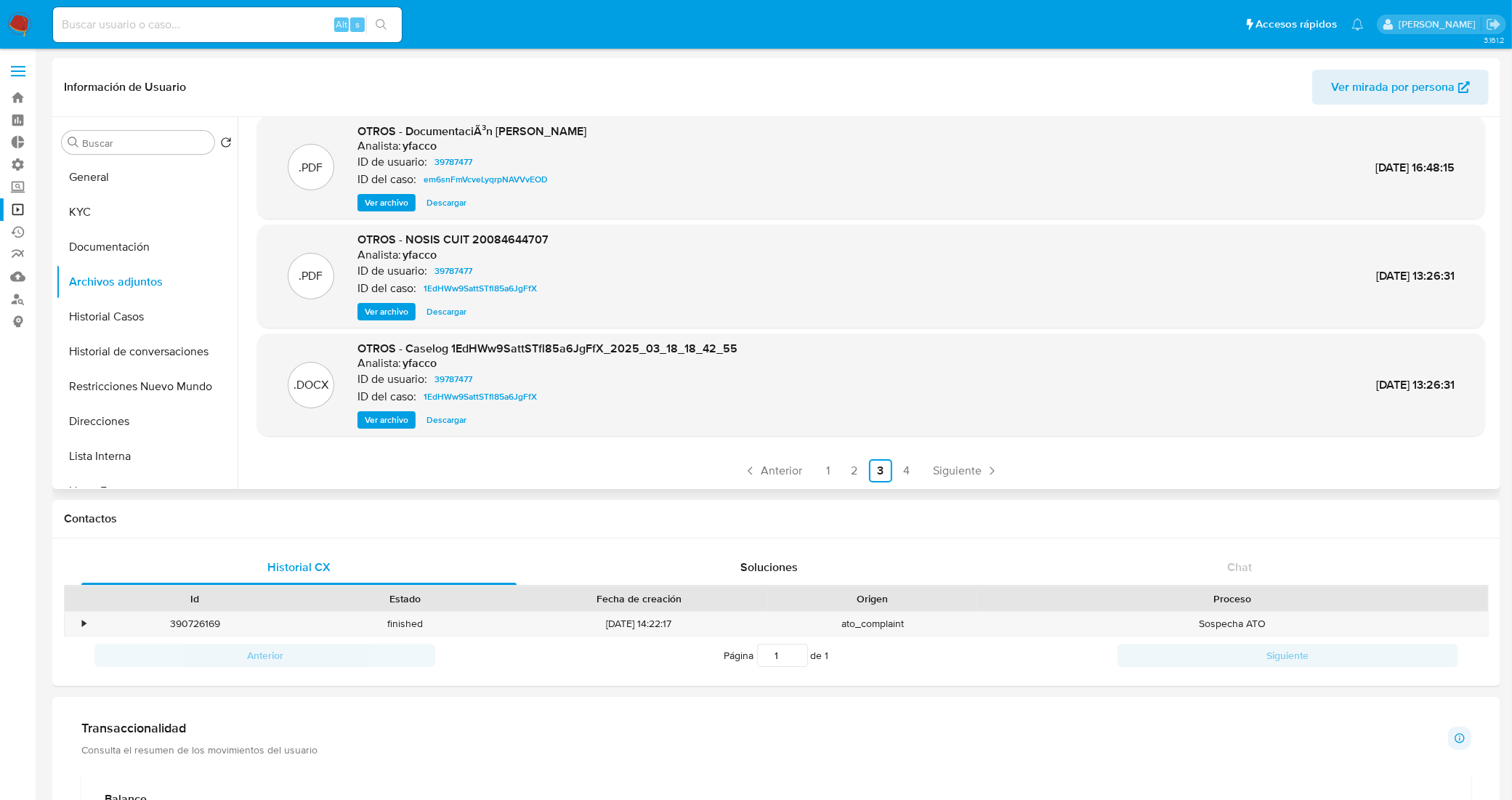
click at [394, 419] on span "Ver archivo" at bounding box center [387, 420] width 44 height 15
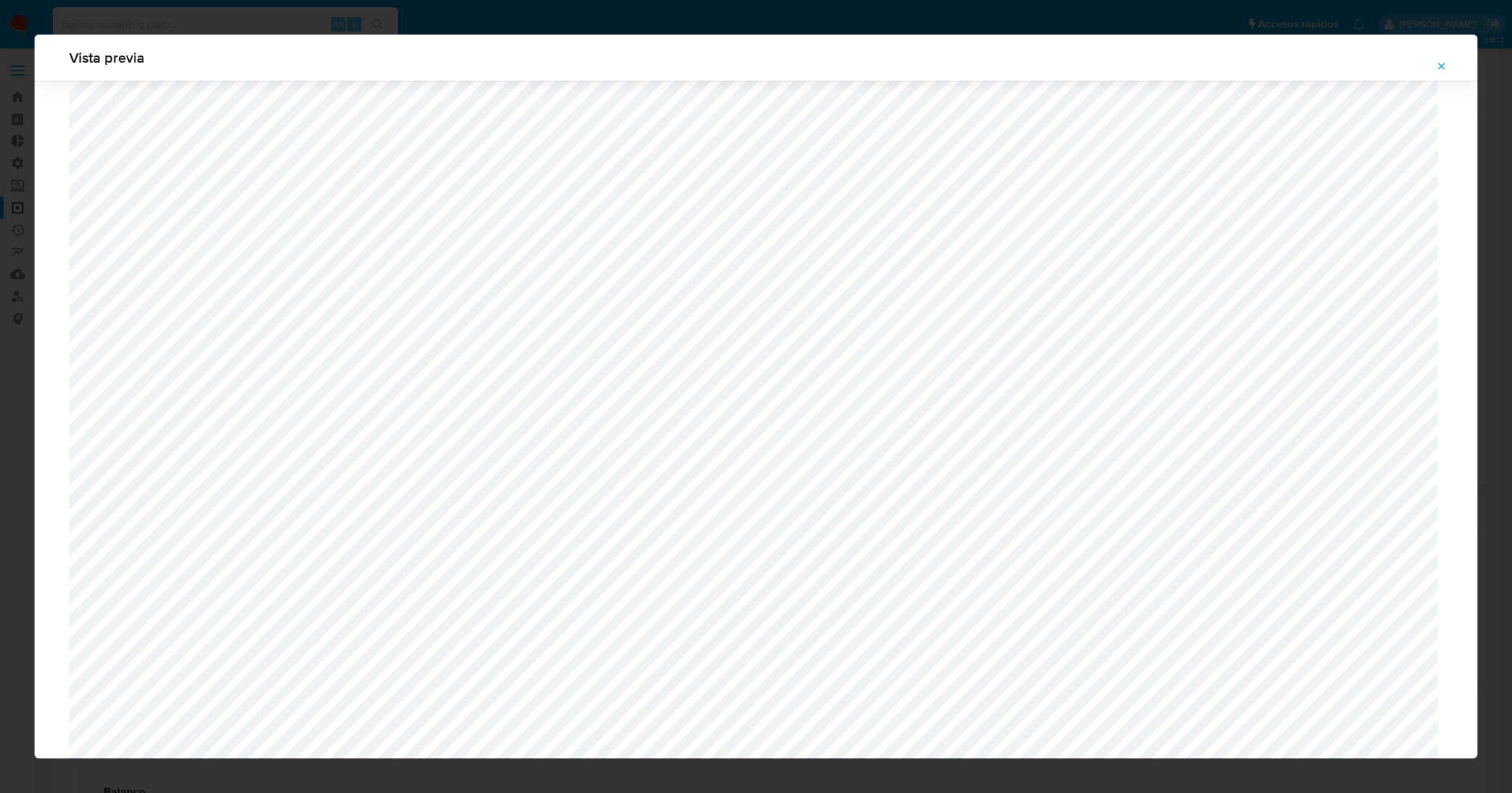
scroll to position [602, 0]
click at [1445, 68] on icon "Attachment preview" at bounding box center [1442, 65] width 7 height 7
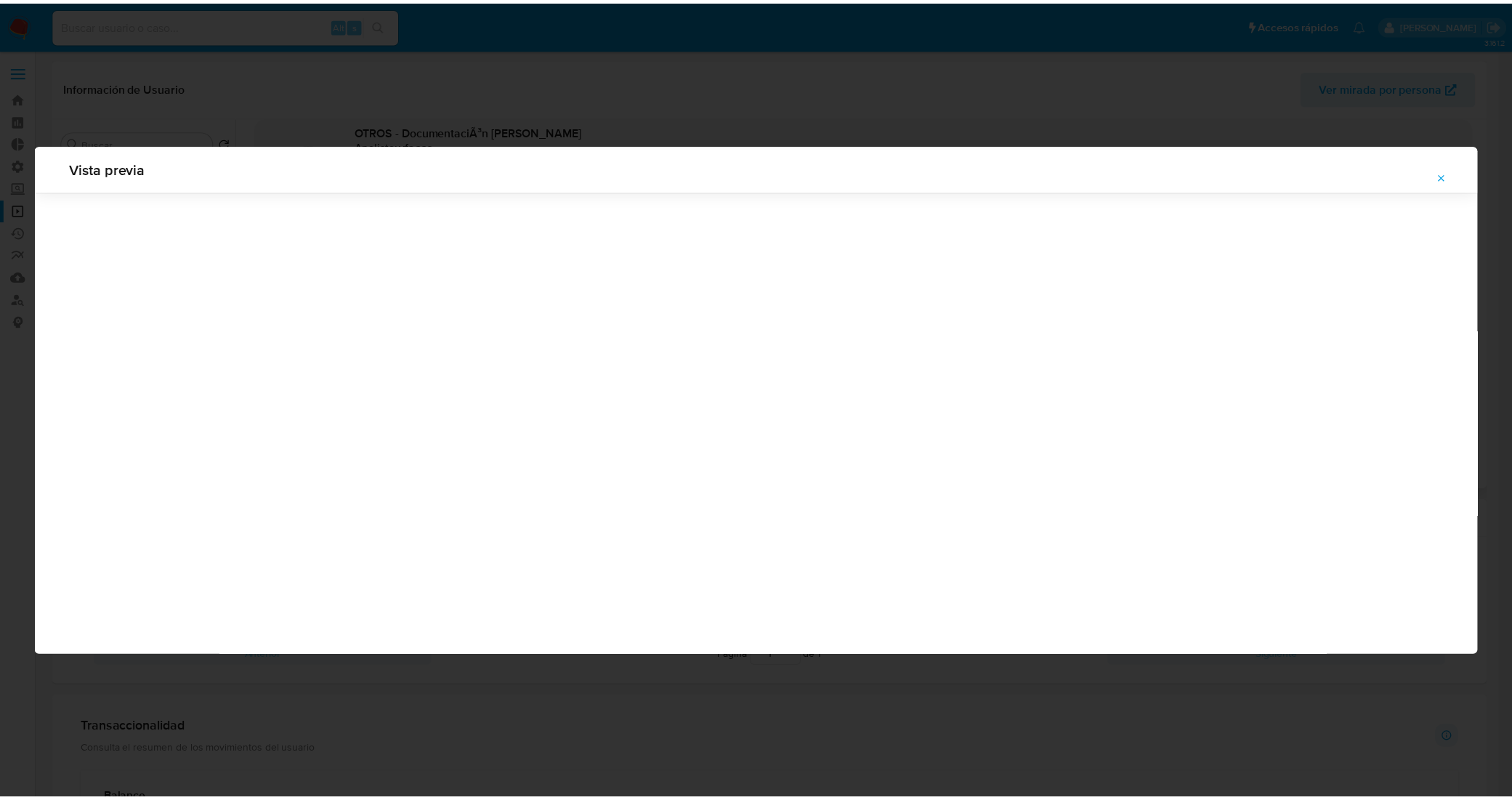
scroll to position [0, 0]
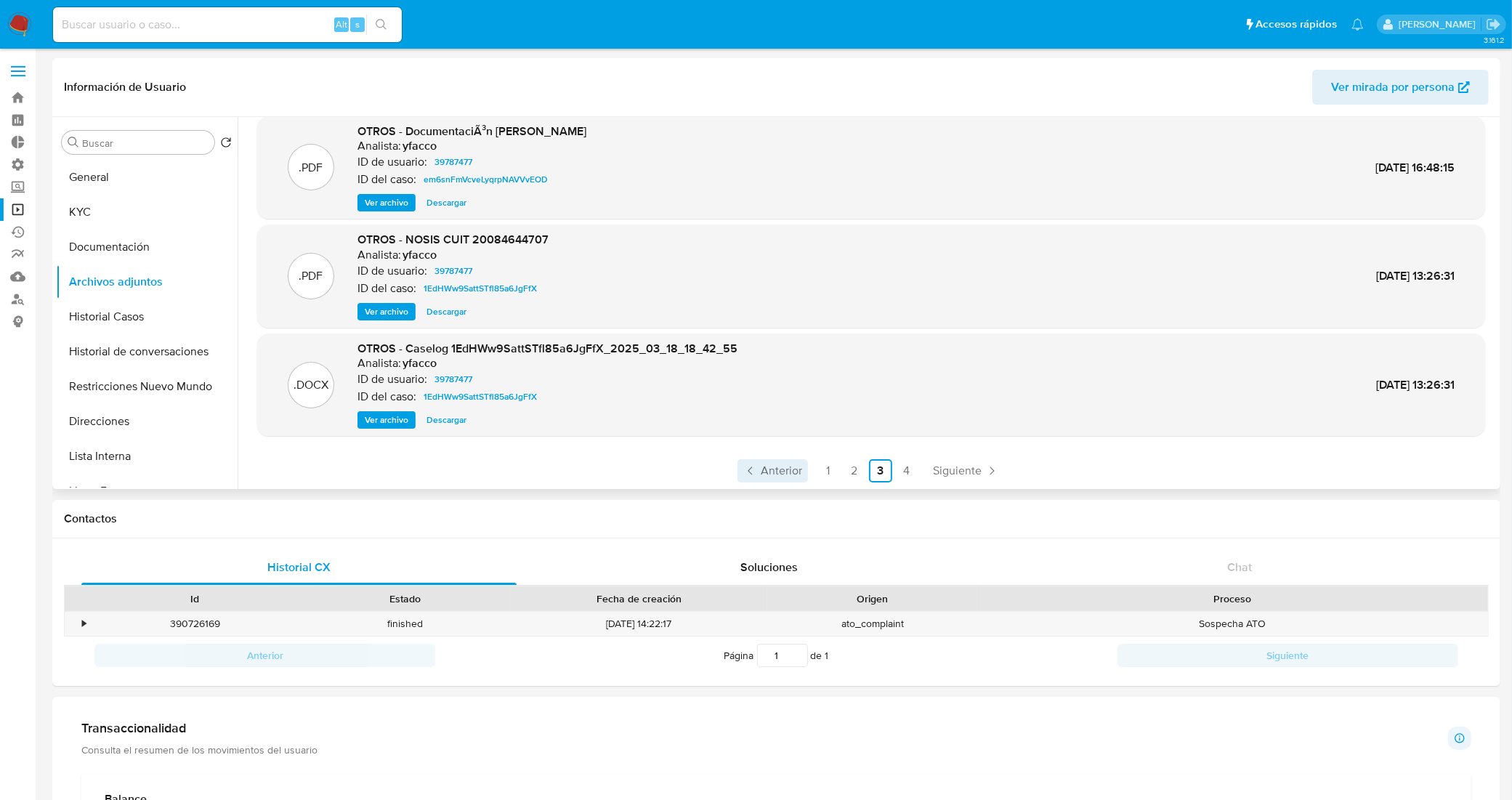
click at [782, 471] on span "Anterior" at bounding box center [781, 471] width 42 height 12
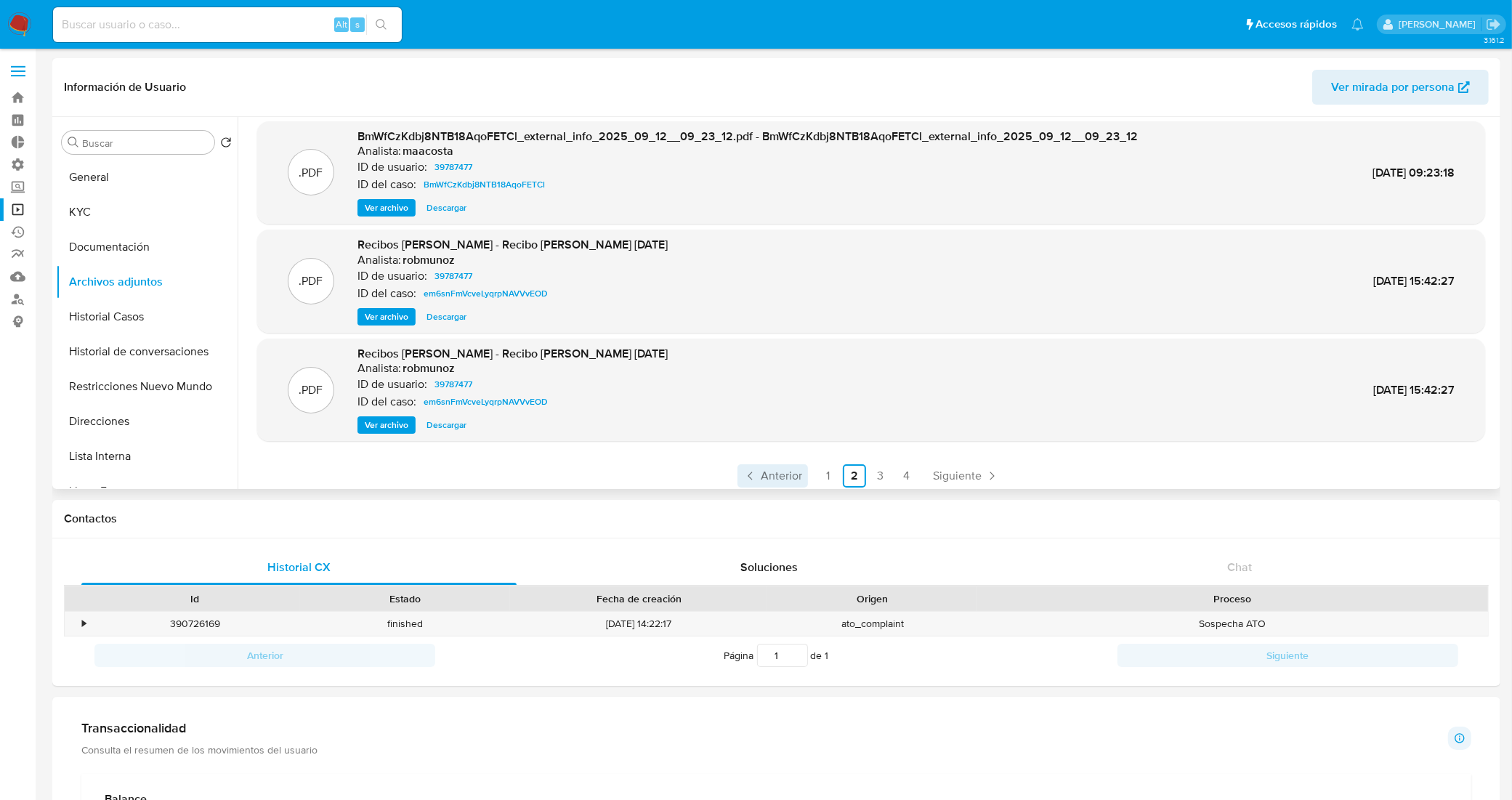
scroll to position [122, 0]
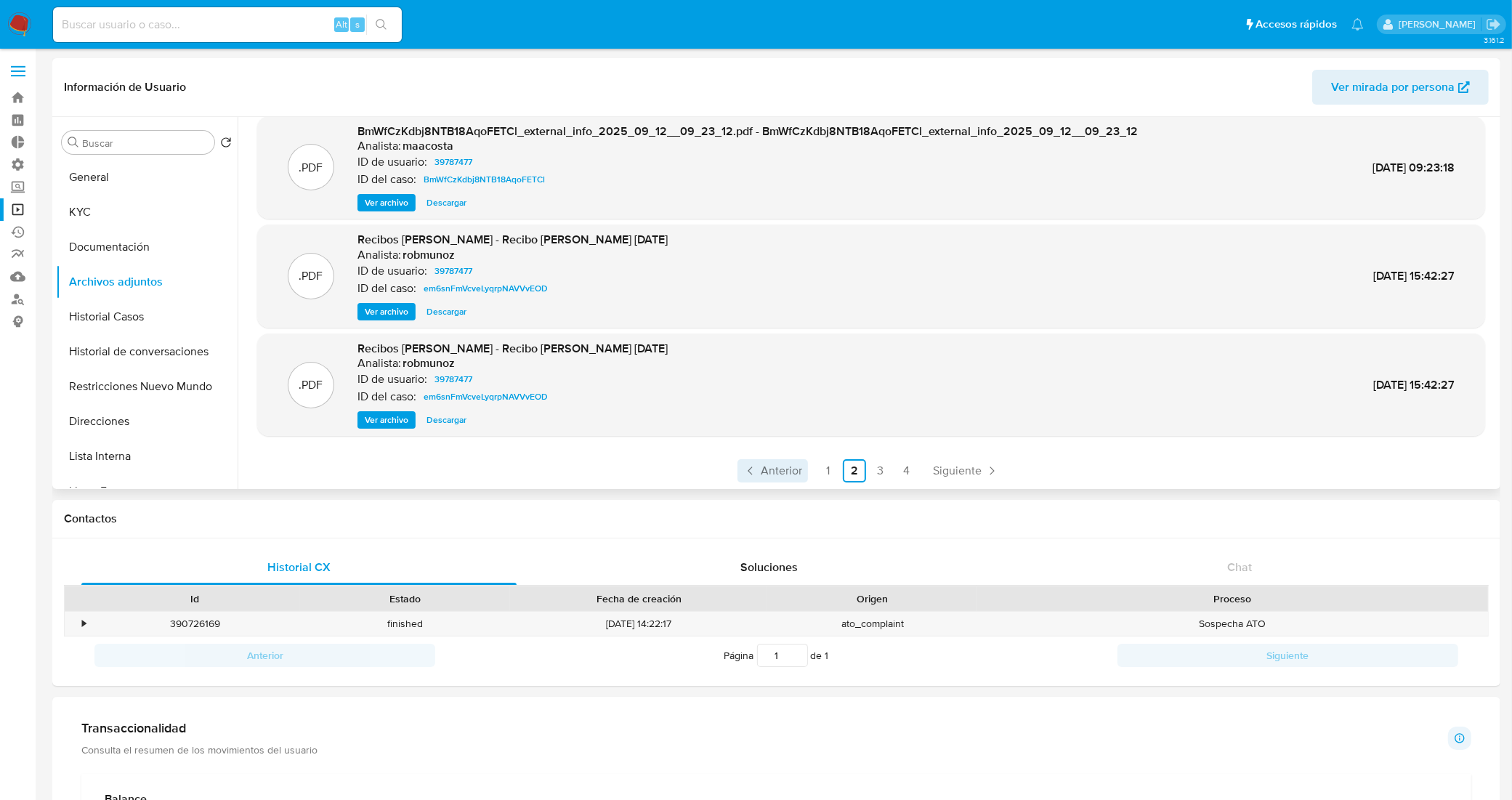
click at [770, 466] on span "Anterior" at bounding box center [781, 471] width 42 height 12
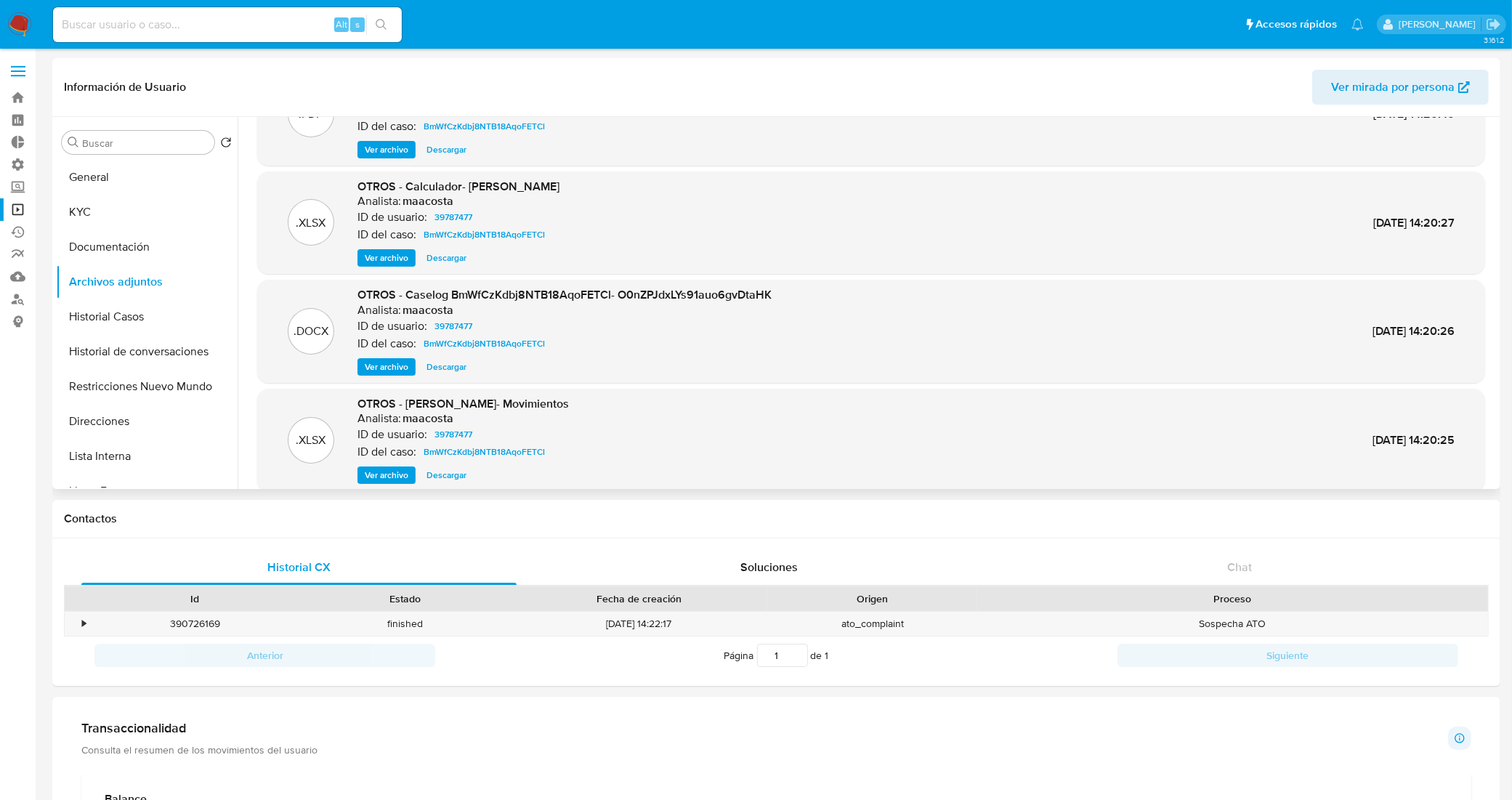
scroll to position [0, 0]
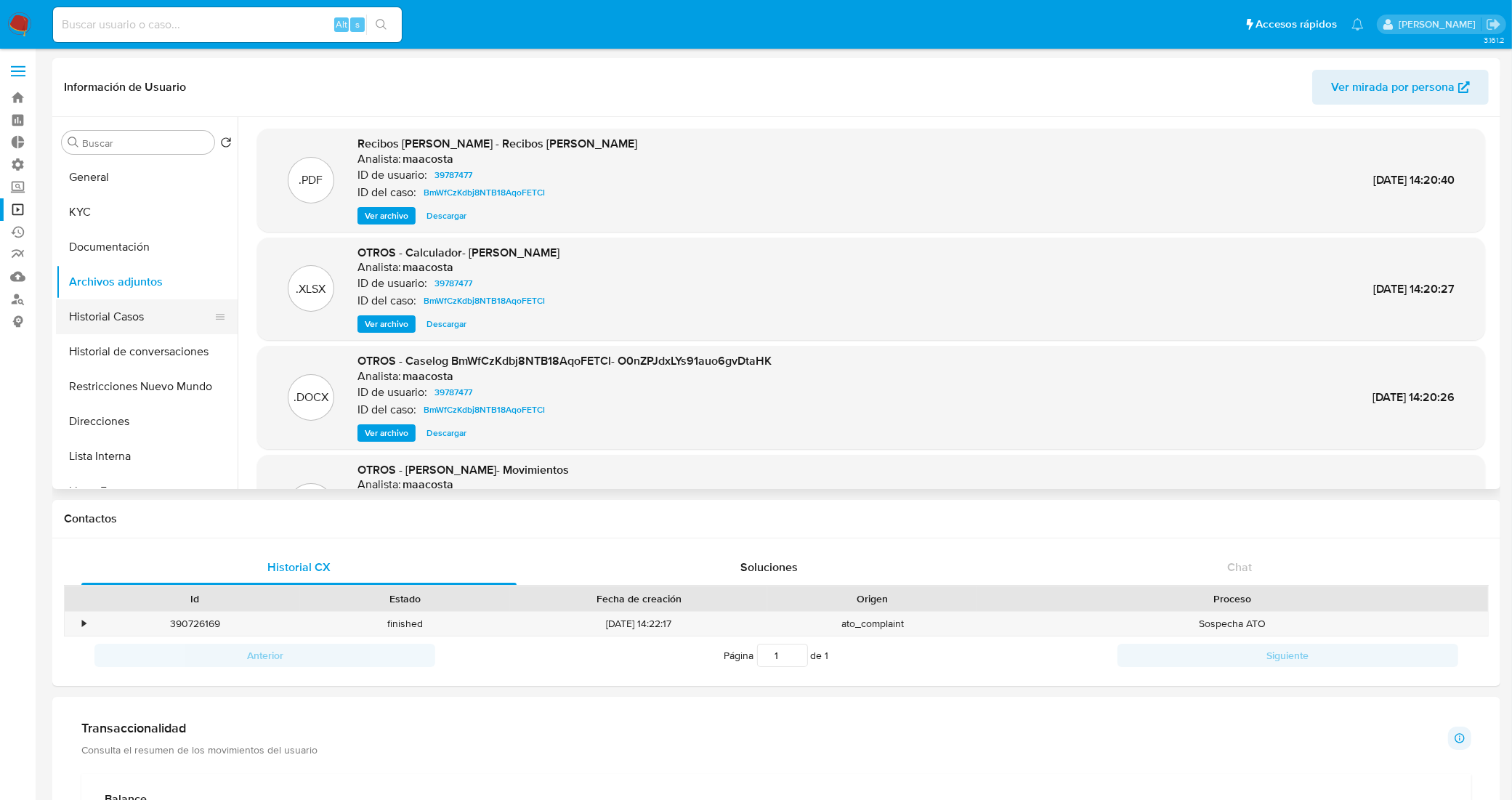
click at [122, 316] on button "Historial Casos" at bounding box center [141, 316] width 170 height 35
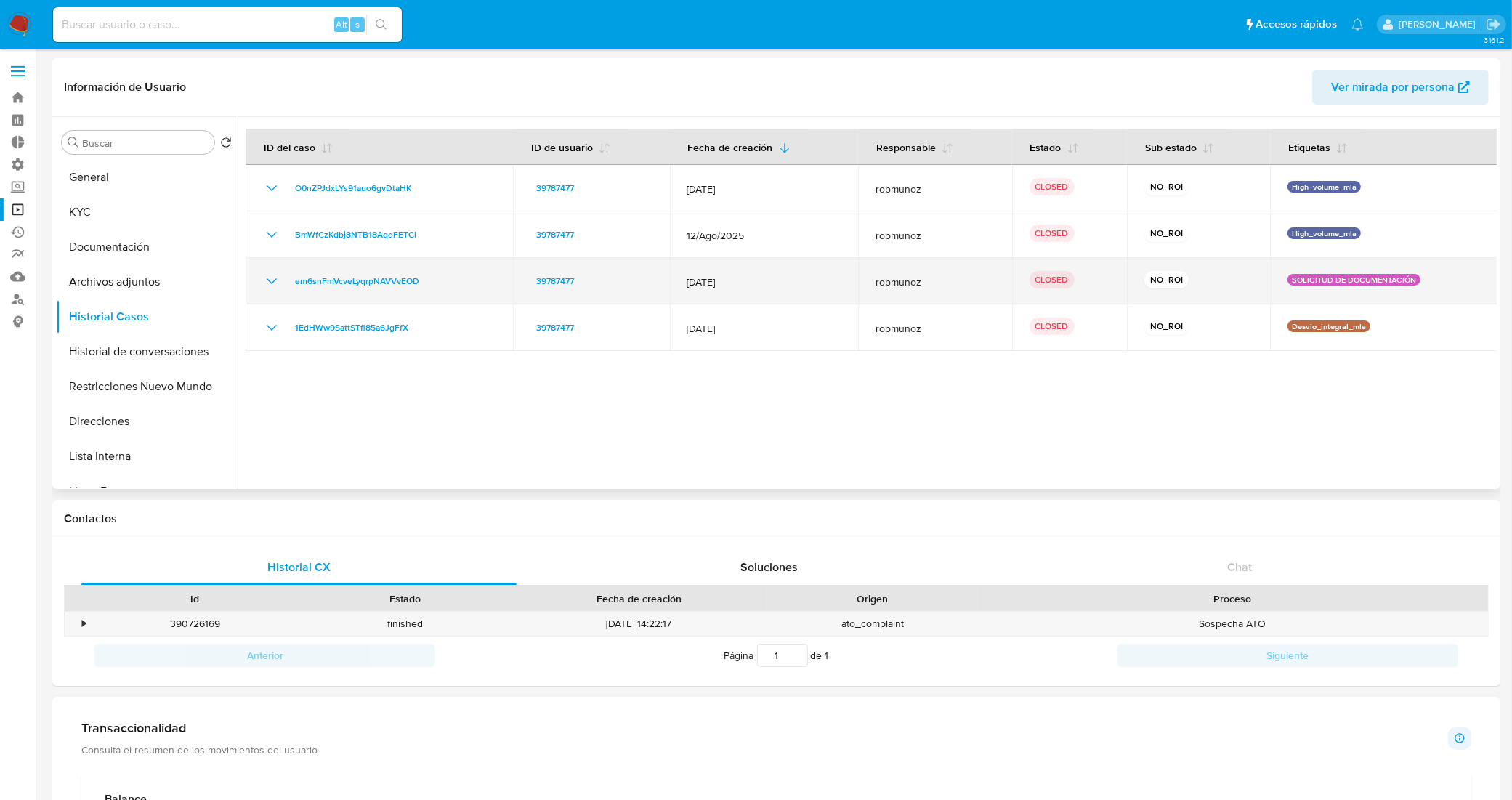
click at [271, 277] on icon "Mostrar/Ocultar" at bounding box center [271, 280] width 17 height 17
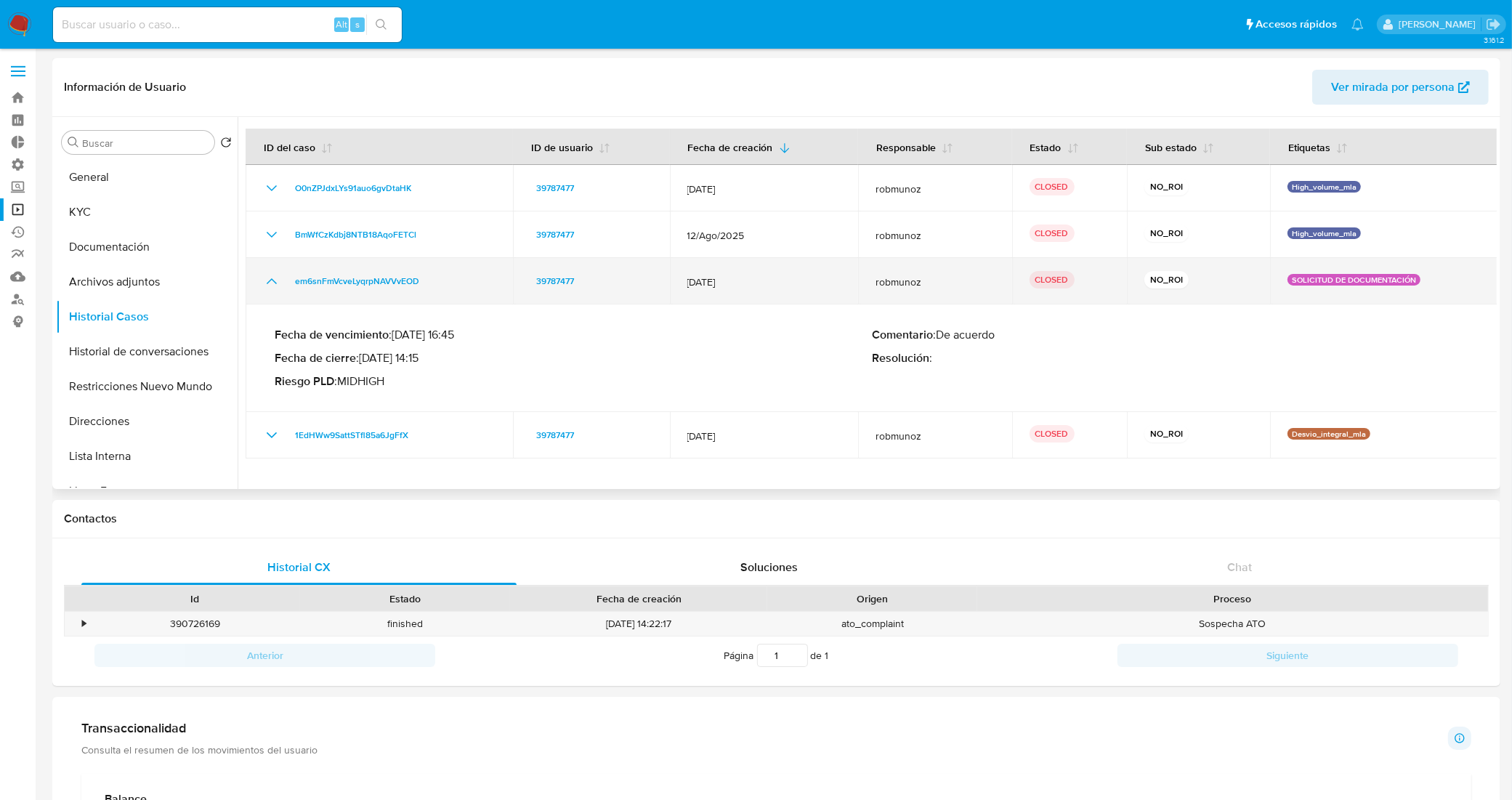
click at [271, 277] on icon "Mostrar/Ocultar" at bounding box center [271, 280] width 17 height 17
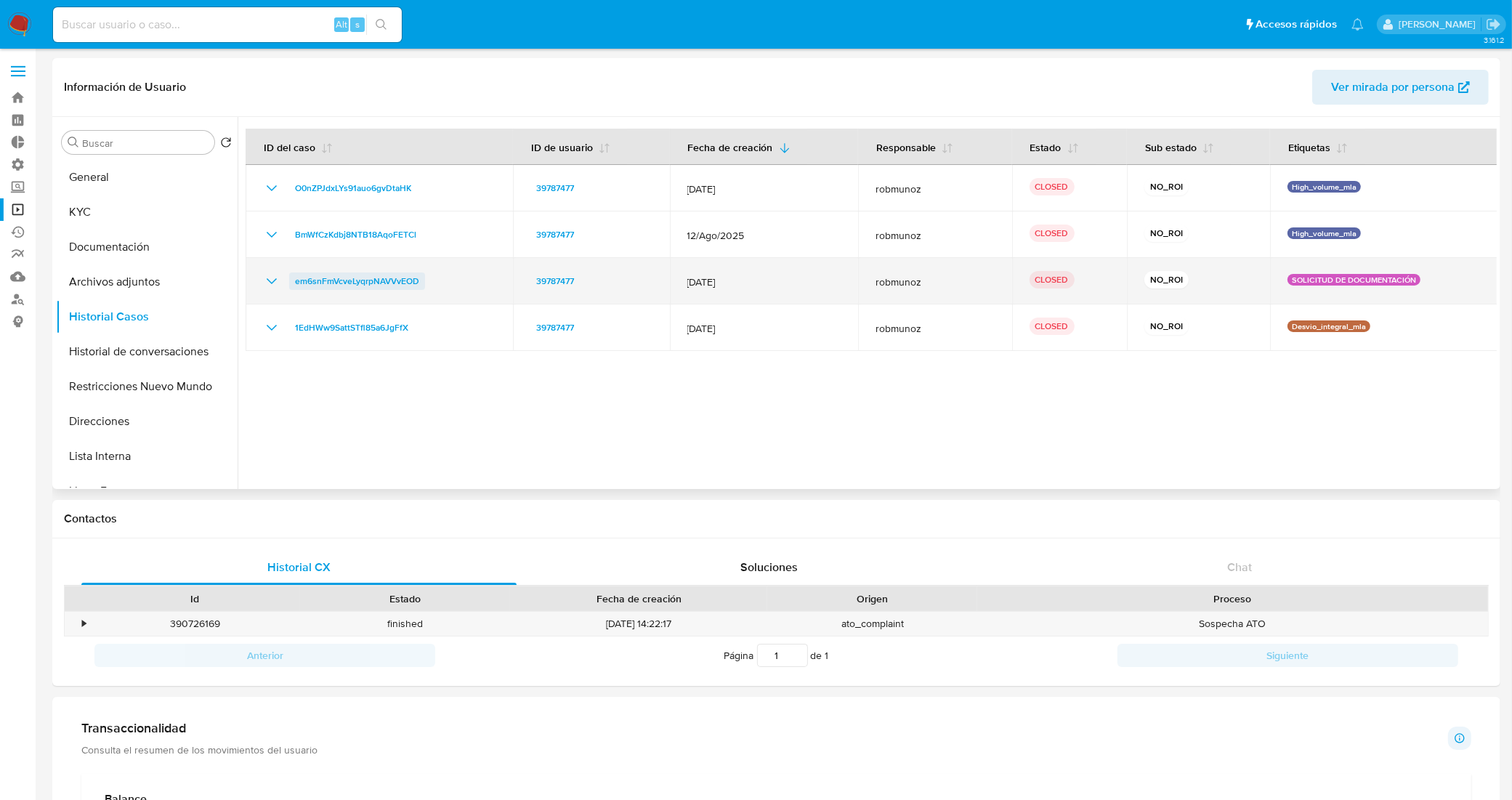
click at [392, 278] on span "em6snFmVcveLyqrpNAVVvEOD" at bounding box center [357, 280] width 125 height 17
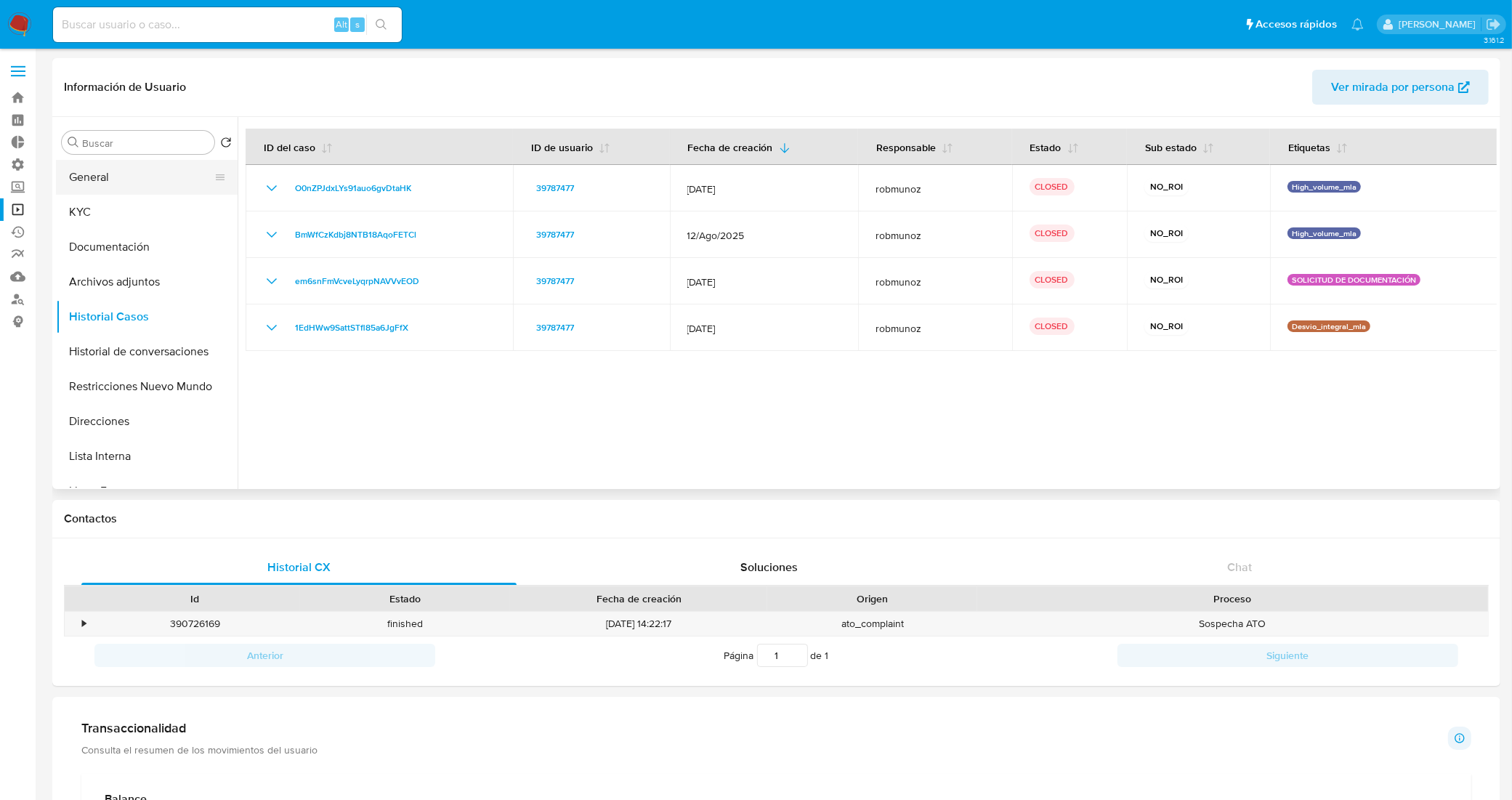
click at [133, 178] on button "General" at bounding box center [141, 177] width 170 height 35
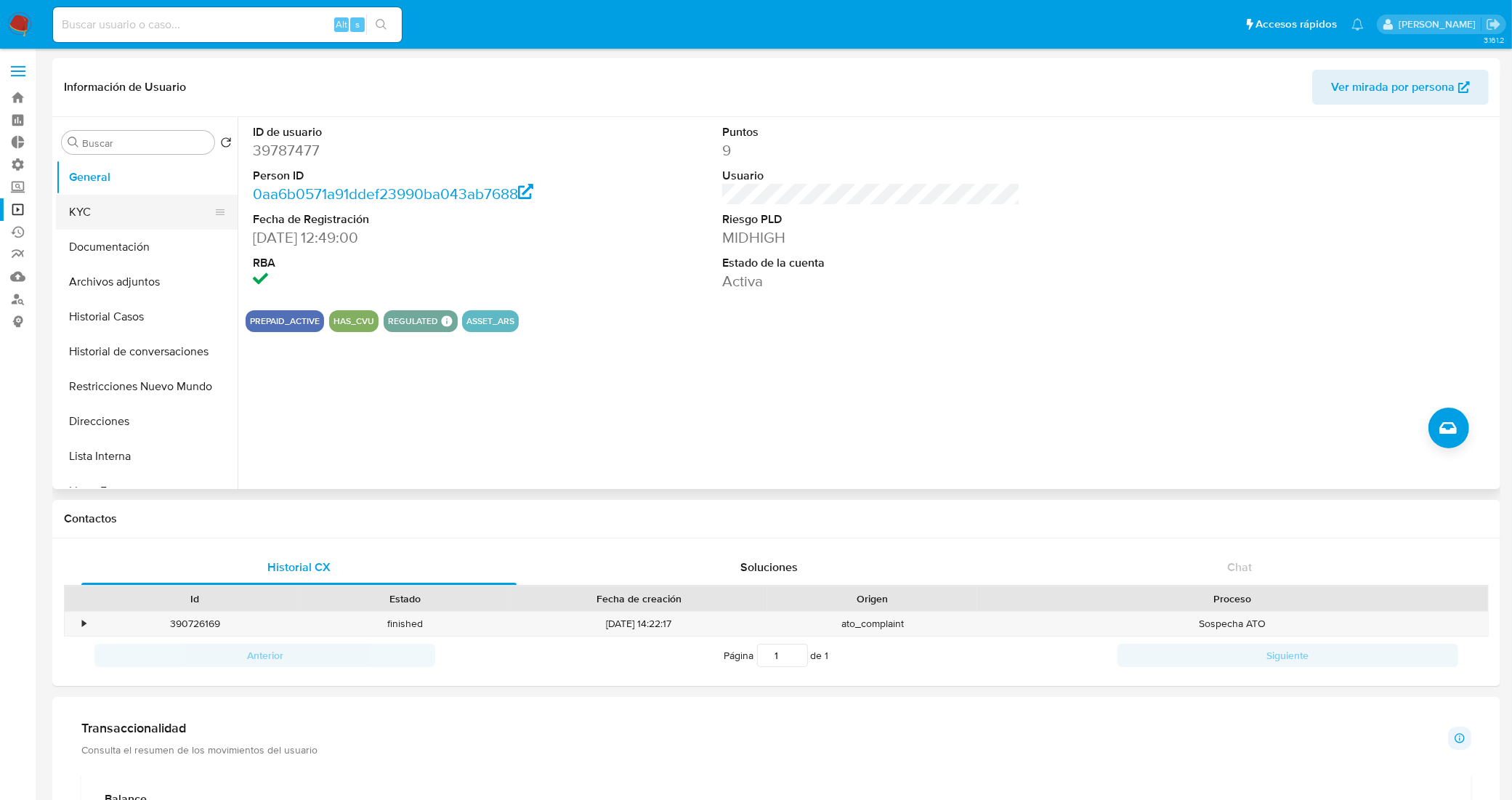
click at [118, 199] on button "KYC" at bounding box center [141, 211] width 170 height 35
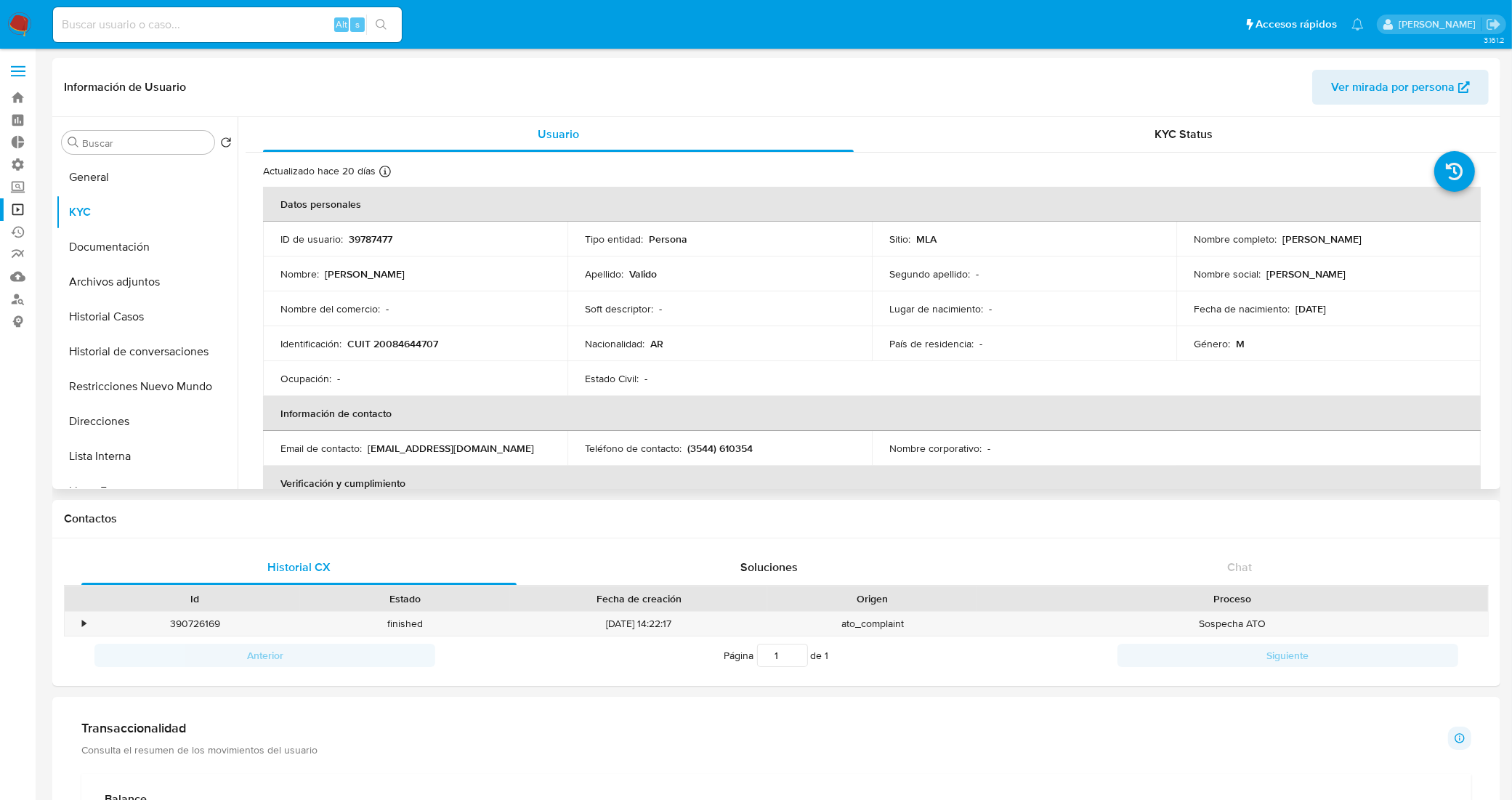
drag, startPoint x: 1355, startPoint y: 236, endPoint x: 1279, endPoint y: 244, distance: 76.4
click at [1279, 244] on div "Nombre completo : [PERSON_NAME]" at bounding box center [1328, 238] width 269 height 13
copy p "[PERSON_NAME]"
click at [393, 338] on p "CUIT 20084644707" at bounding box center [392, 343] width 91 height 13
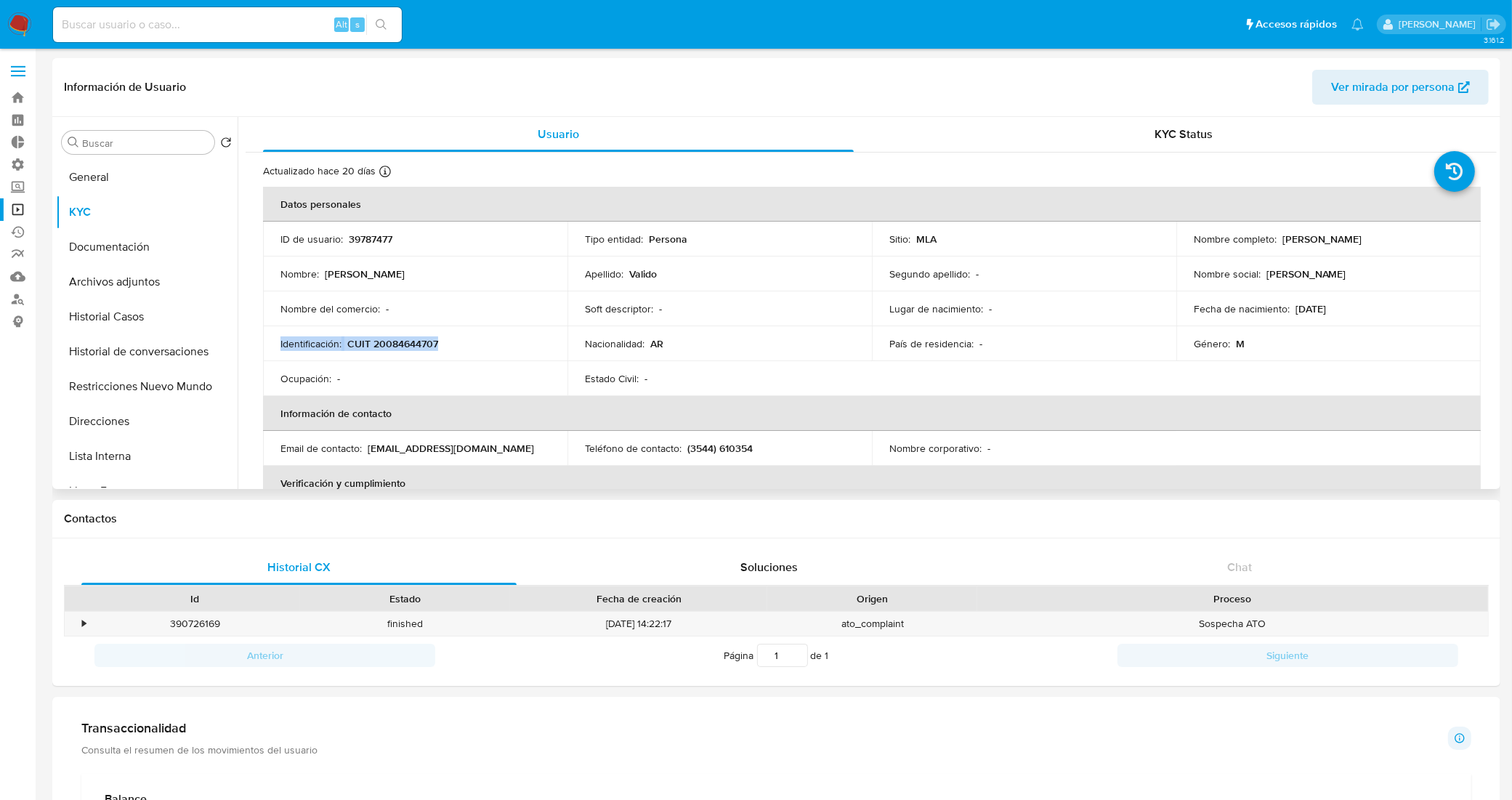
click at [393, 338] on p "CUIT 20084644707" at bounding box center [392, 343] width 91 height 13
click at [475, 341] on div "Identificación : CUIT 20084644707" at bounding box center [415, 343] width 269 height 13
drag, startPoint x: 461, startPoint y: 341, endPoint x: 445, endPoint y: 371, distance: 34.0
click at [460, 343] on div "Identificación : CUIT 20084644707" at bounding box center [415, 343] width 269 height 13
click at [445, 372] on div "Ocupación : -" at bounding box center [415, 378] width 269 height 13
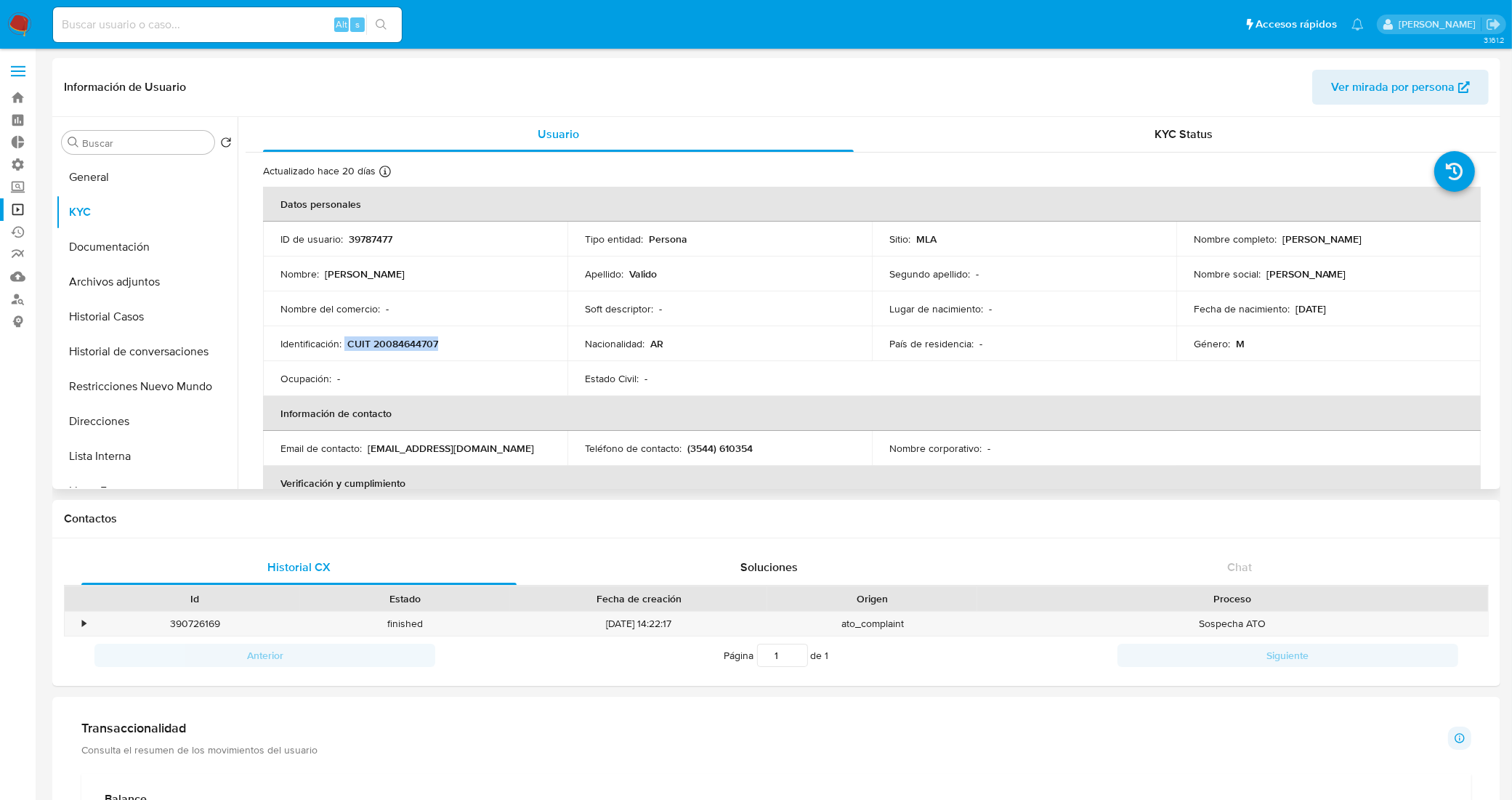
drag, startPoint x: 445, startPoint y: 346, endPoint x: 346, endPoint y: 345, distance: 99.0
click at [346, 345] on div "Identificación : CUIT 20084644707" at bounding box center [415, 343] width 269 height 13
copy div "CUIT 20084644707"
click at [125, 316] on button "Historial Casos" at bounding box center [141, 316] width 170 height 35
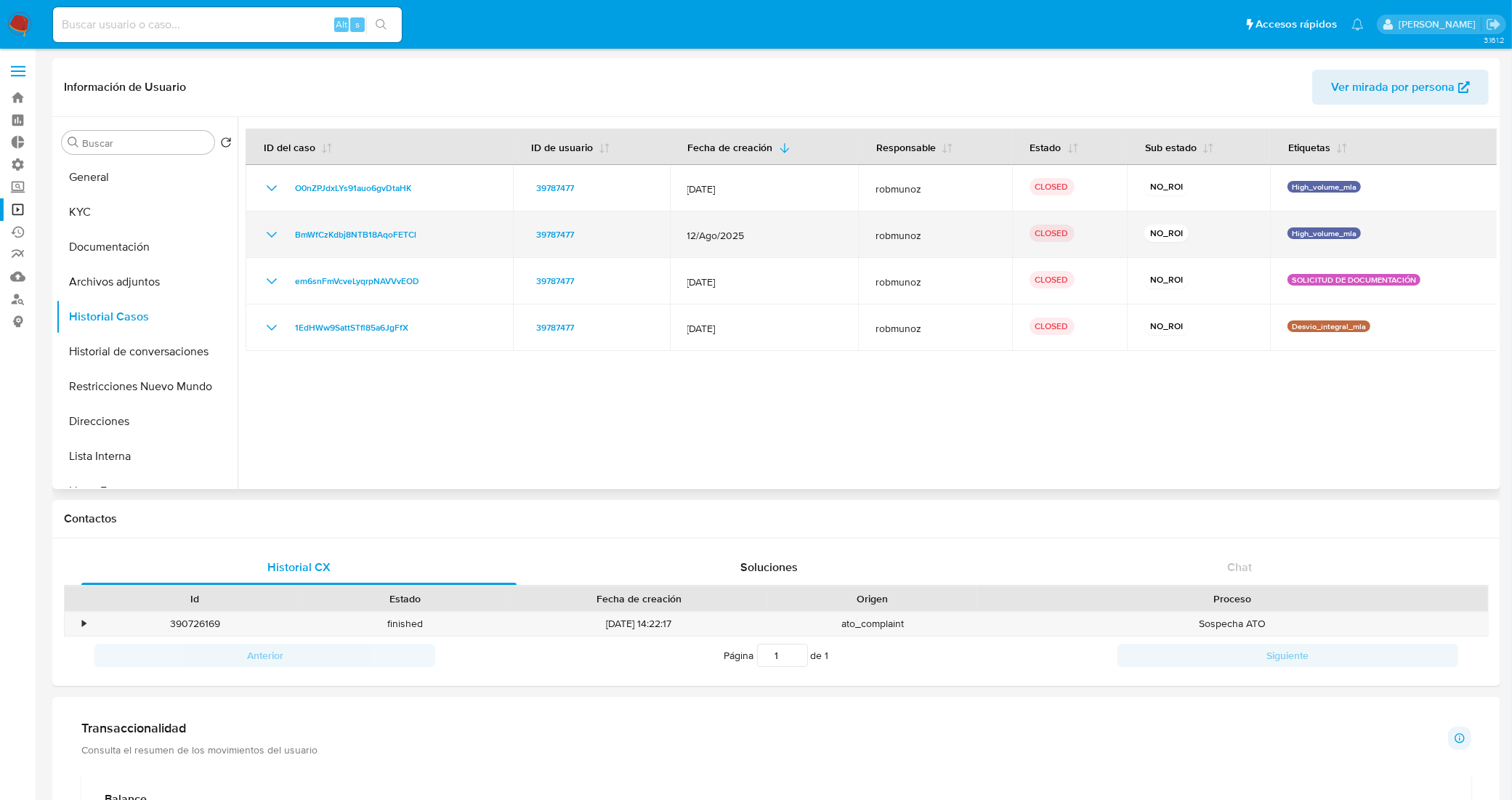
drag, startPoint x: 1353, startPoint y: 230, endPoint x: 1292, endPoint y: 229, distance: 61.0
click at [1292, 229] on p "High_volume_mla" at bounding box center [1324, 233] width 74 height 12
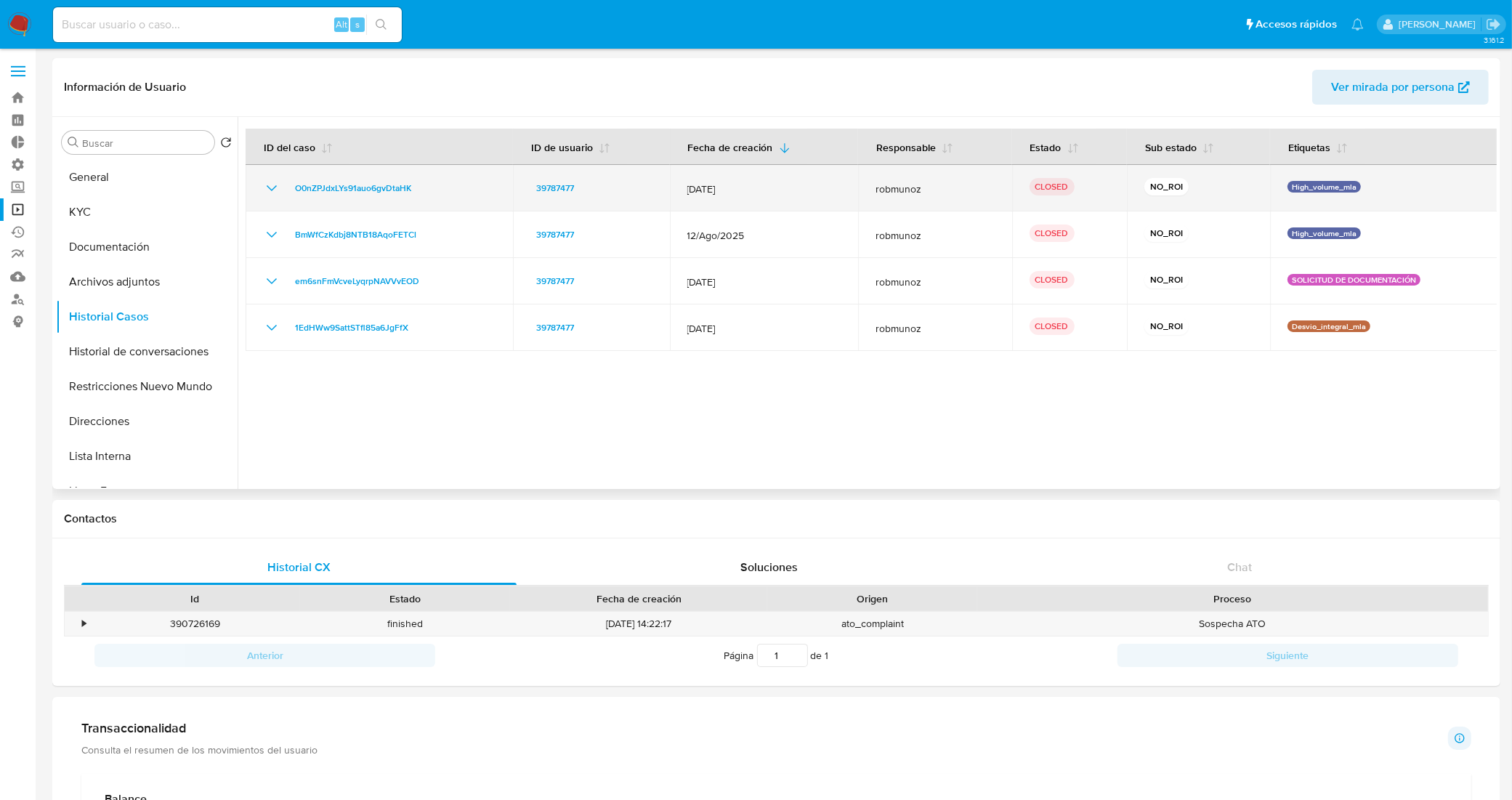
drag, startPoint x: 1288, startPoint y: 184, endPoint x: 1348, endPoint y: 189, distance: 60.2
click at [1348, 189] on p "High_volume_mla" at bounding box center [1324, 187] width 74 height 12
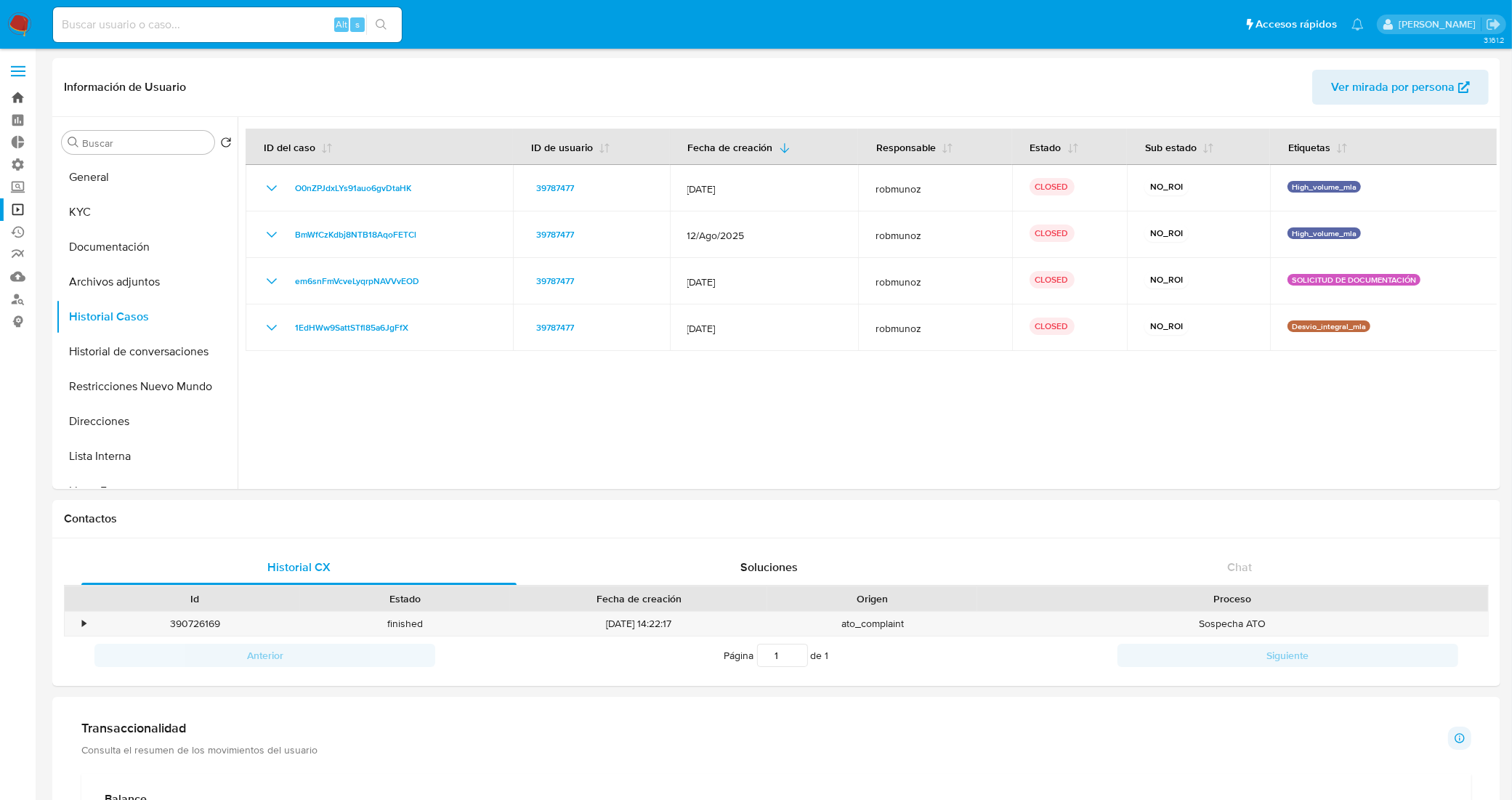
click at [9, 97] on link "Bandeja" at bounding box center [86, 98] width 173 height 23
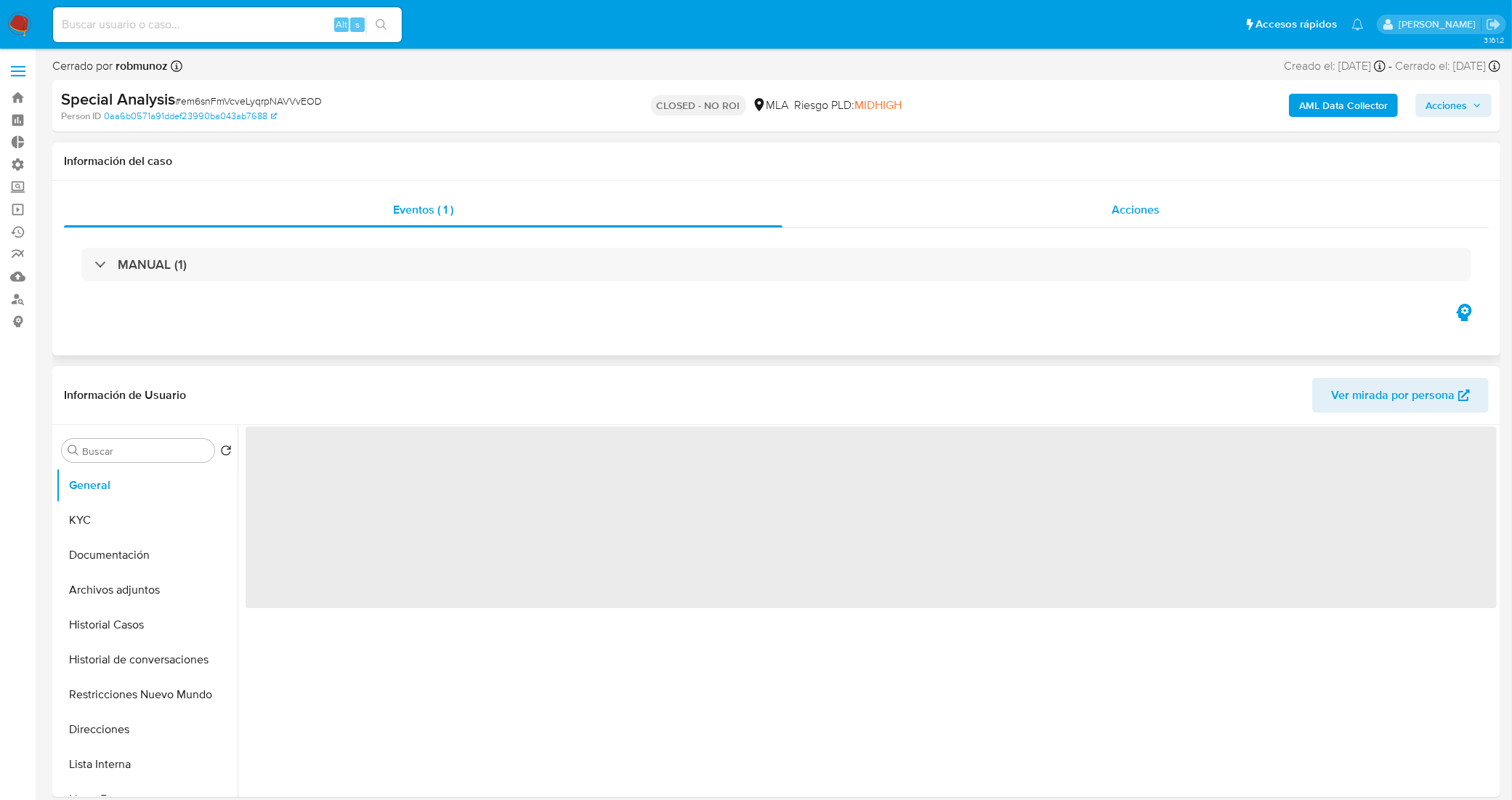
click at [902, 207] on div "Acciones" at bounding box center [1136, 209] width 707 height 35
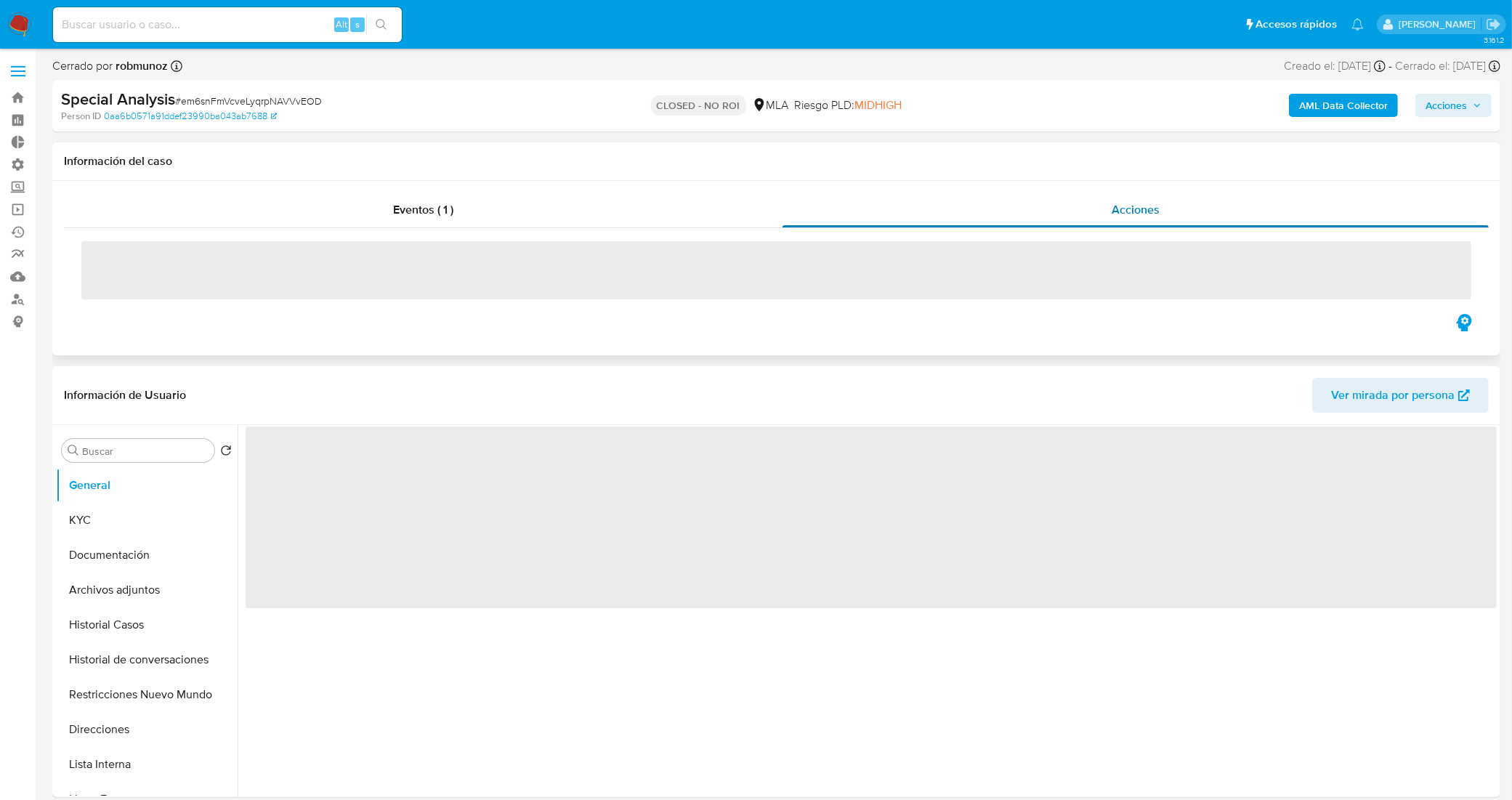
select select "10"
